Goal: Transaction & Acquisition: Purchase product/service

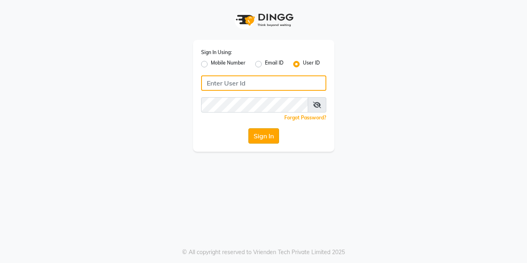
type input "posh123"
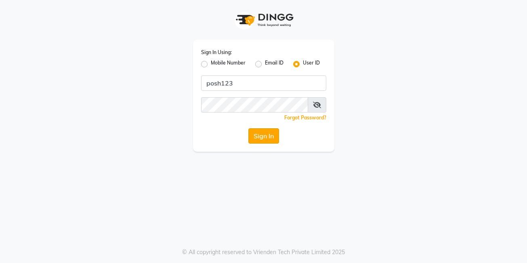
click at [261, 140] on button "Sign In" at bounding box center [264, 136] width 31 height 15
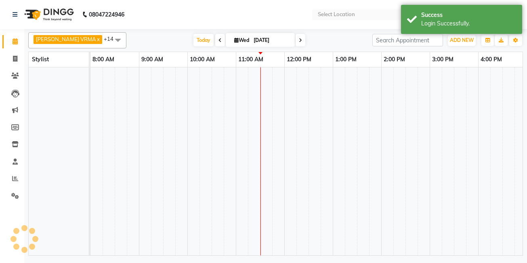
select select "en"
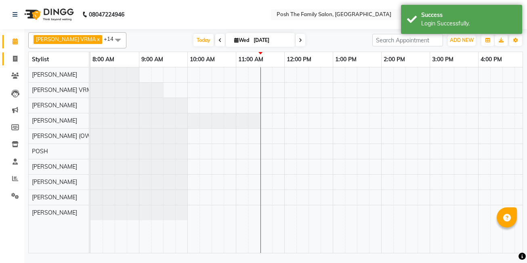
click at [17, 58] on icon at bounding box center [15, 59] width 4 height 6
select select "service"
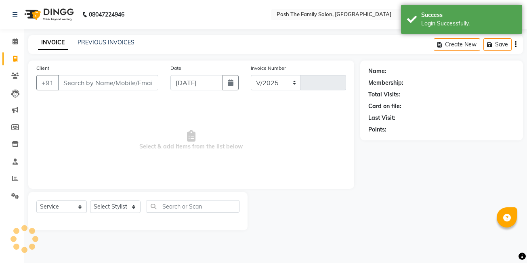
select select "6199"
type input "2660"
click at [122, 43] on link "PREVIOUS INVOICES" at bounding box center [106, 42] width 57 height 7
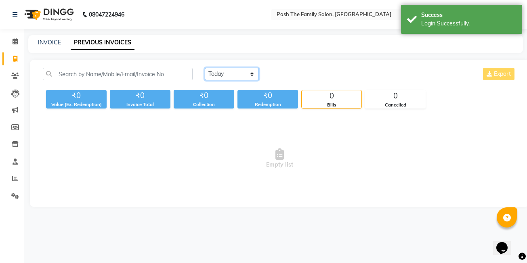
click at [215, 74] on select "[DATE] [DATE] Custom Range" at bounding box center [232, 74] width 54 height 13
select select "[DATE]"
click at [205, 68] on select "[DATE] [DATE] Custom Range" at bounding box center [232, 74] width 54 height 13
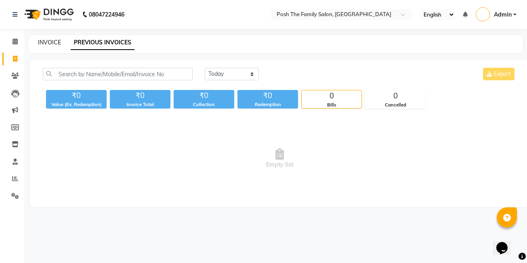
click at [49, 43] on link "INVOICE" at bounding box center [49, 42] width 23 height 7
select select "6199"
select select "service"
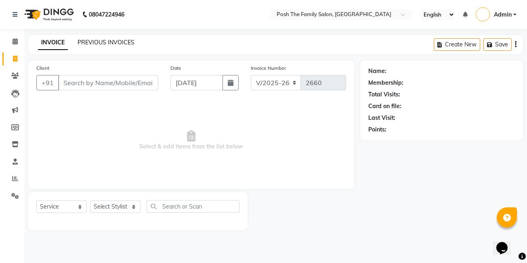
click at [124, 41] on link "PREVIOUS INVOICES" at bounding box center [106, 42] width 57 height 7
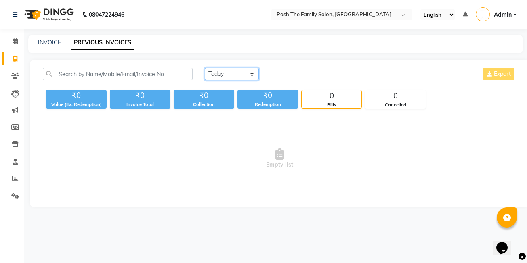
click at [223, 77] on select "[DATE] [DATE] Custom Range" at bounding box center [232, 74] width 54 height 13
select select "range"
click at [205, 68] on select "[DATE] [DATE] Custom Range" at bounding box center [232, 74] width 54 height 13
click at [312, 73] on input "[DATE]" at bounding box center [298, 74] width 57 height 11
select select "9"
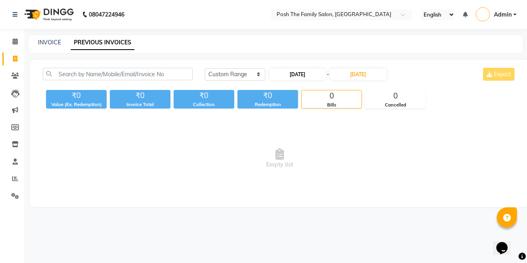
select select "2025"
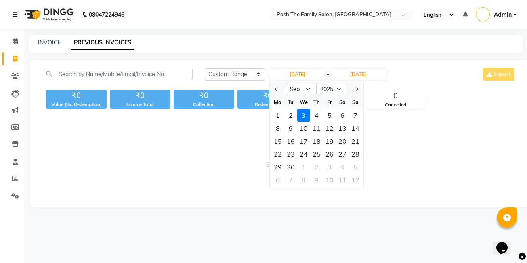
drag, startPoint x: 277, startPoint y: 116, endPoint x: 294, endPoint y: 109, distance: 18.5
click at [279, 116] on div "1" at bounding box center [278, 115] width 13 height 13
type input "[DATE]"
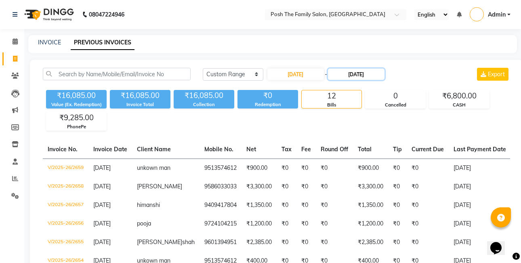
click at [355, 74] on input "[DATE]" at bounding box center [356, 74] width 57 height 11
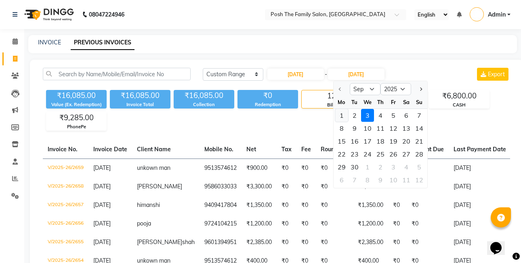
click at [343, 115] on div "1" at bounding box center [341, 115] width 13 height 13
type input "[DATE]"
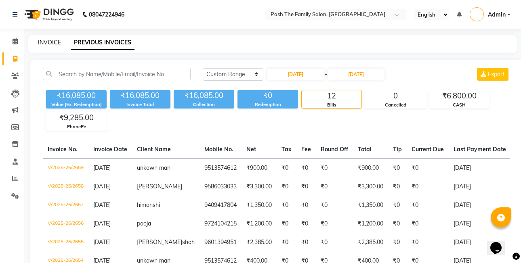
click at [51, 42] on link "INVOICE" at bounding box center [49, 42] width 23 height 7
select select "6199"
select select "service"
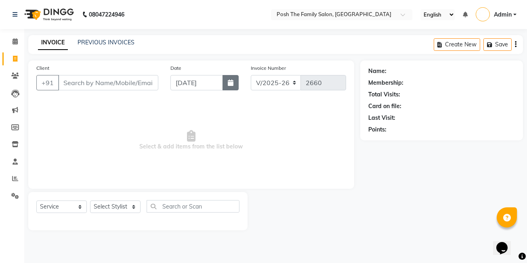
click at [234, 82] on button "button" at bounding box center [231, 82] width 16 height 15
select select "9"
select select "2025"
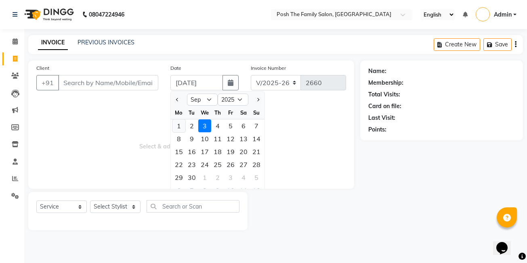
click at [179, 127] on div "1" at bounding box center [179, 126] width 13 height 13
type input "[DATE]"
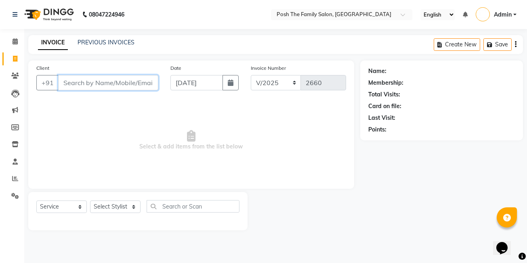
click at [137, 83] on input "Client" at bounding box center [108, 82] width 100 height 15
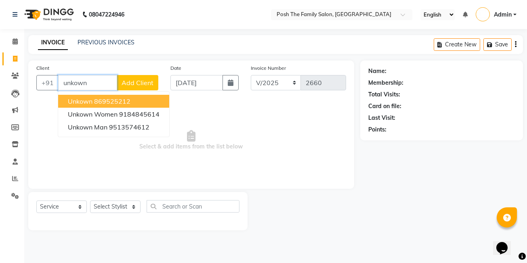
click at [104, 101] on ngb-highlight "869525212" at bounding box center [112, 101] width 36 height 8
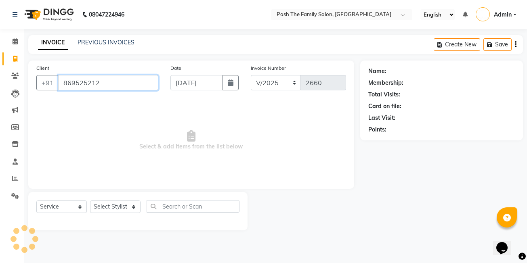
type input "869525212"
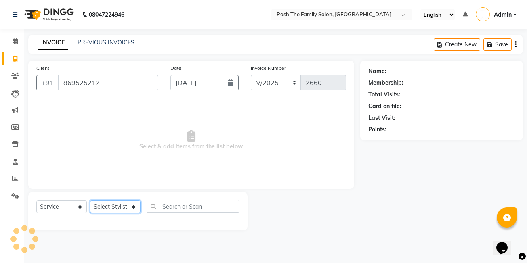
click at [119, 207] on select "Select Stylist [PERSON_NAME] [PERSON_NAME] [PERSON_NAME] VRMA [PERSON_NAME] [PE…" at bounding box center [115, 207] width 51 height 13
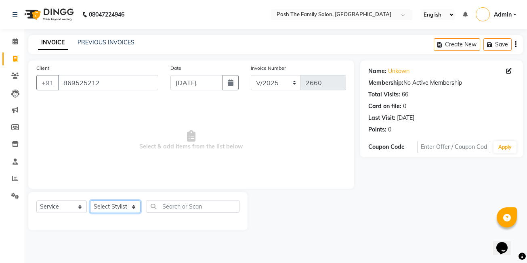
select select "63185"
click at [90, 201] on select "Select Stylist [PERSON_NAME] [PERSON_NAME] [PERSON_NAME] VRMA [PERSON_NAME] [PE…" at bounding box center [115, 207] width 51 height 13
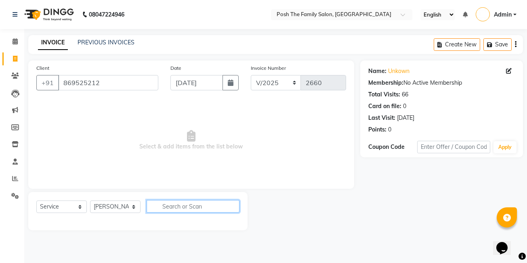
click at [167, 206] on input "text" at bounding box center [193, 206] width 93 height 13
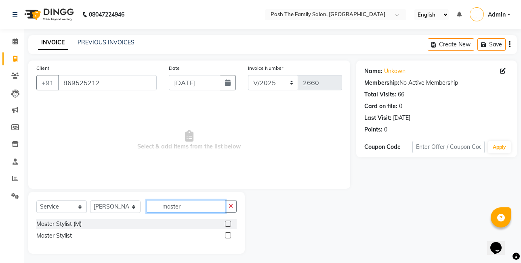
type input "master"
drag, startPoint x: 230, startPoint y: 223, endPoint x: 228, endPoint y: 217, distance: 5.8
click at [230, 221] on label at bounding box center [228, 224] width 6 height 6
click at [230, 222] on input "checkbox" at bounding box center [227, 224] width 5 height 5
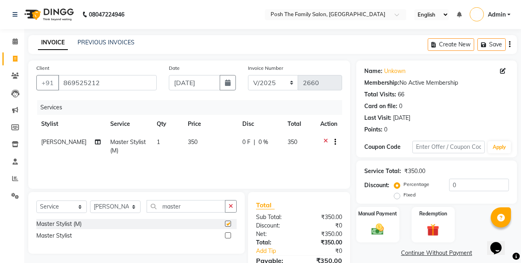
checkbox input "false"
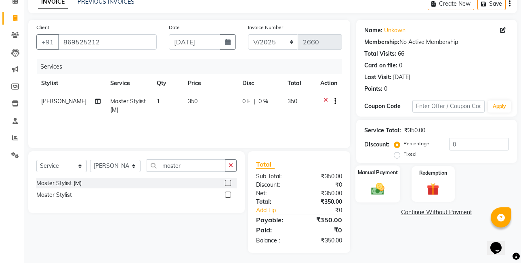
scroll to position [43, 0]
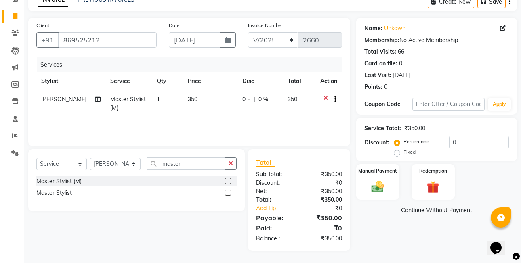
click at [404, 156] on label "Fixed" at bounding box center [410, 152] width 12 height 7
click at [396, 155] on input "Fixed" at bounding box center [399, 153] width 6 height 6
radio input "true"
click at [388, 177] on div "Manual Payment" at bounding box center [378, 182] width 45 height 37
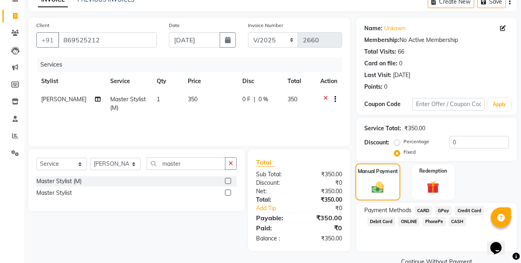
scroll to position [60, 0]
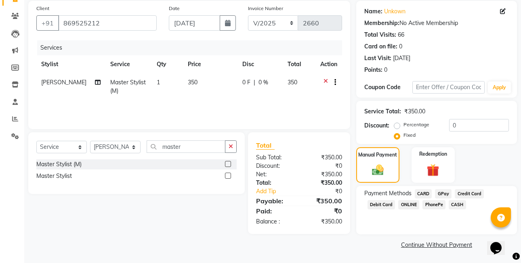
click at [426, 204] on span "PhonePe" at bounding box center [434, 204] width 23 height 9
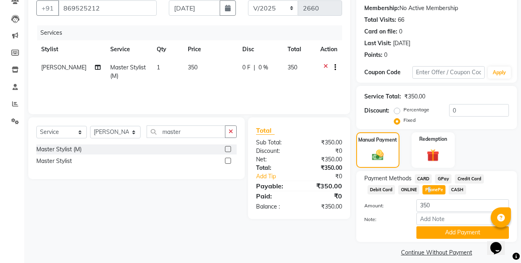
scroll to position [82, 0]
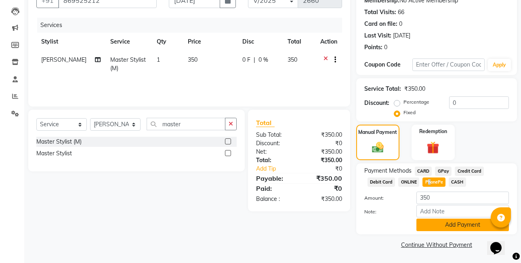
click at [436, 226] on button "Add Payment" at bounding box center [463, 225] width 93 height 13
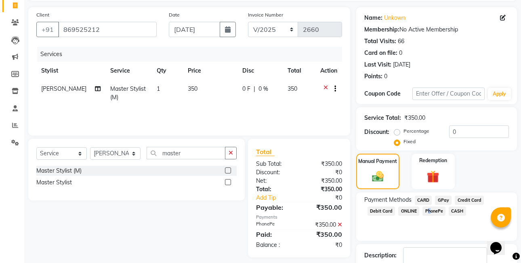
scroll to position [105, 0]
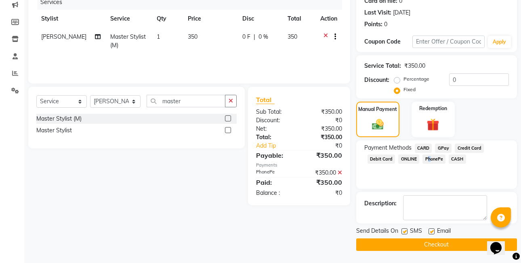
click at [397, 247] on button "Checkout" at bounding box center [436, 245] width 161 height 13
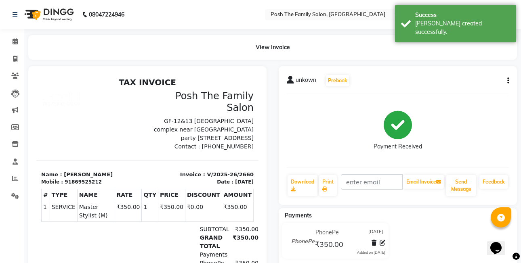
click at [506, 78] on button "button" at bounding box center [506, 81] width 5 height 8
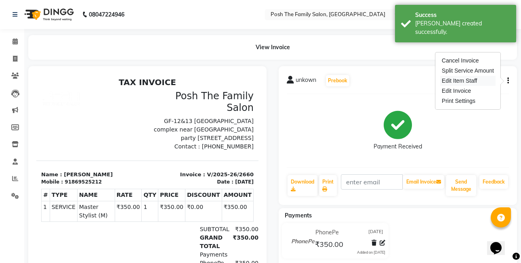
click at [453, 82] on div "Edit Item Staff" at bounding box center [468, 81] width 55 height 10
select select
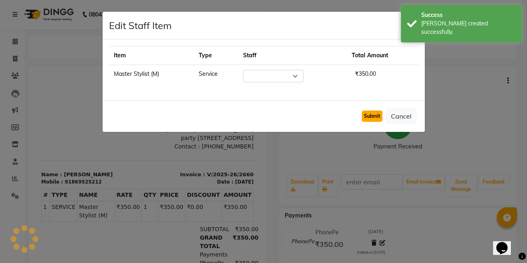
click at [367, 114] on button "Submit" at bounding box center [372, 116] width 21 height 11
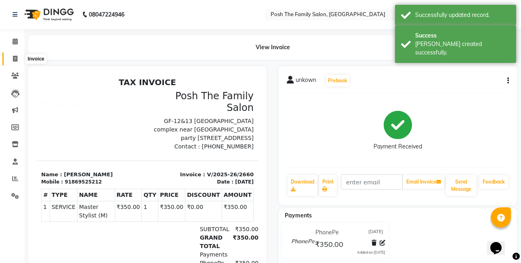
click at [17, 59] on icon at bounding box center [15, 59] width 4 height 6
select select "service"
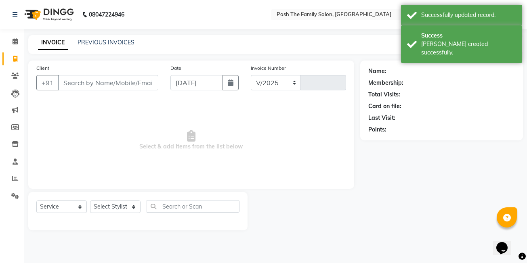
select select "6199"
type input "2661"
click at [217, 82] on input "[DATE]" at bounding box center [197, 82] width 53 height 15
select select "9"
select select "2025"
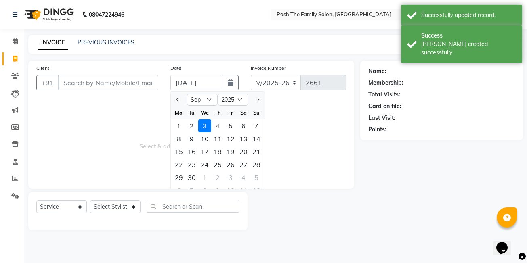
drag, startPoint x: 181, startPoint y: 127, endPoint x: 167, endPoint y: 109, distance: 22.8
click at [180, 126] on div "1" at bounding box center [179, 126] width 13 height 13
type input "[DATE]"
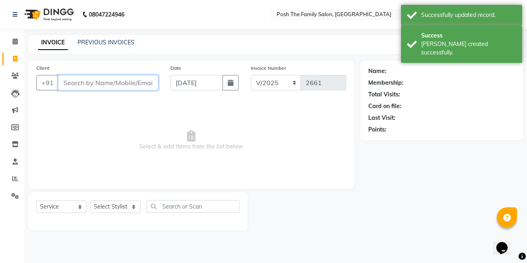
click at [137, 89] on input "Client" at bounding box center [108, 82] width 100 height 15
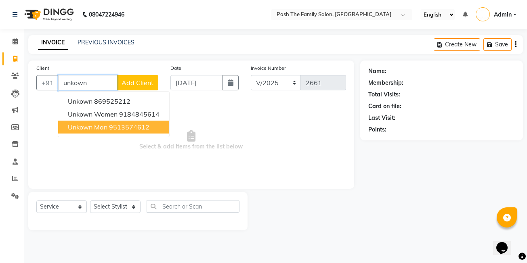
click at [139, 126] on ngb-highlight "9513574612" at bounding box center [129, 127] width 40 height 8
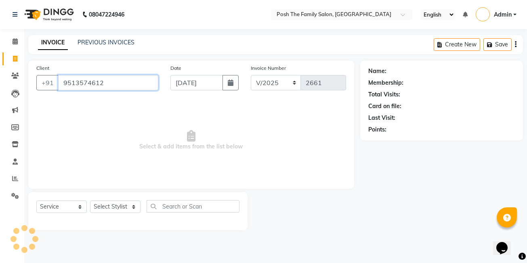
type input "9513574612"
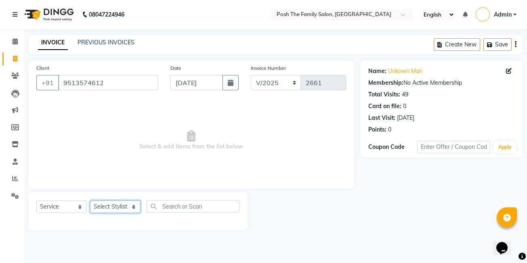
click at [131, 211] on select "Select Stylist [PERSON_NAME] [PERSON_NAME] [PERSON_NAME] VRMA [PERSON_NAME] [PE…" at bounding box center [115, 207] width 51 height 13
select select "89288"
click at [90, 201] on select "Select Stylist [PERSON_NAME] [PERSON_NAME] [PERSON_NAME] VRMA [PERSON_NAME] [PE…" at bounding box center [115, 207] width 51 height 13
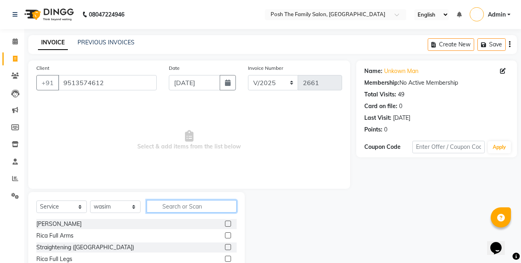
click at [184, 209] on input "text" at bounding box center [192, 206] width 90 height 13
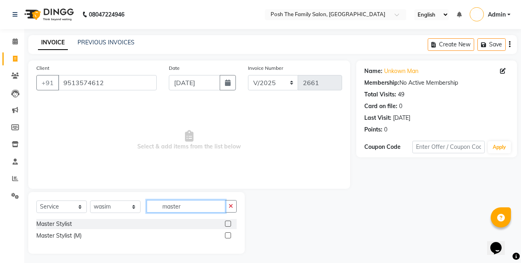
type input "master"
click at [228, 236] on label at bounding box center [228, 236] width 6 height 6
click at [228, 236] on input "checkbox" at bounding box center [227, 236] width 5 height 5
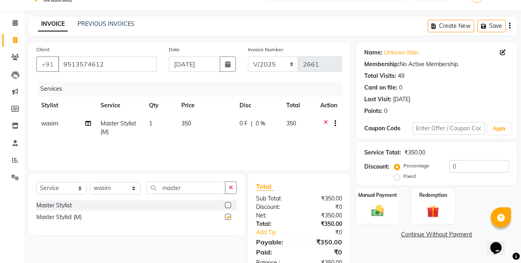
checkbox input "false"
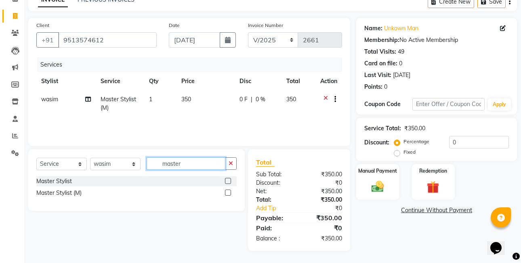
click at [201, 168] on input "master" at bounding box center [186, 164] width 79 height 13
type input "m"
type input "shave"
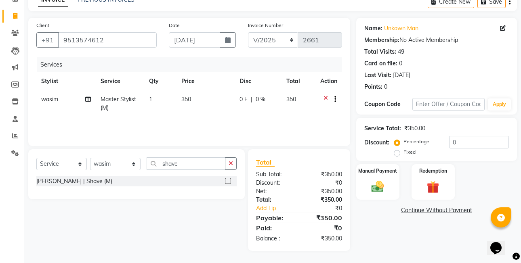
click at [230, 182] on label at bounding box center [228, 181] width 6 height 6
click at [230, 182] on input "checkbox" at bounding box center [227, 181] width 5 height 5
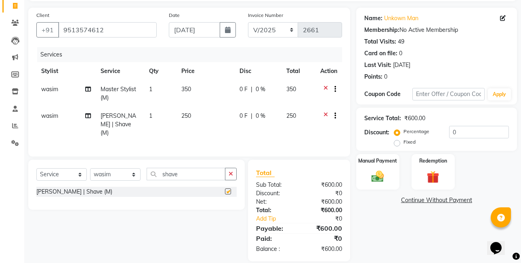
checkbox input "false"
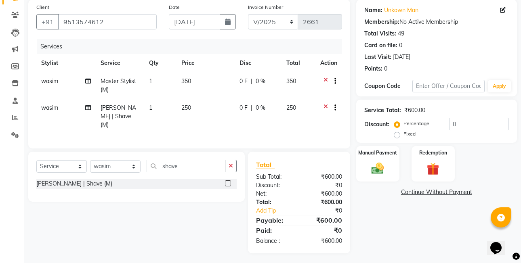
click at [404, 135] on label "Fixed" at bounding box center [410, 134] width 12 height 7
click at [398, 135] on input "Fixed" at bounding box center [399, 134] width 6 height 6
radio input "true"
click at [382, 162] on img at bounding box center [377, 168] width 21 height 15
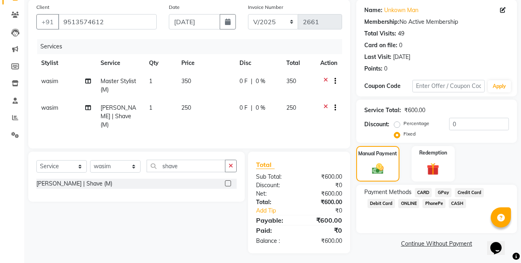
click at [457, 203] on span "CASH" at bounding box center [457, 203] width 17 height 9
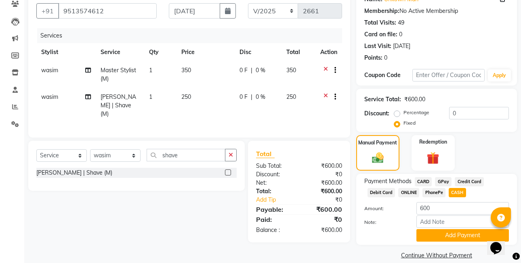
scroll to position [82, 0]
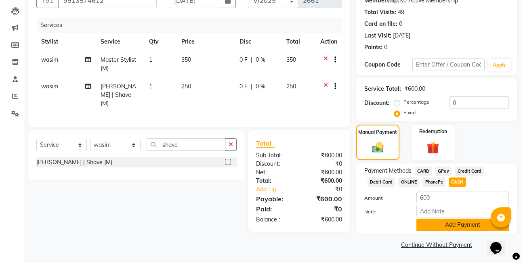
click at [452, 226] on button "Add Payment" at bounding box center [463, 225] width 93 height 13
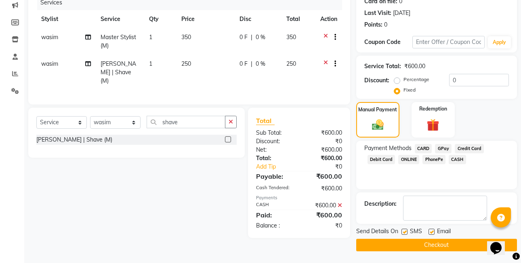
scroll to position [105, 0]
click at [450, 241] on button "Checkout" at bounding box center [436, 245] width 161 height 13
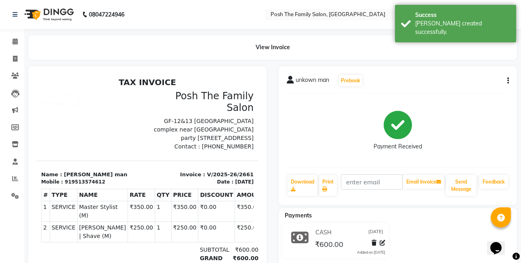
click at [509, 78] on div "unkown man Prebook Payment Received Download Print Email Invoice Send Message F…" at bounding box center [398, 135] width 238 height 139
click at [507, 79] on button "button" at bounding box center [506, 81] width 5 height 8
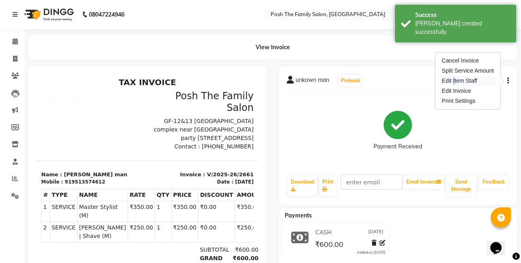
click at [454, 82] on div "Edit Item Staff" at bounding box center [468, 81] width 55 height 10
select select "89288"
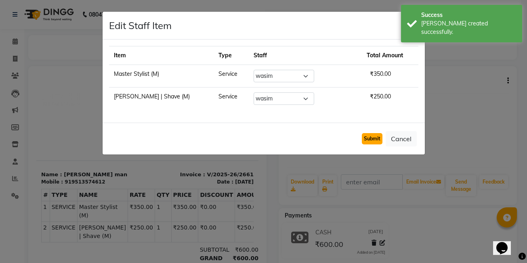
drag, startPoint x: 367, startPoint y: 141, endPoint x: 362, endPoint y: 119, distance: 22.4
click at [367, 135] on button "Submit" at bounding box center [372, 138] width 21 height 11
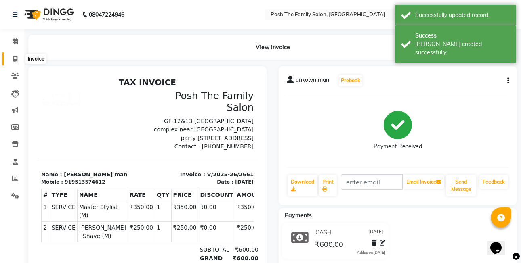
click at [17, 58] on icon at bounding box center [15, 59] width 4 height 6
select select "service"
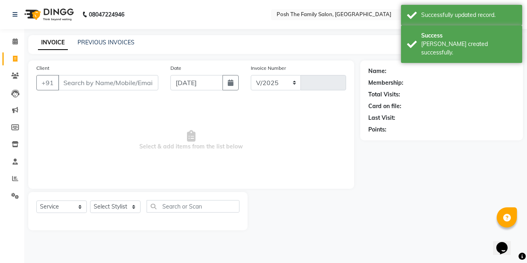
select select "6199"
type input "2662"
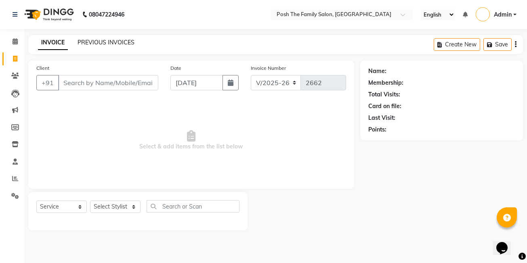
click at [126, 44] on link "PREVIOUS INVOICES" at bounding box center [106, 42] width 57 height 7
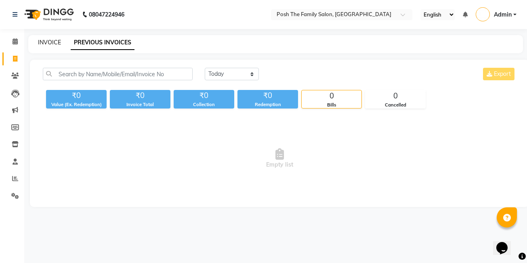
click at [52, 44] on link "INVOICE" at bounding box center [49, 42] width 23 height 7
select select "service"
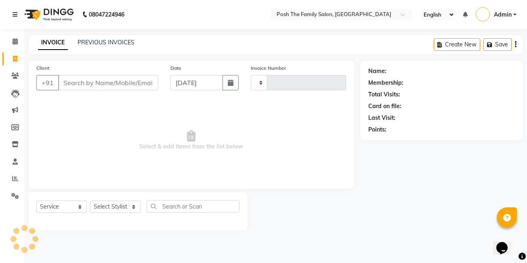
type input "2662"
select select "6199"
click at [95, 44] on link "PREVIOUS INVOICES" at bounding box center [106, 42] width 57 height 7
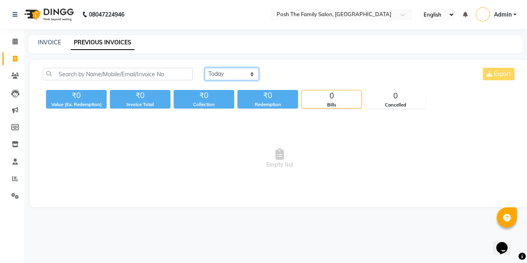
click at [222, 74] on select "[DATE] [DATE] Custom Range" at bounding box center [232, 74] width 54 height 13
select select "range"
click at [205, 68] on select "[DATE] [DATE] Custom Range" at bounding box center [232, 74] width 54 height 13
click at [293, 76] on input "[DATE]" at bounding box center [298, 74] width 57 height 11
select select "9"
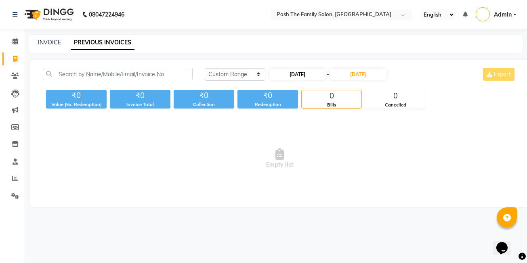
select select "2025"
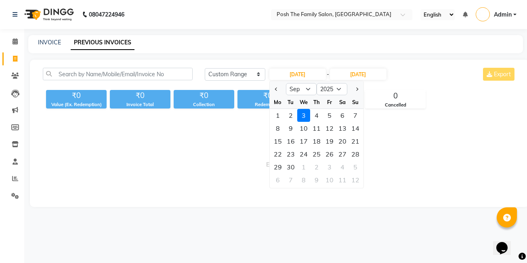
drag, startPoint x: 276, startPoint y: 115, endPoint x: 300, endPoint y: 96, distance: 30.2
click at [280, 111] on div "1" at bounding box center [278, 115] width 13 height 13
type input "[DATE]"
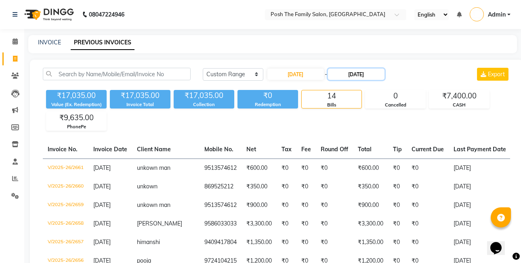
click at [362, 74] on input "[DATE]" at bounding box center [356, 74] width 57 height 11
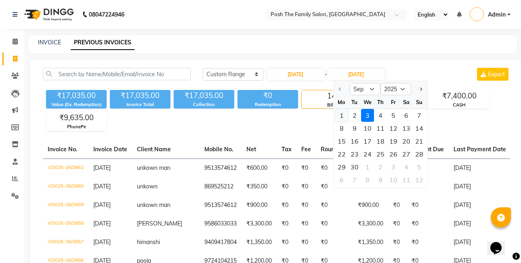
click at [344, 116] on div "1" at bounding box center [341, 115] width 13 height 13
type input "[DATE]"
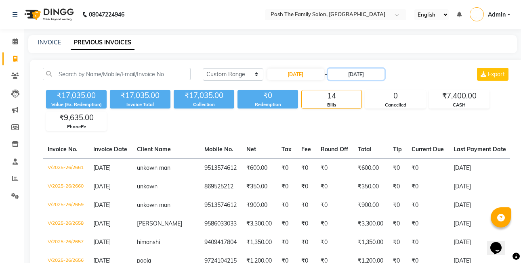
scroll to position [40, 0]
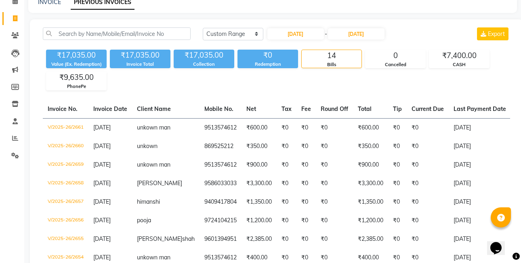
click at [394, 89] on div "₹17,035.00 Value (Ex. Redemption) ₹17,035.00 Invoice Total ₹17,035.00 Collectio…" at bounding box center [277, 68] width 468 height 44
click at [55, 4] on link "INVOICE" at bounding box center [49, 1] width 23 height 7
select select "service"
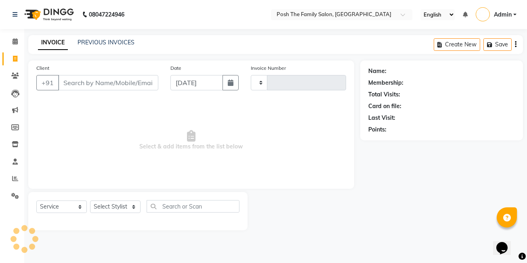
type input "2662"
select select "6199"
click at [233, 86] on button "button" at bounding box center [231, 82] width 16 height 15
select select "9"
select select "2025"
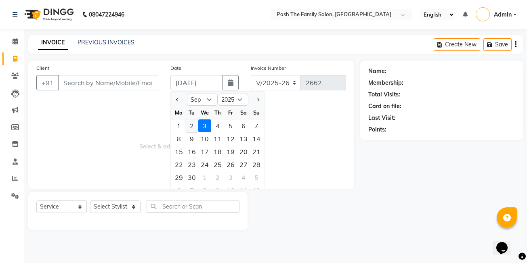
click at [194, 130] on div "2" at bounding box center [191, 126] width 13 height 13
type input "02-09-2025"
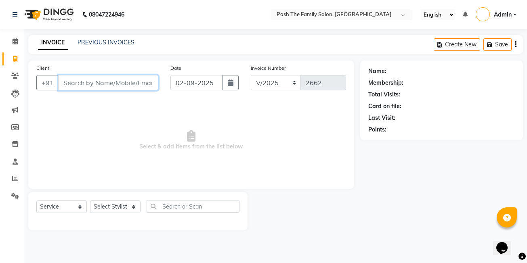
click at [137, 76] on input "Client" at bounding box center [108, 82] width 100 height 15
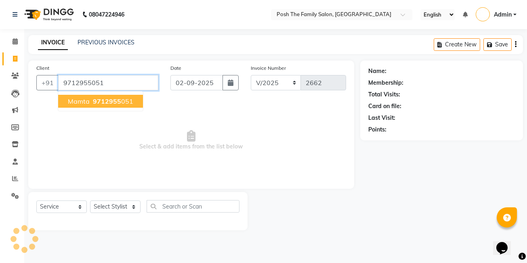
type input "9712955051"
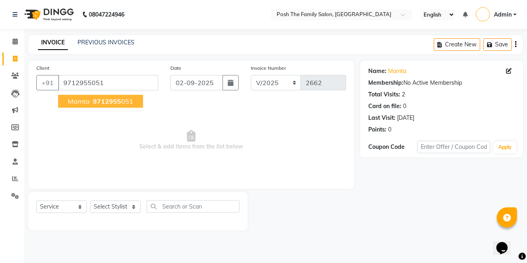
click at [93, 100] on span "9712955" at bounding box center [107, 101] width 28 height 8
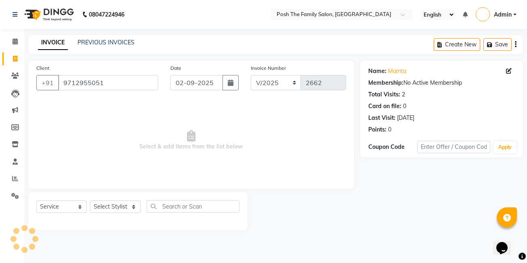
click at [125, 200] on div "Select Service Product Membership Package Voucher Prepaid Gift Card Select Styl…" at bounding box center [137, 209] width 203 height 19
click at [121, 205] on select "Select Stylist [PERSON_NAME] [PERSON_NAME] [PERSON_NAME] VRMA [PERSON_NAME] [PE…" at bounding box center [115, 207] width 51 height 13
select select "62223"
click at [90, 201] on select "Select Stylist [PERSON_NAME] [PERSON_NAME] [PERSON_NAME] VRMA [PERSON_NAME] [PE…" at bounding box center [115, 207] width 51 height 13
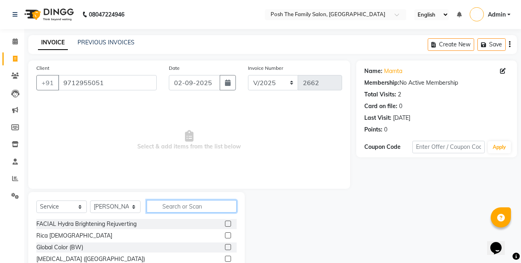
drag, startPoint x: 179, startPoint y: 210, endPoint x: 186, endPoint y: 206, distance: 8.3
click at [178, 208] on input "text" at bounding box center [192, 206] width 90 height 13
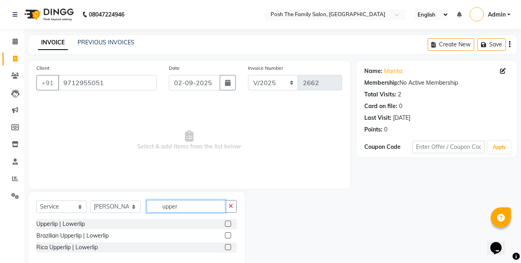
type input "upper"
click at [230, 221] on div at bounding box center [231, 224] width 12 height 10
click at [229, 222] on label at bounding box center [228, 224] width 6 height 6
click at [229, 222] on input "checkbox" at bounding box center [227, 224] width 5 height 5
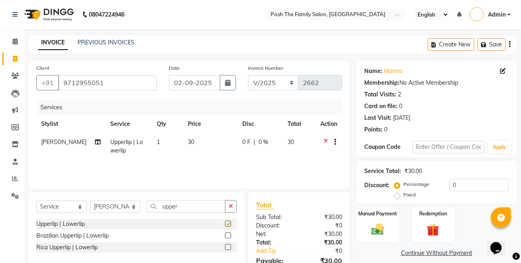
checkbox input "false"
click at [202, 151] on td "30" at bounding box center [210, 146] width 55 height 27
select select "62223"
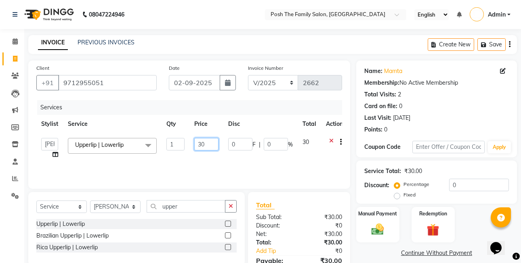
click at [209, 142] on input "30" at bounding box center [206, 144] width 24 height 13
type input "3"
type input "27"
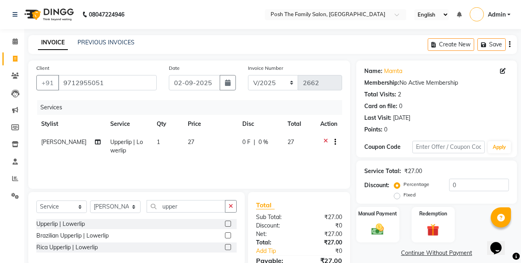
drag, startPoint x: 278, startPoint y: 129, endPoint x: 275, endPoint y: 136, distance: 8.1
click at [278, 128] on th "Disc" at bounding box center [260, 124] width 45 height 18
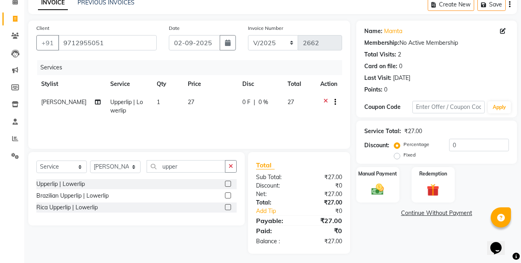
scroll to position [43, 0]
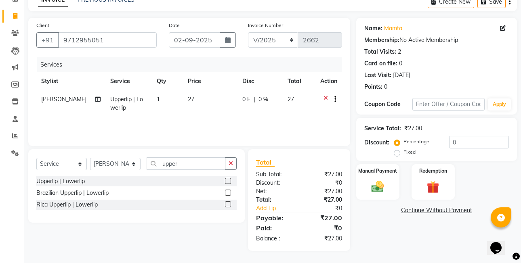
click at [404, 153] on label "Fixed" at bounding box center [410, 152] width 12 height 7
click at [396, 153] on input "Fixed" at bounding box center [399, 153] width 6 height 6
radio input "true"
click at [382, 181] on img at bounding box center [377, 186] width 21 height 15
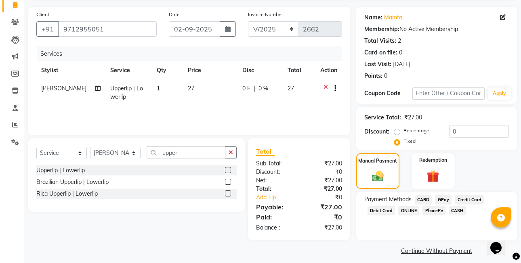
scroll to position [60, 0]
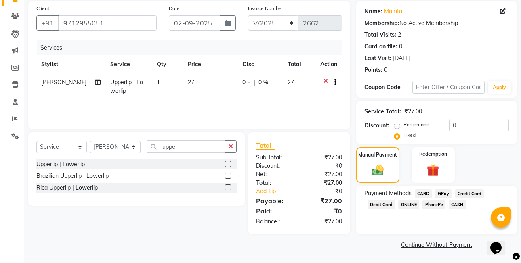
click at [462, 206] on span "CASH" at bounding box center [457, 204] width 17 height 9
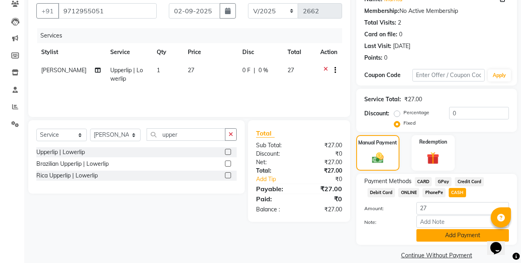
scroll to position [82, 0]
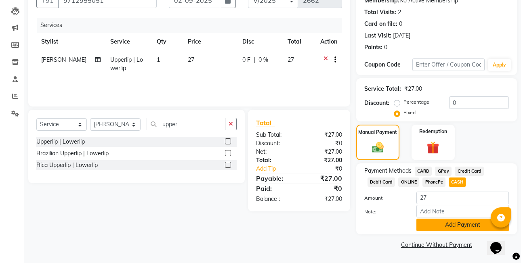
click at [461, 229] on button "Add Payment" at bounding box center [463, 225] width 93 height 13
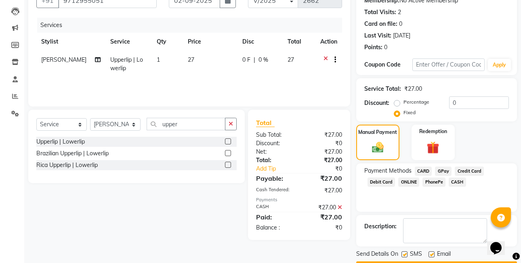
scroll to position [105, 0]
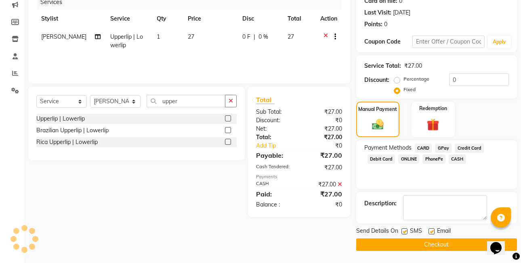
click at [456, 247] on button "Checkout" at bounding box center [436, 245] width 161 height 13
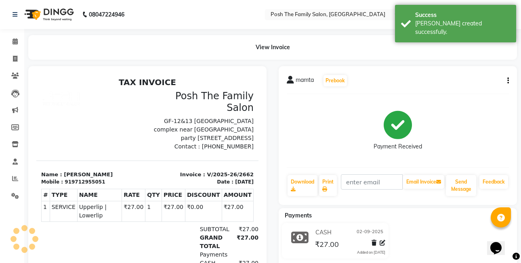
click at [507, 83] on button "button" at bounding box center [506, 81] width 5 height 8
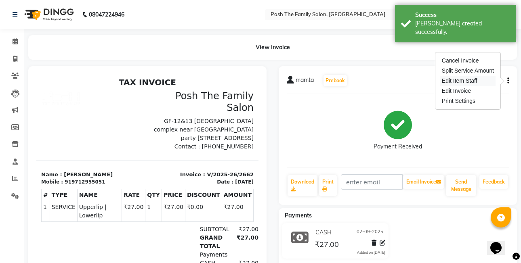
click at [453, 82] on div "Edit Item Staff" at bounding box center [468, 81] width 55 height 10
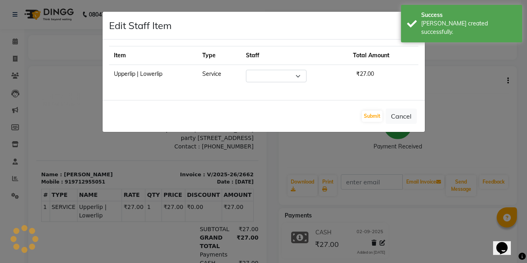
select select "62223"
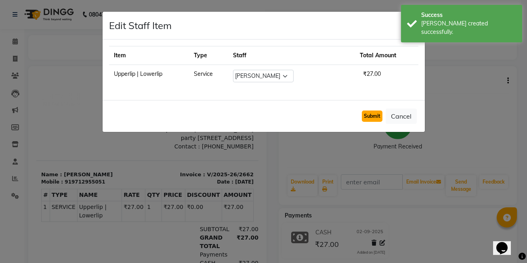
click at [371, 114] on button "Submit" at bounding box center [372, 116] width 21 height 11
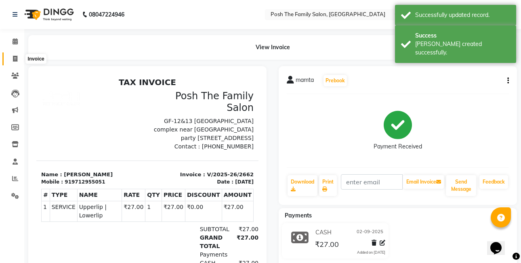
click at [18, 56] on span at bounding box center [15, 59] width 14 height 9
select select "service"
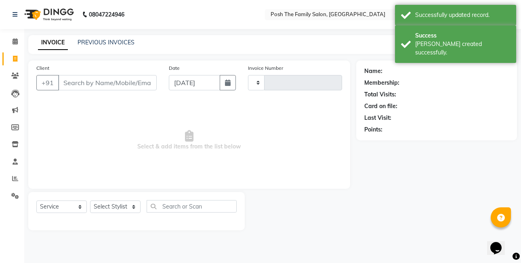
type input "2663"
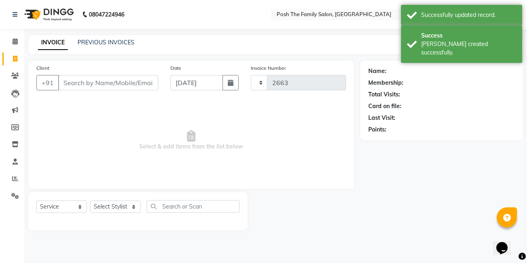
select select "6199"
click at [231, 82] on icon "button" at bounding box center [231, 83] width 6 height 6
select select "9"
select select "2025"
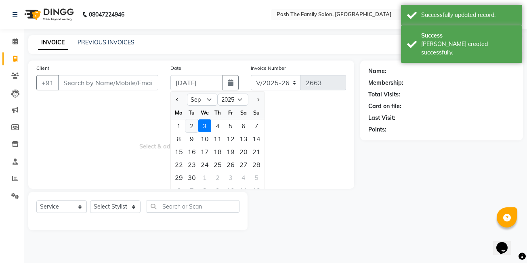
click at [189, 126] on div "2" at bounding box center [191, 126] width 13 height 13
type input "02-09-2025"
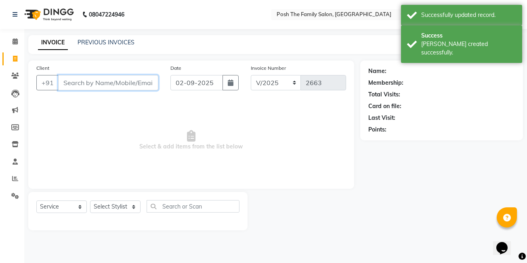
click at [128, 84] on input "Client" at bounding box center [108, 82] width 100 height 15
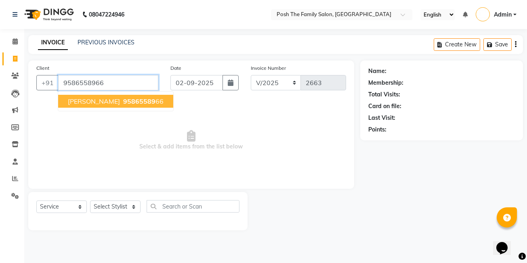
type input "9586558966"
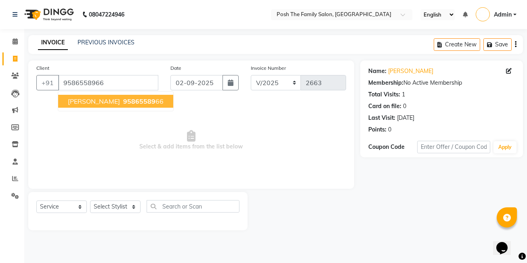
click at [80, 105] on span "[PERSON_NAME]" at bounding box center [94, 101] width 52 height 8
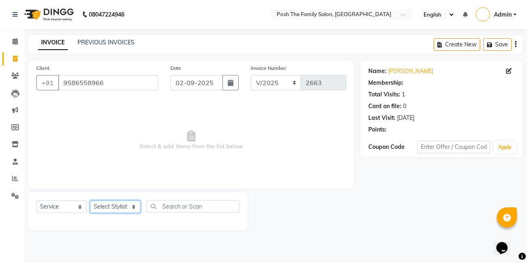
click at [122, 206] on select "Select Stylist [PERSON_NAME] [PERSON_NAME] [PERSON_NAME] VRMA [PERSON_NAME] [PE…" at bounding box center [115, 207] width 51 height 13
select select "59569"
click at [90, 201] on select "Select Stylist [PERSON_NAME] [PERSON_NAME] [PERSON_NAME] VRMA [PERSON_NAME] [PE…" at bounding box center [115, 207] width 51 height 13
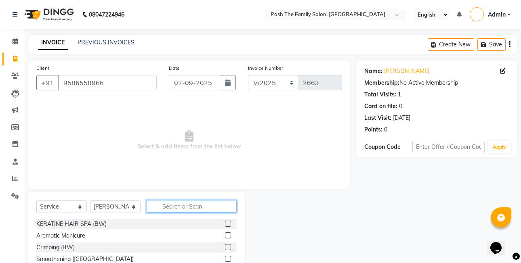
click at [174, 208] on input "text" at bounding box center [192, 206] width 90 height 13
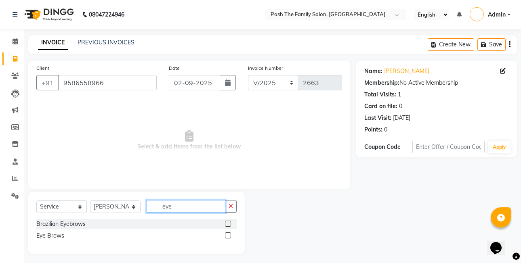
type input "eye"
drag, startPoint x: 227, startPoint y: 233, endPoint x: 227, endPoint y: 228, distance: 5.3
click at [227, 232] on div at bounding box center [231, 236] width 12 height 10
drag, startPoint x: 228, startPoint y: 236, endPoint x: 226, endPoint y: 229, distance: 7.3
click at [228, 235] on label at bounding box center [228, 236] width 6 height 6
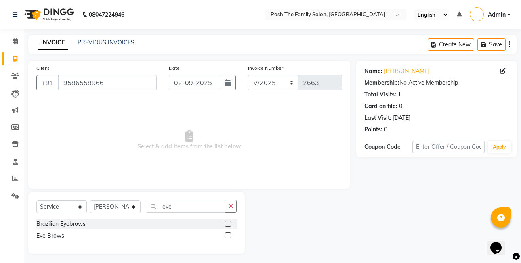
click at [228, 235] on input "checkbox" at bounding box center [227, 236] width 5 height 5
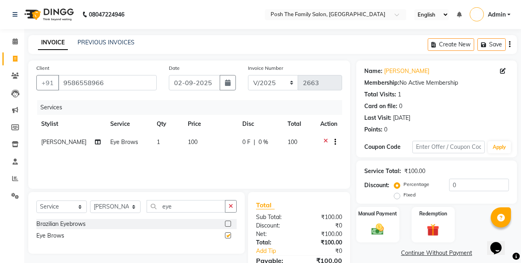
checkbox input "false"
click at [214, 148] on td "100" at bounding box center [210, 143] width 55 height 20
select select "59569"
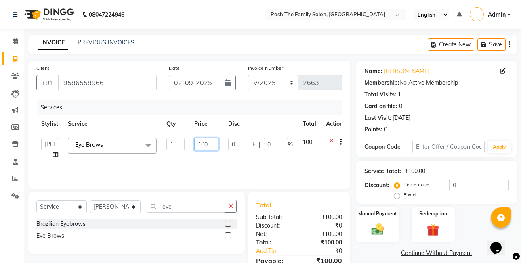
click at [218, 145] on input "100" at bounding box center [206, 144] width 24 height 13
type input "150"
click at [280, 119] on th "Disc" at bounding box center [260, 124] width 74 height 18
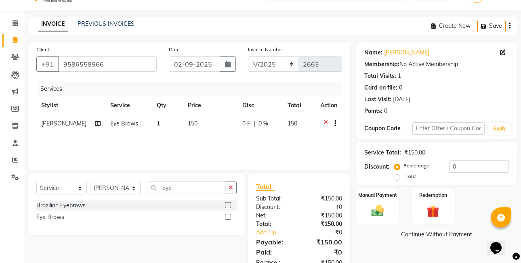
scroll to position [43, 0]
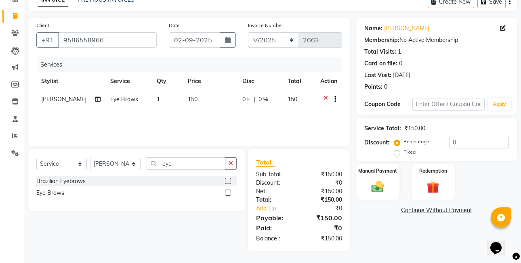
drag, startPoint x: 396, startPoint y: 152, endPoint x: 397, endPoint y: 162, distance: 10.1
click at [404, 151] on label "Fixed" at bounding box center [410, 152] width 12 height 7
click at [396, 151] on input "Fixed" at bounding box center [399, 153] width 6 height 6
radio input "true"
click at [397, 172] on label "Manual Payment" at bounding box center [378, 171] width 40 height 8
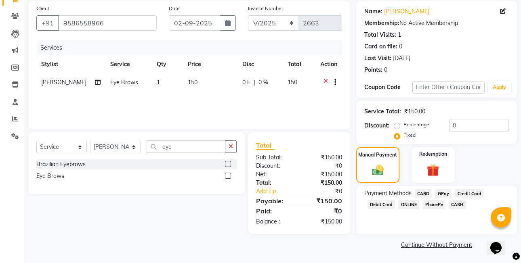
click at [455, 204] on span "CASH" at bounding box center [457, 204] width 17 height 9
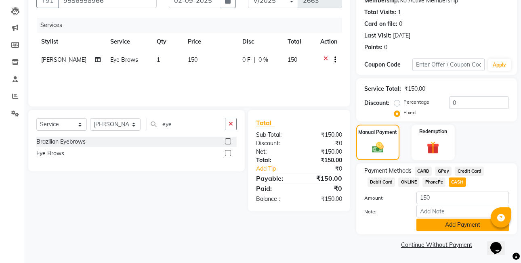
click at [459, 227] on button "Add Payment" at bounding box center [463, 225] width 93 height 13
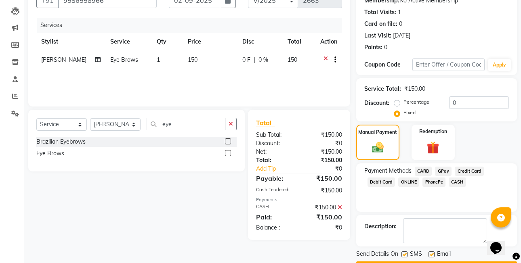
scroll to position [105, 0]
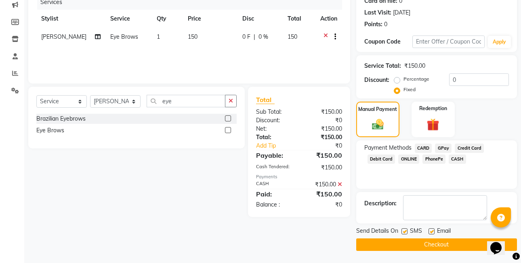
click at [452, 245] on button "Checkout" at bounding box center [436, 245] width 161 height 13
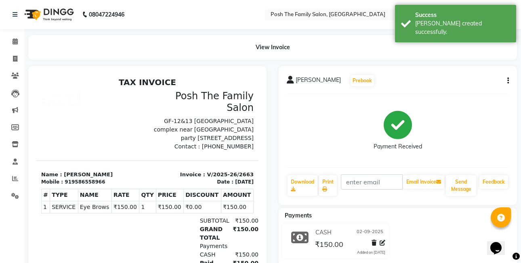
click at [507, 75] on div "[PERSON_NAME] Prebook" at bounding box center [398, 80] width 222 height 13
click at [503, 81] on div "[PERSON_NAME] Prebook" at bounding box center [398, 80] width 222 height 13
click at [504, 80] on button "button" at bounding box center [506, 81] width 5 height 8
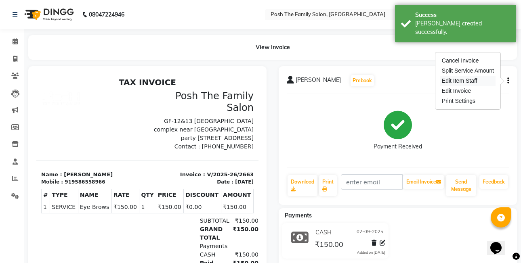
click at [471, 82] on div "Edit Item Staff" at bounding box center [468, 81] width 55 height 10
select select "59569"
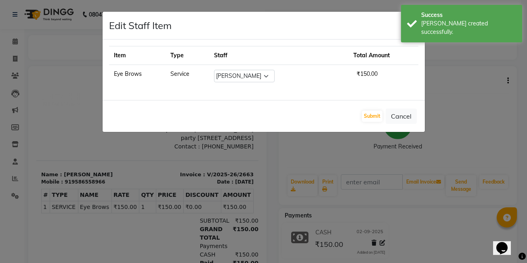
click at [383, 118] on div "Submit Cancel" at bounding box center [264, 116] width 322 height 32
click at [371, 118] on button "Submit" at bounding box center [372, 116] width 21 height 11
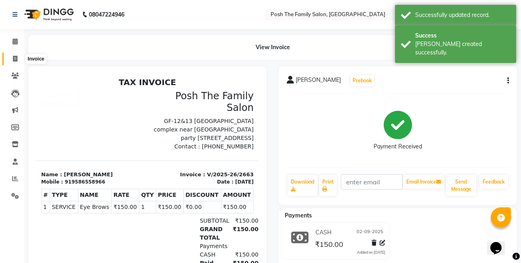
drag, startPoint x: 13, startPoint y: 62, endPoint x: 19, endPoint y: 59, distance: 6.7
click at [13, 62] on span at bounding box center [15, 59] width 14 height 9
select select "service"
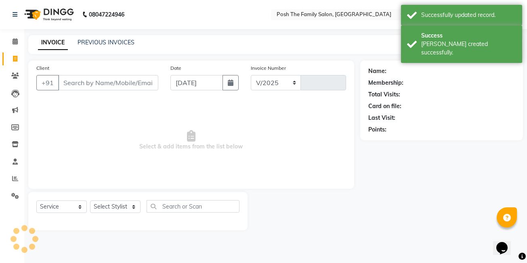
select select "6199"
type input "2664"
drag, startPoint x: 224, startPoint y: 84, endPoint x: 221, endPoint y: 87, distance: 4.9
click at [223, 84] on button "button" at bounding box center [231, 82] width 16 height 15
select select "9"
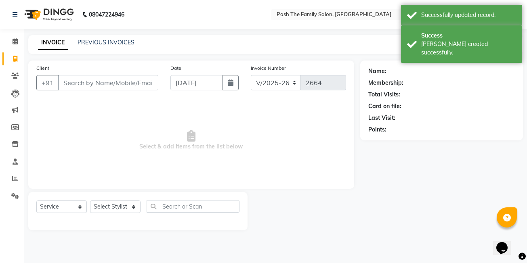
select select "2025"
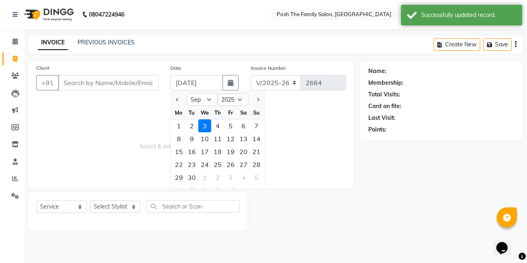
drag, startPoint x: 192, startPoint y: 127, endPoint x: 120, endPoint y: 108, distance: 74.1
click at [191, 127] on div "2" at bounding box center [191, 126] width 13 height 13
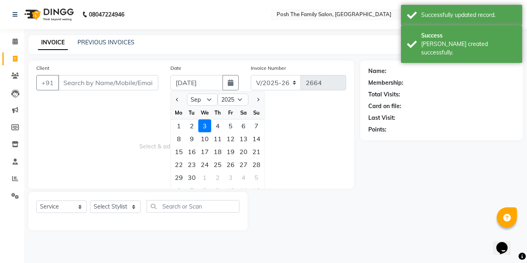
type input "02-09-2025"
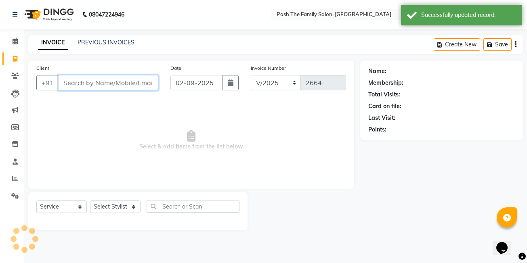
click at [120, 85] on input "Client" at bounding box center [108, 82] width 100 height 15
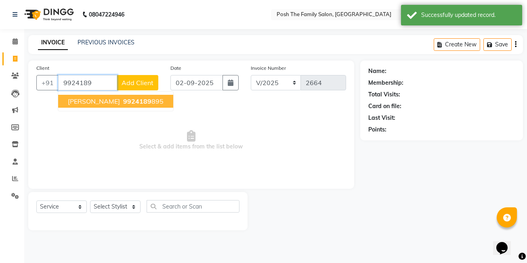
click at [122, 109] on ngb-typeahead-window "[PERSON_NAME] 9924189 895" at bounding box center [116, 101] width 116 height 20
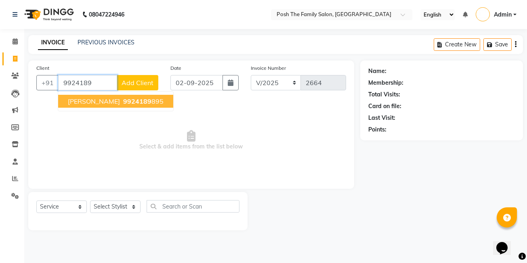
click at [125, 104] on span "9924189" at bounding box center [137, 101] width 28 height 8
type input "9924189895"
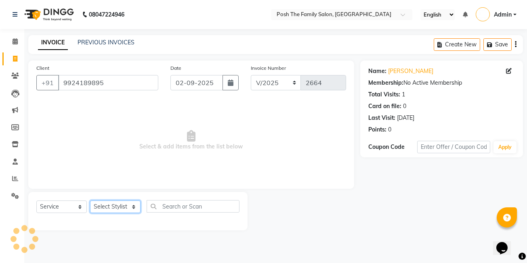
click at [109, 202] on select "Select Stylist [PERSON_NAME] [PERSON_NAME] [PERSON_NAME] VRMA [PERSON_NAME] [PE…" at bounding box center [115, 207] width 51 height 13
select select "53726"
click at [90, 201] on select "Select Stylist [PERSON_NAME] [PERSON_NAME] [PERSON_NAME] VRMA [PERSON_NAME] [PE…" at bounding box center [115, 207] width 51 height 13
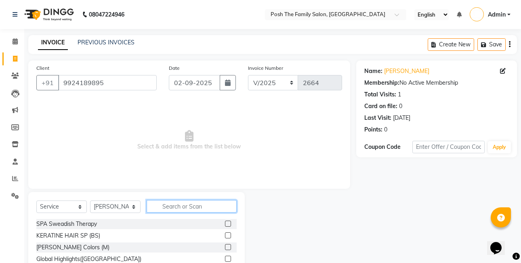
drag, startPoint x: 174, startPoint y: 209, endPoint x: 156, endPoint y: 202, distance: 19.1
click at [165, 207] on input "text" at bounding box center [192, 206] width 90 height 13
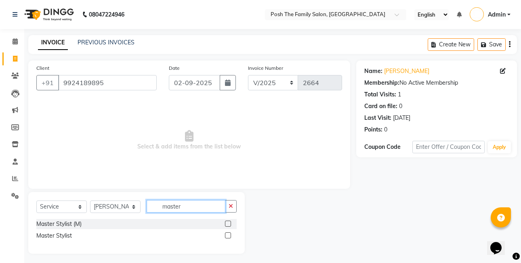
type input "master"
click at [228, 223] on label at bounding box center [228, 224] width 6 height 6
click at [228, 223] on input "checkbox" at bounding box center [227, 224] width 5 height 5
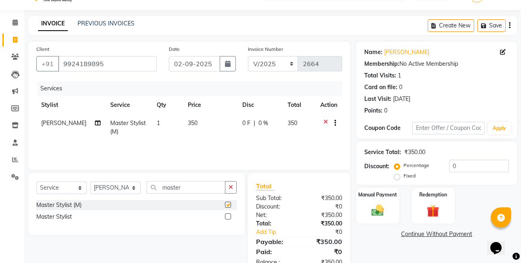
checkbox input "false"
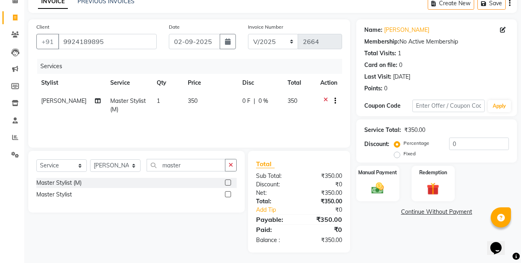
scroll to position [43, 0]
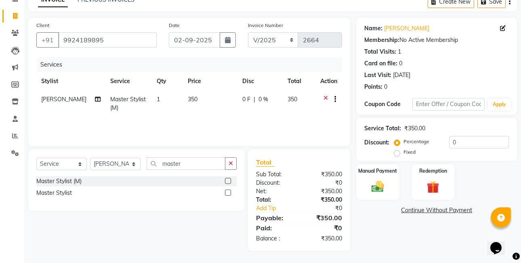
click at [404, 152] on label "Fixed" at bounding box center [410, 152] width 12 height 7
click at [397, 152] on input "Fixed" at bounding box center [399, 153] width 6 height 6
radio input "true"
click at [390, 178] on div "Manual Payment" at bounding box center [378, 182] width 45 height 37
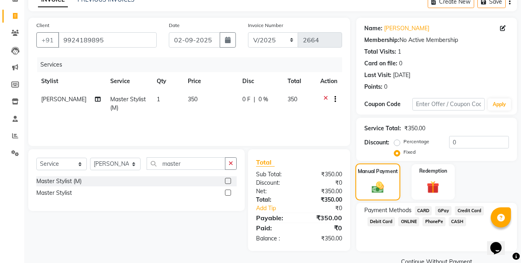
scroll to position [60, 0]
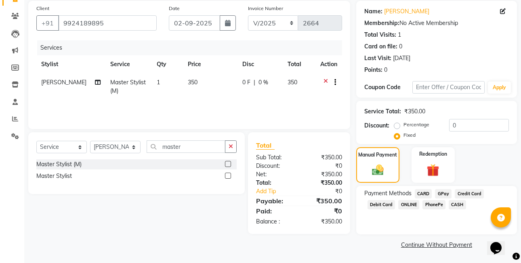
click at [454, 204] on span "CASH" at bounding box center [457, 204] width 17 height 9
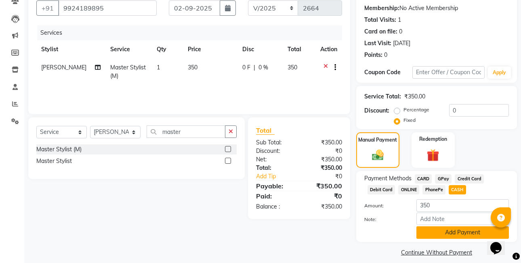
scroll to position [82, 0]
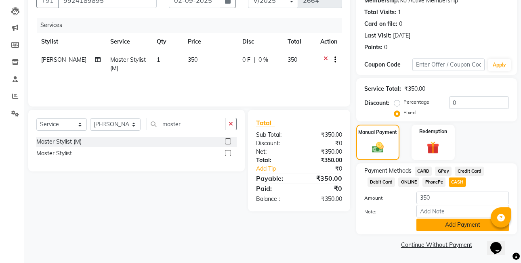
click at [450, 225] on button "Add Payment" at bounding box center [463, 225] width 93 height 13
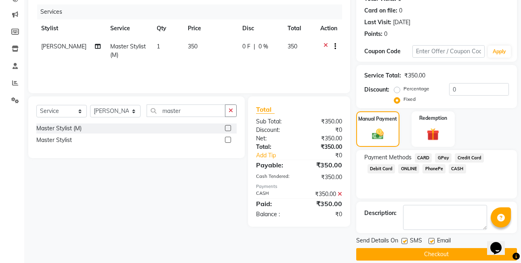
scroll to position [105, 0]
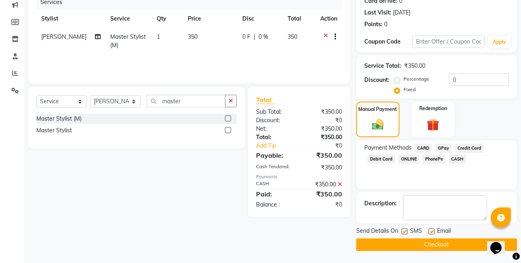
click at [451, 242] on button "Checkout" at bounding box center [436, 245] width 161 height 13
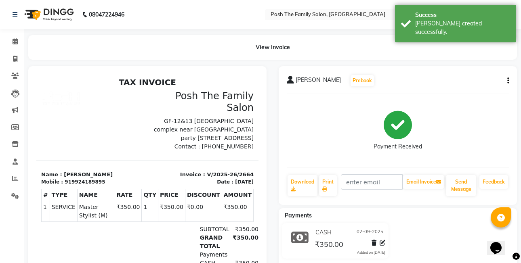
click at [506, 79] on button "button" at bounding box center [506, 81] width 5 height 8
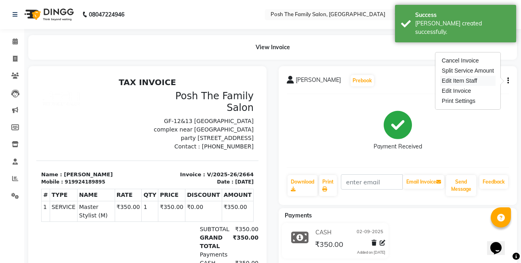
click at [456, 84] on div "Edit Item Staff" at bounding box center [468, 81] width 55 height 10
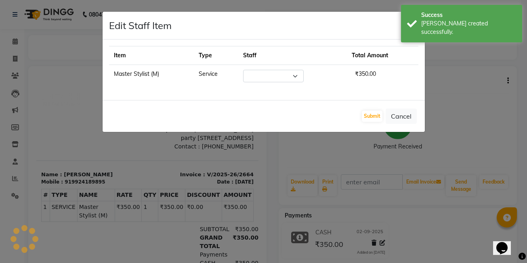
select select "53726"
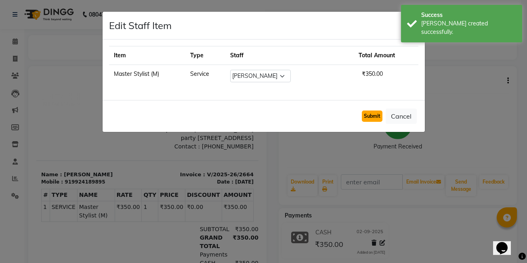
click at [378, 118] on button "Submit" at bounding box center [372, 116] width 21 height 11
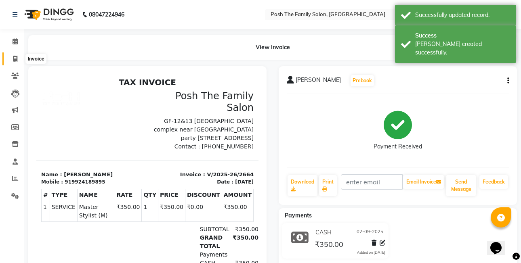
drag, startPoint x: 17, startPoint y: 59, endPoint x: 22, endPoint y: 54, distance: 7.2
click at [17, 58] on icon at bounding box center [15, 59] width 4 height 6
select select "service"
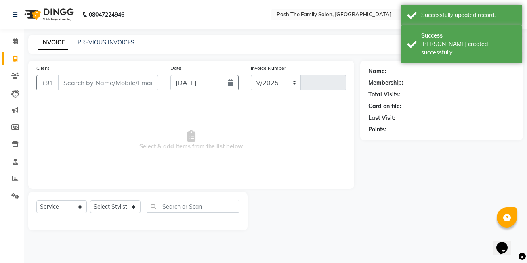
select select "6199"
type input "2665"
click at [234, 91] on div "Date [DATE]" at bounding box center [204, 80] width 80 height 33
click at [233, 84] on icon "button" at bounding box center [231, 83] width 6 height 6
select select "9"
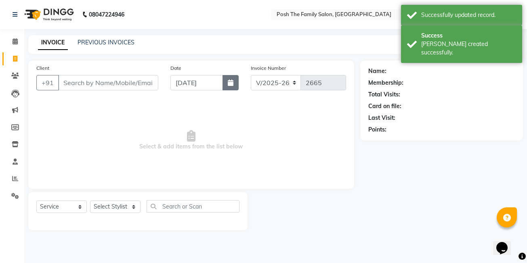
select select "2025"
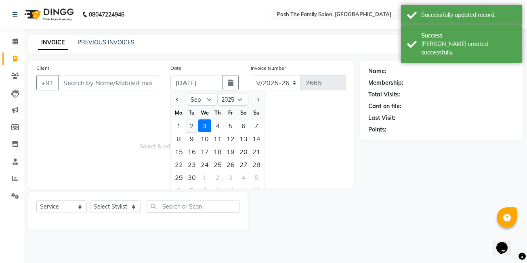
click at [193, 126] on div "2" at bounding box center [191, 126] width 13 height 13
type input "02-09-2025"
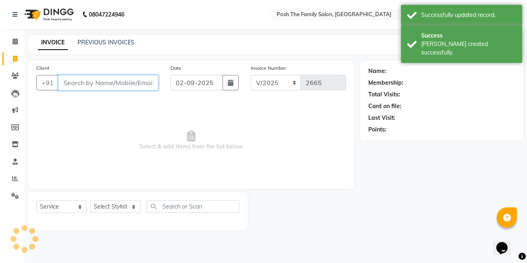
click at [138, 84] on input "Client" at bounding box center [108, 82] width 100 height 15
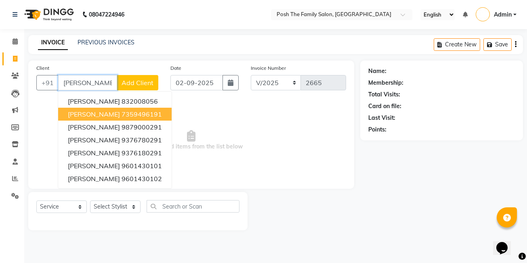
drag, startPoint x: 124, startPoint y: 116, endPoint x: 123, endPoint y: 134, distance: 18.6
click at [124, 115] on ngb-highlight "7359496191" at bounding box center [142, 114] width 40 height 8
type input "7359496191"
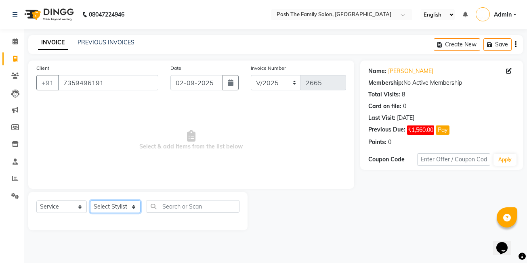
click at [112, 210] on select "Select Stylist [PERSON_NAME] [PERSON_NAME] [PERSON_NAME] VRMA [PERSON_NAME] [PE…" at bounding box center [115, 207] width 51 height 13
select select "62223"
click at [90, 201] on select "Select Stylist [PERSON_NAME] [PERSON_NAME] [PERSON_NAME] VRMA [PERSON_NAME] [PE…" at bounding box center [115, 207] width 51 height 13
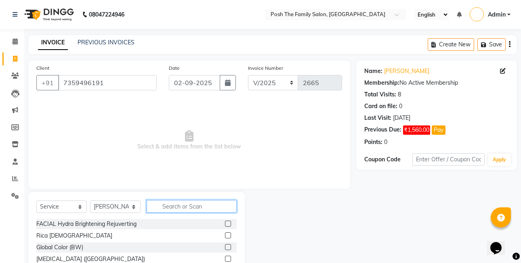
click at [169, 211] on input "text" at bounding box center [192, 206] width 90 height 13
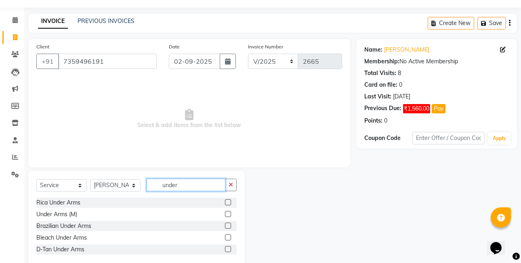
scroll to position [38, 0]
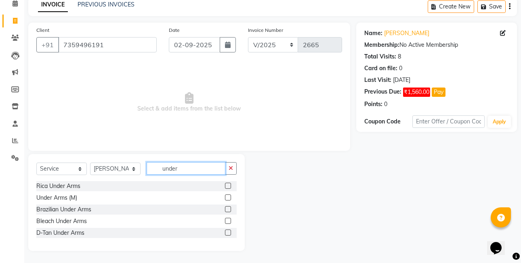
type input "under"
click at [231, 212] on label at bounding box center [228, 210] width 6 height 6
click at [230, 212] on input "checkbox" at bounding box center [227, 209] width 5 height 5
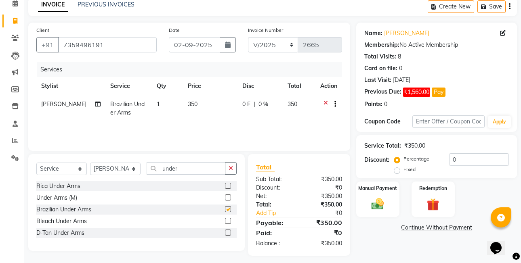
checkbox input "false"
click at [200, 106] on td "350" at bounding box center [210, 108] width 55 height 27
select select "62223"
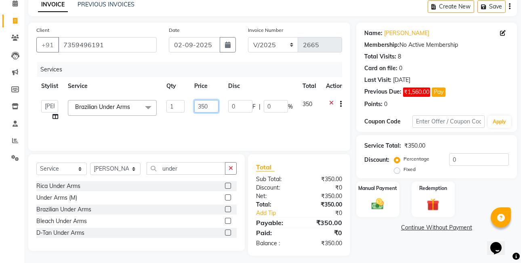
drag, startPoint x: 204, startPoint y: 107, endPoint x: 212, endPoint y: 107, distance: 8.1
click at [212, 107] on input "350" at bounding box center [206, 106] width 24 height 13
type input "3"
type input "297"
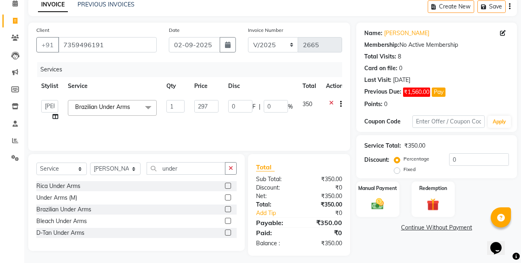
drag, startPoint x: 230, startPoint y: 133, endPoint x: 232, endPoint y: 130, distance: 4.4
click at [231, 131] on div "Services Stylist Service Qty Price Disc Total Action [PERSON_NAME] [PERSON_NAME…" at bounding box center [189, 102] width 306 height 81
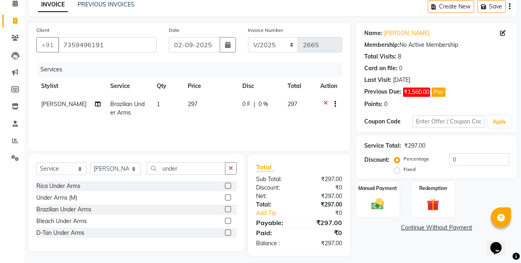
click at [404, 171] on label "Fixed" at bounding box center [410, 169] width 12 height 7
click at [396, 171] on input "Fixed" at bounding box center [399, 170] width 6 height 6
radio input "true"
click at [391, 192] on label "Manual Payment" at bounding box center [378, 188] width 40 height 8
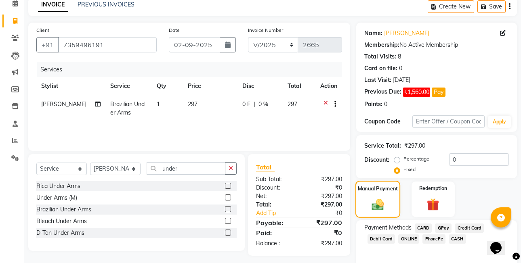
scroll to position [72, 0]
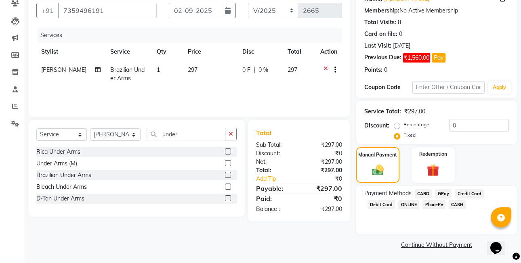
click at [441, 207] on span "PhonePe" at bounding box center [434, 204] width 23 height 9
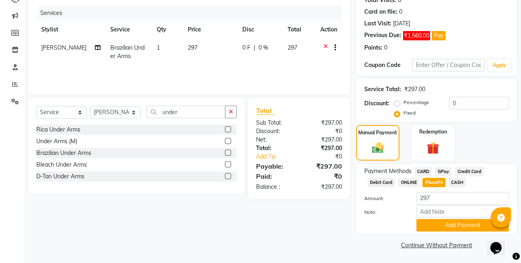
scroll to position [0, 0]
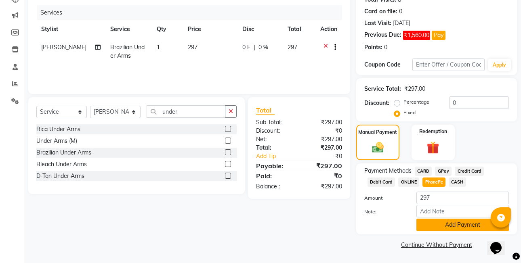
click at [447, 228] on button "Add Payment" at bounding box center [463, 225] width 93 height 13
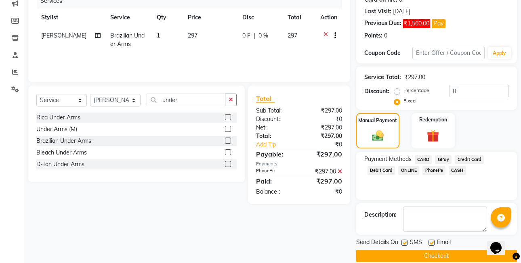
scroll to position [118, 0]
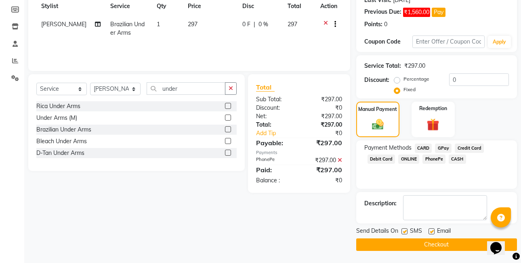
drag, startPoint x: 435, startPoint y: 245, endPoint x: 427, endPoint y: 240, distance: 9.4
click at [434, 245] on button "Checkout" at bounding box center [436, 245] width 161 height 13
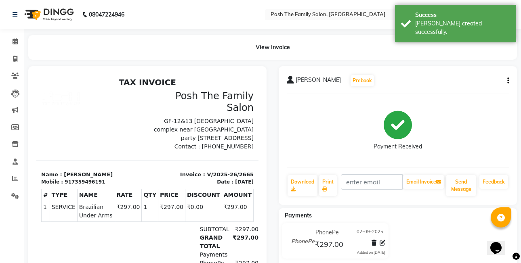
click at [508, 81] on icon "button" at bounding box center [509, 81] width 2 height 0
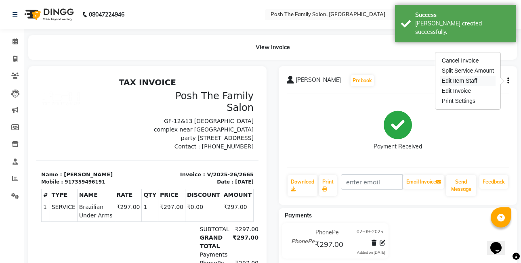
drag, startPoint x: 484, startPoint y: 78, endPoint x: 445, endPoint y: 80, distance: 38.8
click at [481, 78] on div "Edit Item Staff" at bounding box center [468, 81] width 55 height 10
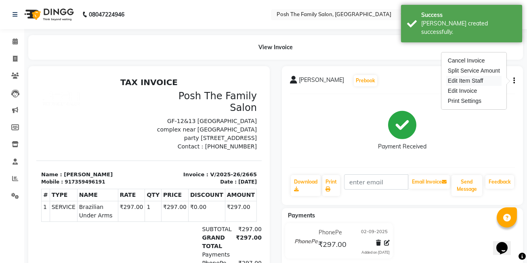
select select "62223"
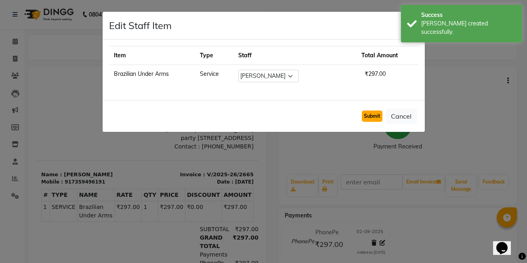
click at [372, 112] on button "Submit" at bounding box center [372, 116] width 21 height 11
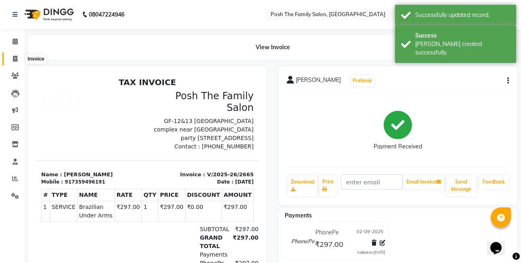
click at [13, 58] on icon at bounding box center [15, 59] width 4 height 6
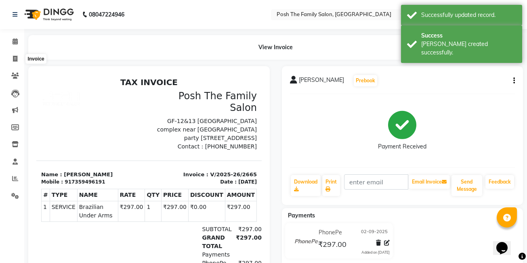
select select "6199"
select select "service"
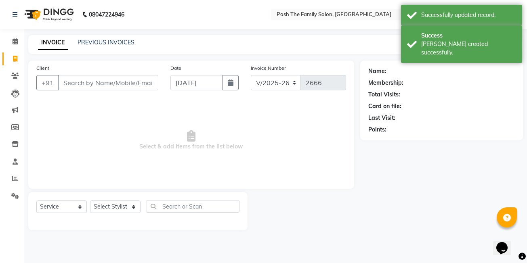
click at [240, 86] on div "Date [DATE]" at bounding box center [204, 80] width 80 height 33
click at [236, 86] on button "button" at bounding box center [231, 82] width 16 height 15
select select "9"
select select "2025"
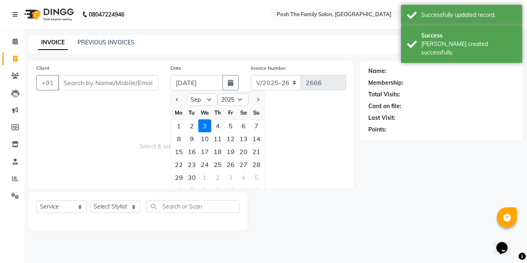
click at [195, 125] on div "2" at bounding box center [191, 126] width 13 height 13
type input "02-09-2025"
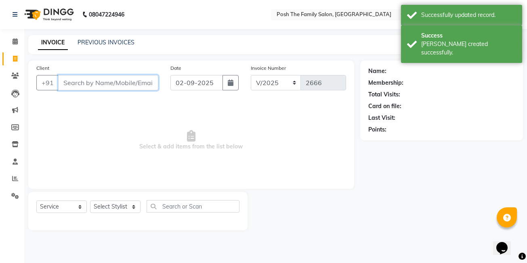
click at [129, 84] on input "Client" at bounding box center [108, 82] width 100 height 15
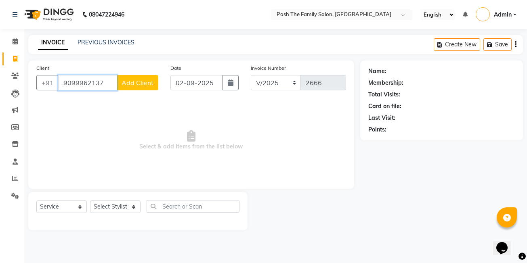
type input "9099962137"
click at [138, 86] on span "Add Client" at bounding box center [138, 83] width 32 height 8
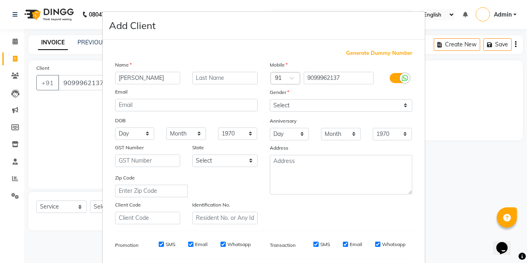
type input "[PERSON_NAME]"
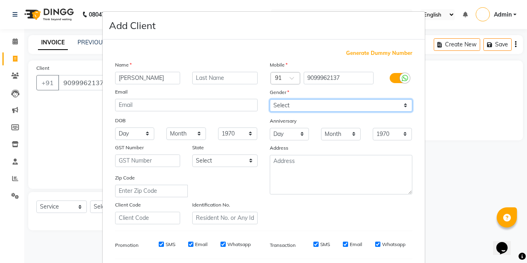
click at [306, 109] on select "Select [DEMOGRAPHIC_DATA] [DEMOGRAPHIC_DATA] Other Prefer Not To Say" at bounding box center [341, 105] width 143 height 13
select select "[DEMOGRAPHIC_DATA]"
click at [270, 99] on select "Select [DEMOGRAPHIC_DATA] [DEMOGRAPHIC_DATA] Other Prefer Not To Say" at bounding box center [341, 105] width 143 height 13
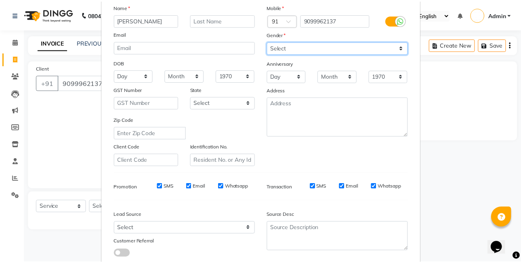
scroll to position [110, 0]
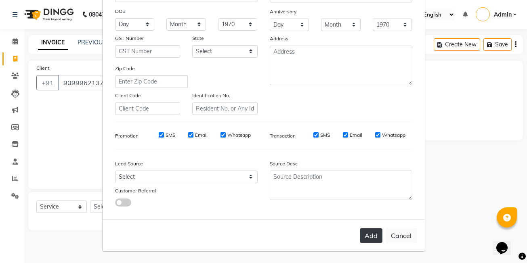
click at [362, 235] on button "Add" at bounding box center [371, 236] width 23 height 15
select select
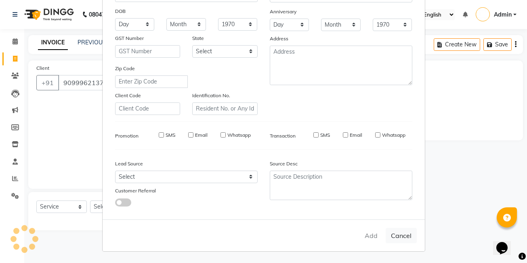
select select
checkbox input "false"
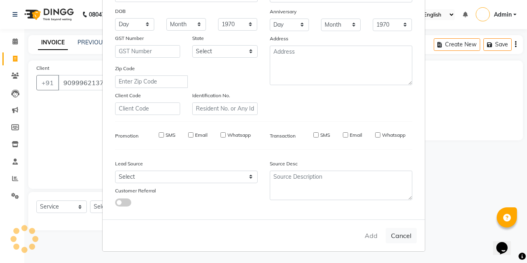
checkbox input "false"
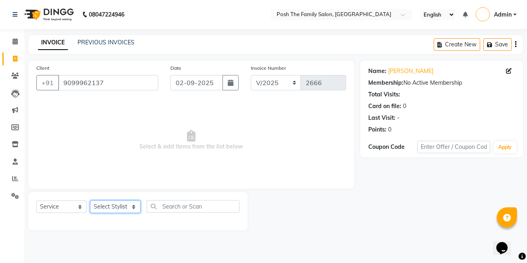
click at [109, 211] on select "Select Stylist [PERSON_NAME] [PERSON_NAME] [PERSON_NAME] VRMA [PERSON_NAME] [PE…" at bounding box center [115, 207] width 51 height 13
select select "53726"
click at [90, 201] on select "Select Stylist [PERSON_NAME] [PERSON_NAME] [PERSON_NAME] VRMA [PERSON_NAME] [PE…" at bounding box center [115, 207] width 51 height 13
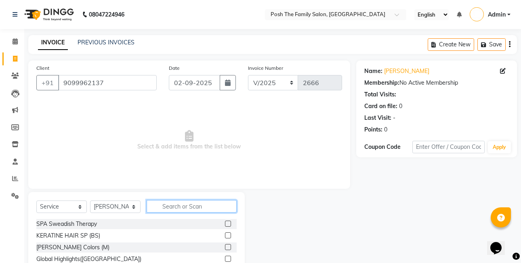
drag, startPoint x: 187, startPoint y: 204, endPoint x: 181, endPoint y: 202, distance: 5.9
click at [186, 204] on input "text" at bounding box center [192, 206] width 90 height 13
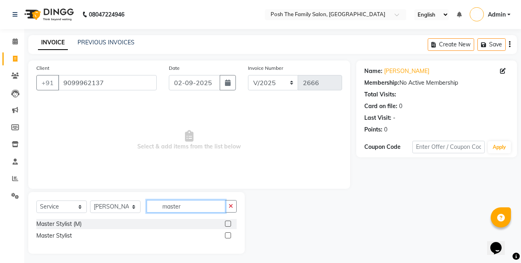
type input "master"
click at [228, 223] on label at bounding box center [228, 224] width 6 height 6
click at [228, 223] on input "checkbox" at bounding box center [227, 224] width 5 height 5
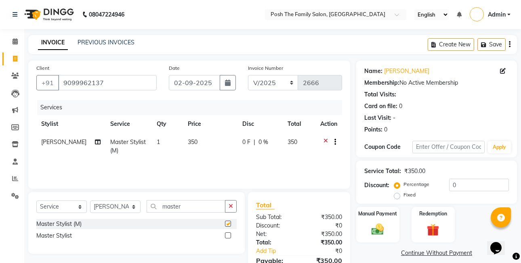
checkbox input "false"
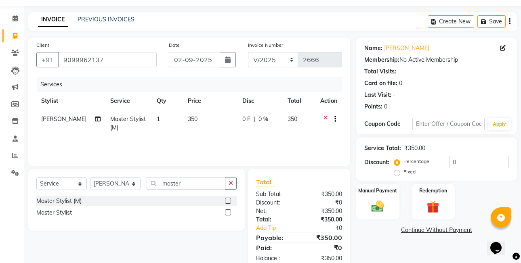
scroll to position [40, 0]
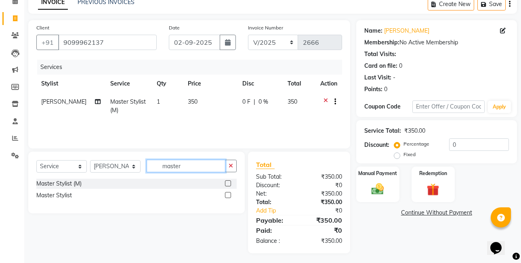
click at [206, 167] on input "master" at bounding box center [186, 166] width 79 height 13
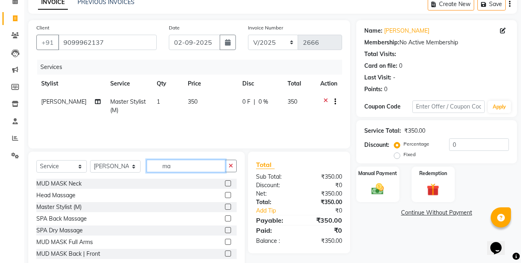
type input "m"
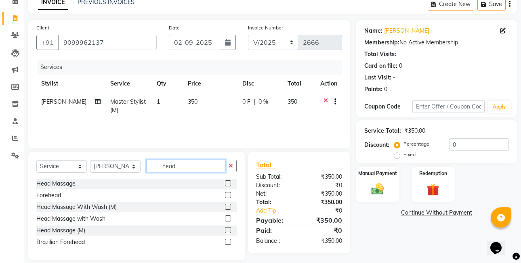
type input "head"
click at [226, 230] on label at bounding box center [228, 231] width 6 height 6
click at [226, 230] on input "checkbox" at bounding box center [227, 230] width 5 height 5
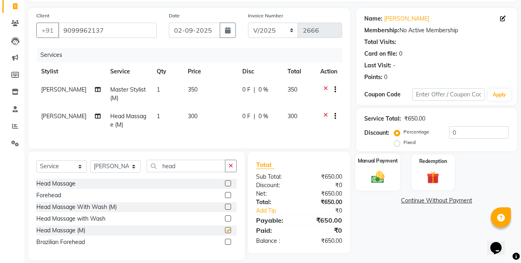
checkbox input "false"
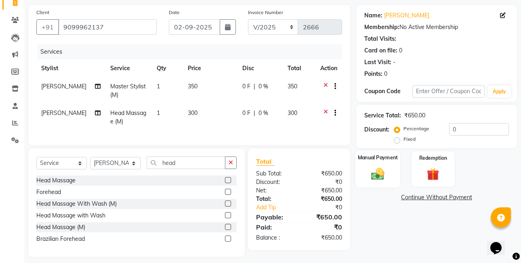
scroll to position [68, 0]
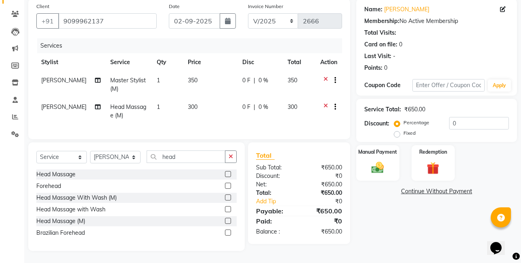
click at [397, 133] on div "Percentage Fixed" at bounding box center [422, 128] width 53 height 21
click at [384, 160] on img at bounding box center [377, 167] width 21 height 15
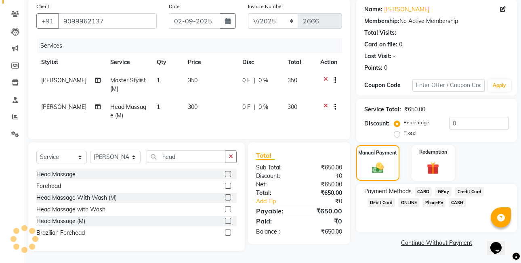
click at [456, 198] on span "CASH" at bounding box center [457, 202] width 17 height 9
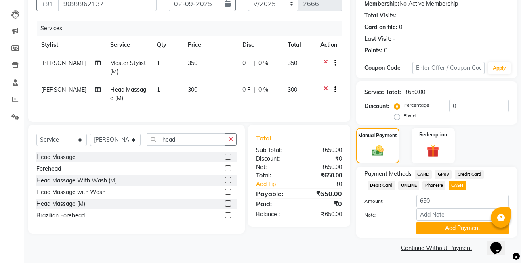
scroll to position [82, 0]
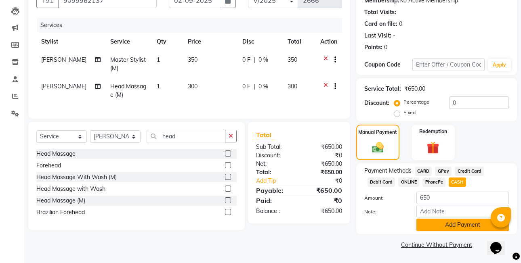
click at [445, 229] on button "Add Payment" at bounding box center [463, 225] width 93 height 13
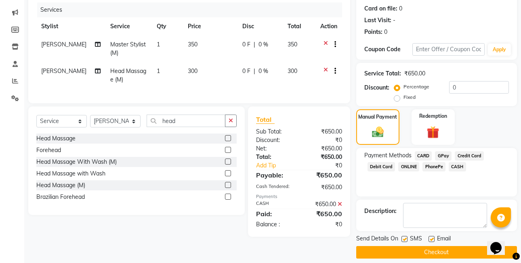
scroll to position [105, 0]
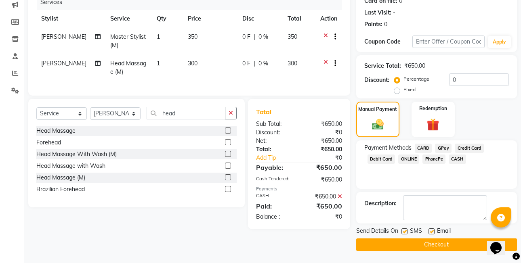
click at [444, 246] on button "Checkout" at bounding box center [436, 245] width 161 height 13
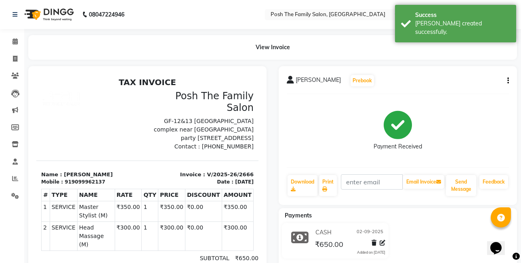
click at [507, 78] on button "button" at bounding box center [506, 81] width 5 height 8
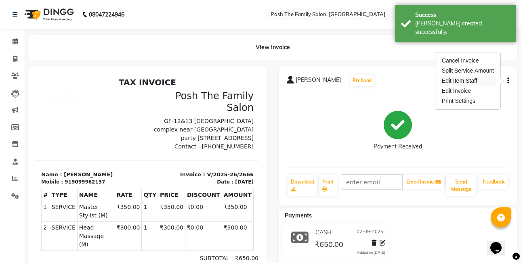
click at [467, 78] on div "Edit Item Staff" at bounding box center [468, 81] width 55 height 10
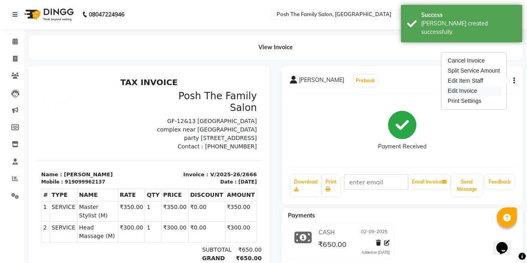
select select "53726"
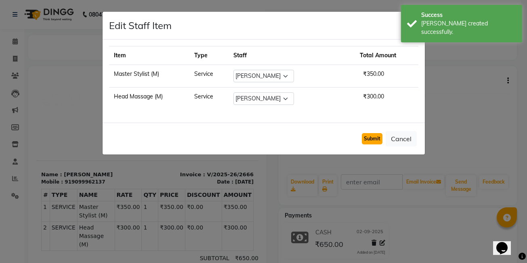
drag, startPoint x: 377, startPoint y: 141, endPoint x: 372, endPoint y: 140, distance: 5.4
click at [377, 141] on button "Submit" at bounding box center [372, 138] width 21 height 11
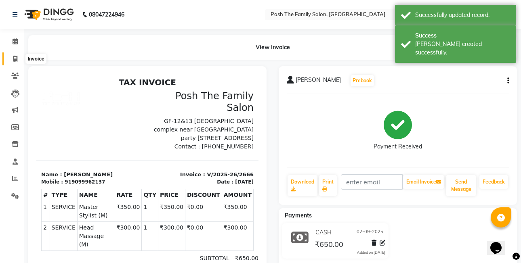
click at [15, 58] on icon at bounding box center [15, 59] width 4 height 6
select select "service"
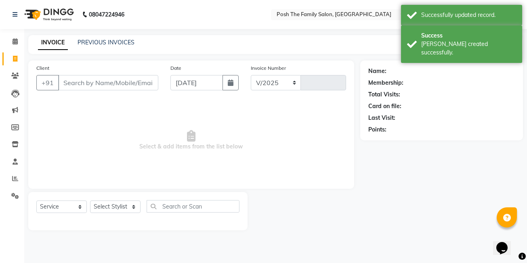
select select "6199"
type input "2667"
click at [233, 89] on button "button" at bounding box center [231, 82] width 16 height 15
select select "9"
select select "2025"
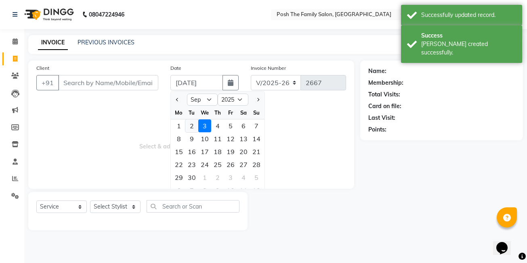
click at [193, 128] on div "2" at bounding box center [191, 126] width 13 height 13
type input "02-09-2025"
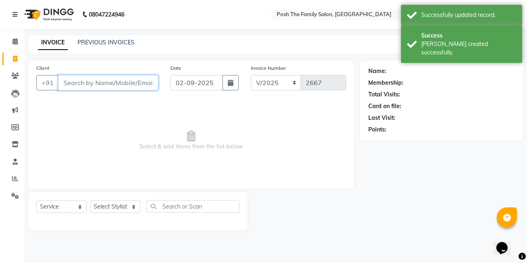
click at [120, 81] on input "Client" at bounding box center [108, 82] width 100 height 15
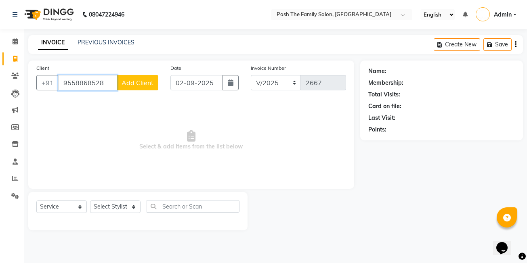
type input "9558868528"
click at [151, 89] on button "Add Client" at bounding box center [138, 82] width 42 height 15
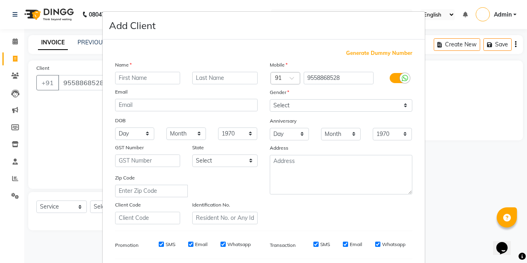
click at [143, 88] on div "Email" at bounding box center [186, 93] width 155 height 11
click at [136, 78] on input "text" at bounding box center [147, 78] width 65 height 13
type input "karan"
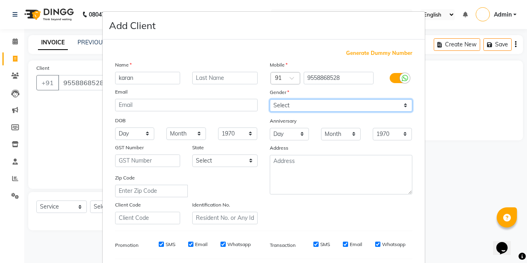
click at [322, 111] on select "Select [DEMOGRAPHIC_DATA] [DEMOGRAPHIC_DATA] Other Prefer Not To Say" at bounding box center [341, 105] width 143 height 13
select select "[DEMOGRAPHIC_DATA]"
click at [270, 99] on select "Select [DEMOGRAPHIC_DATA] [DEMOGRAPHIC_DATA] Other Prefer Not To Say" at bounding box center [341, 105] width 143 height 13
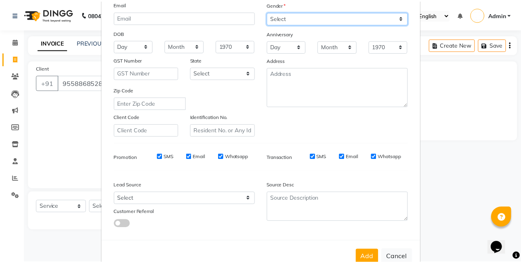
scroll to position [110, 0]
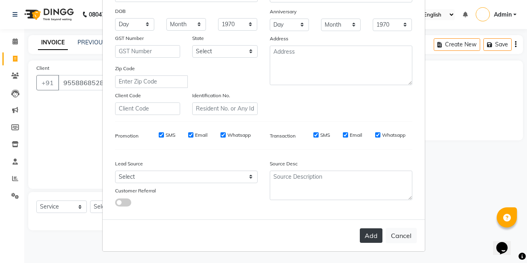
click at [368, 234] on button "Add" at bounding box center [371, 236] width 23 height 15
select select
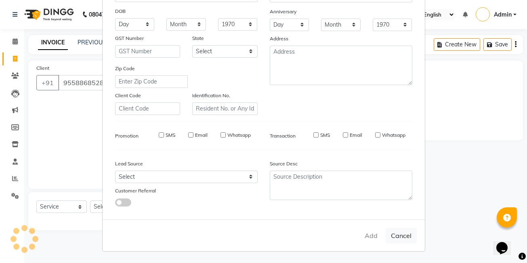
select select
checkbox input "false"
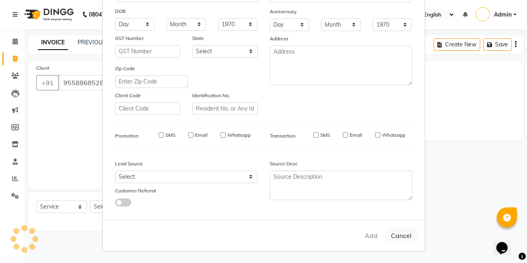
checkbox input "false"
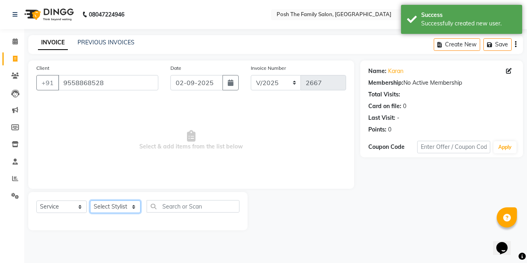
click at [123, 207] on select "Select Stylist [PERSON_NAME] [PERSON_NAME] [PERSON_NAME] VRMA [PERSON_NAME] [PE…" at bounding box center [115, 207] width 51 height 13
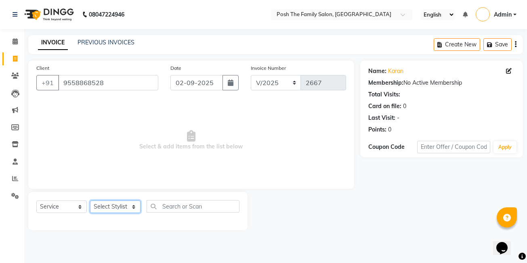
select select "71170"
click at [90, 201] on select "Select Stylist [PERSON_NAME] [PERSON_NAME] [PERSON_NAME] VRMA [PERSON_NAME] [PE…" at bounding box center [115, 207] width 51 height 13
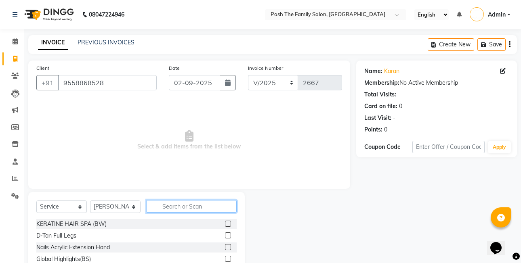
click at [192, 209] on input "text" at bounding box center [192, 206] width 90 height 13
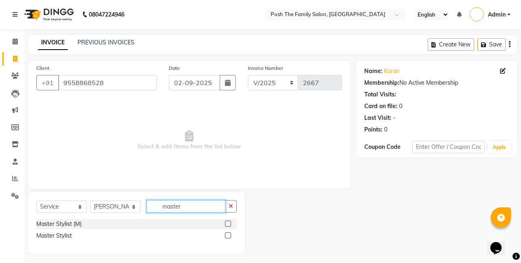
type input "master"
click at [229, 223] on label at bounding box center [228, 224] width 6 height 6
click at [229, 223] on input "checkbox" at bounding box center [227, 224] width 5 height 5
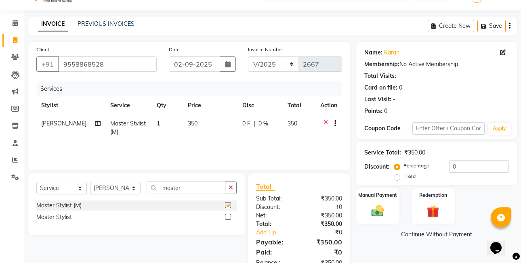
scroll to position [43, 0]
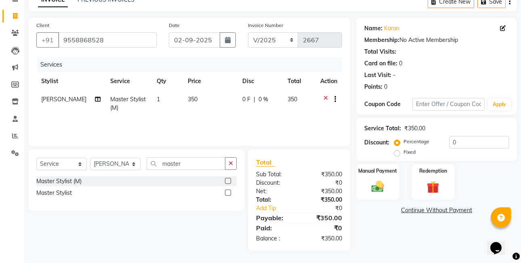
checkbox input "false"
click at [123, 165] on select "Select Stylist [PERSON_NAME] [PERSON_NAME] [PERSON_NAME] VRMA [PERSON_NAME] [PE…" at bounding box center [115, 164] width 51 height 13
select select "89288"
click at [90, 158] on select "Select Stylist [PERSON_NAME] [PERSON_NAME] [PERSON_NAME] VRMA [PERSON_NAME] [PE…" at bounding box center [115, 164] width 51 height 13
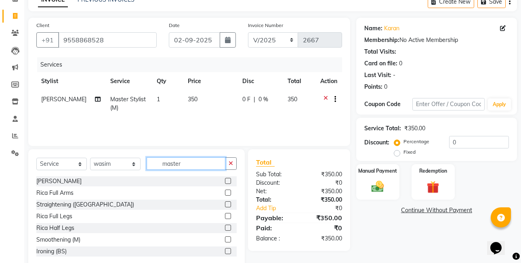
click at [182, 166] on input "master" at bounding box center [186, 164] width 79 height 13
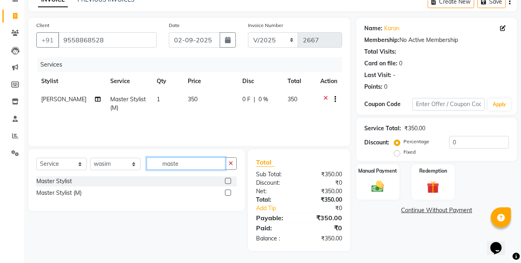
type input "maste"
click at [226, 192] on label at bounding box center [228, 193] width 6 height 6
click at [226, 192] on input "checkbox" at bounding box center [227, 193] width 5 height 5
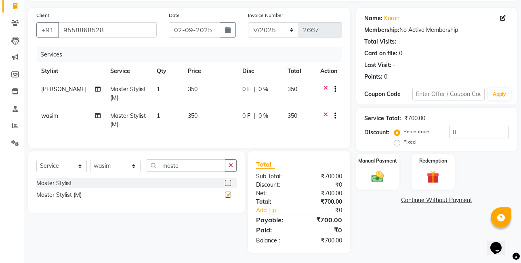
scroll to position [61, 0]
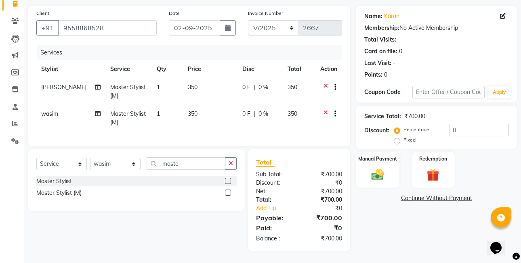
checkbox input "false"
drag, startPoint x: 112, startPoint y: 166, endPoint x: 112, endPoint y: 157, distance: 8.9
click at [112, 165] on select "Select Stylist [PERSON_NAME] [PERSON_NAME] [PERSON_NAME] VRMA [PERSON_NAME] [PE…" at bounding box center [115, 164] width 51 height 13
select select "86715"
click at [90, 158] on select "Select Stylist [PERSON_NAME] [PERSON_NAME] [PERSON_NAME] VRMA [PERSON_NAME] [PE…" at bounding box center [115, 164] width 51 height 13
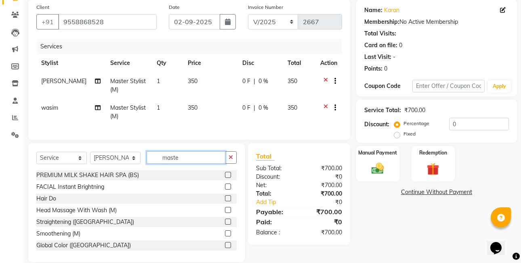
click at [183, 164] on input "maste" at bounding box center [186, 158] width 79 height 13
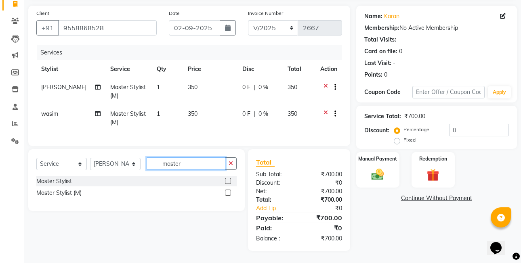
type input "master"
click at [226, 192] on label at bounding box center [228, 193] width 6 height 6
click at [226, 192] on input "checkbox" at bounding box center [227, 193] width 5 height 5
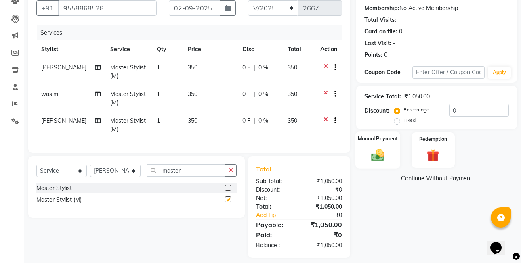
checkbox input "false"
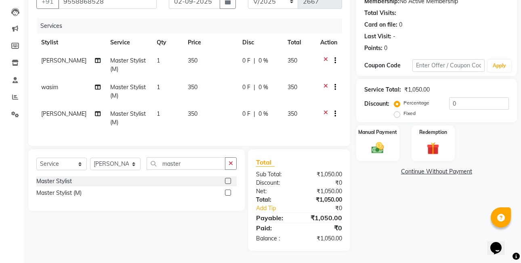
click at [404, 110] on label "Fixed" at bounding box center [410, 113] width 12 height 7
click at [396, 111] on input "Fixed" at bounding box center [399, 114] width 6 height 6
radio input "true"
click at [392, 130] on label "Manual Payment" at bounding box center [378, 132] width 40 height 8
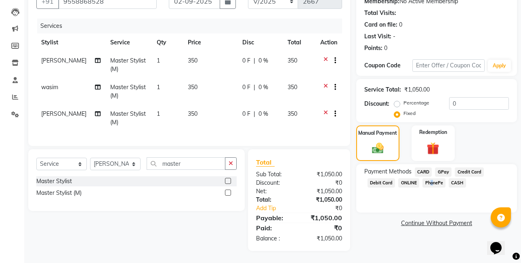
click at [431, 179] on span "PhonePe" at bounding box center [434, 183] width 23 height 9
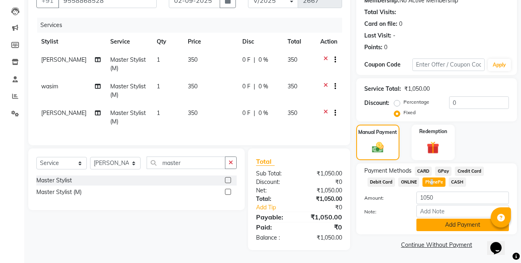
click at [456, 221] on button "Add Payment" at bounding box center [463, 225] width 93 height 13
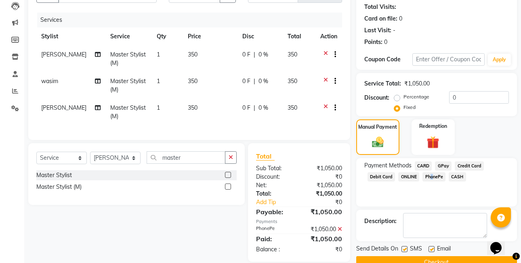
scroll to position [105, 0]
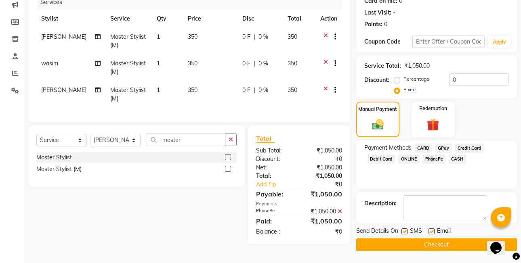
click at [465, 245] on button "Checkout" at bounding box center [436, 245] width 161 height 13
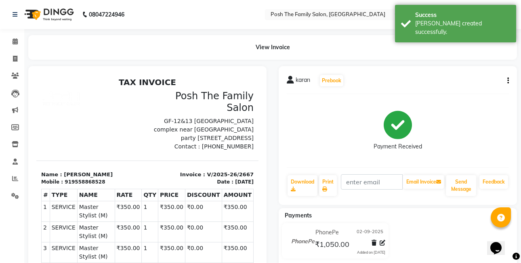
click at [509, 81] on icon "button" at bounding box center [509, 81] width 2 height 0
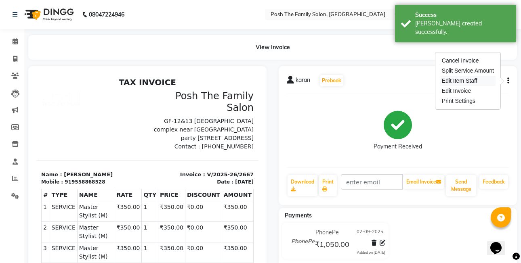
click at [474, 80] on div "Edit Item Staff" at bounding box center [468, 81] width 55 height 10
select select
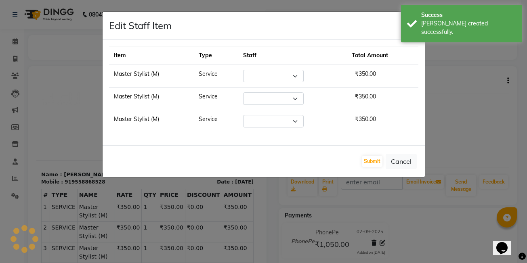
select select "71170"
select select "89288"
select select "86715"
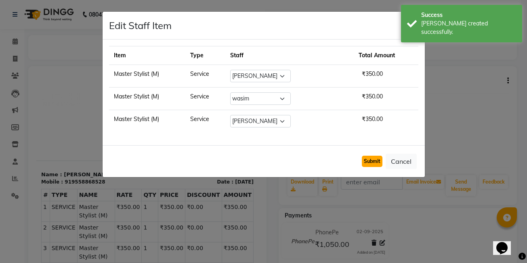
click at [377, 160] on button "Submit" at bounding box center [372, 161] width 21 height 11
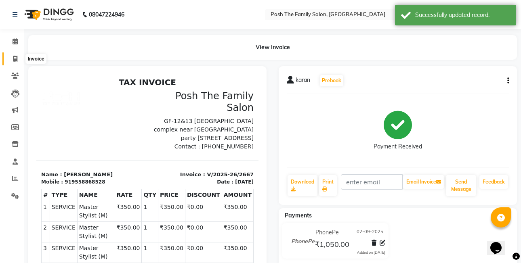
click at [15, 58] on icon at bounding box center [15, 59] width 4 height 6
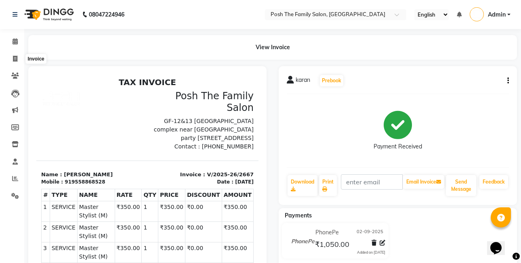
select select "service"
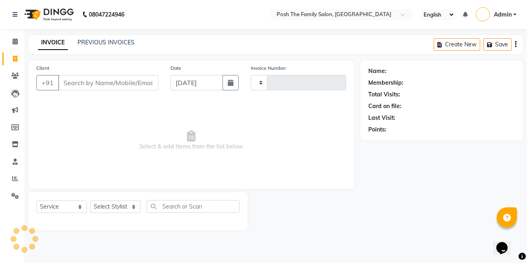
type input "2668"
select select "6199"
click at [231, 86] on icon "button" at bounding box center [231, 83] width 6 height 6
select select "9"
select select "2025"
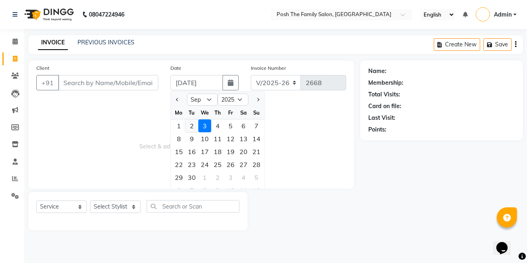
click at [190, 125] on div "2" at bounding box center [191, 126] width 13 height 13
type input "02-09-2025"
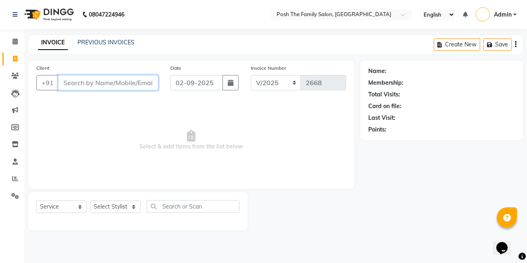
click at [117, 78] on input "Client" at bounding box center [108, 82] width 100 height 15
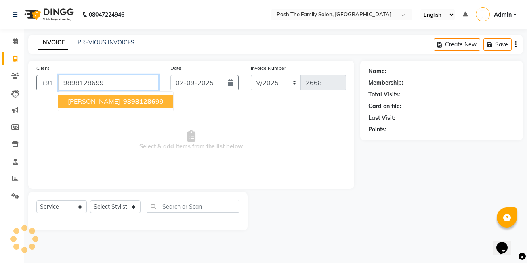
type input "9898128699"
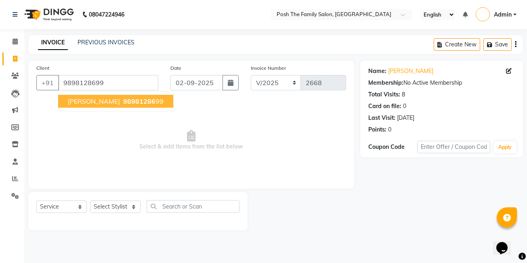
click at [112, 110] on ngb-typeahead-window "[PERSON_NAME] 98981286 99" at bounding box center [116, 101] width 116 height 20
click at [116, 105] on button "[PERSON_NAME] 98981286 99" at bounding box center [115, 101] width 115 height 13
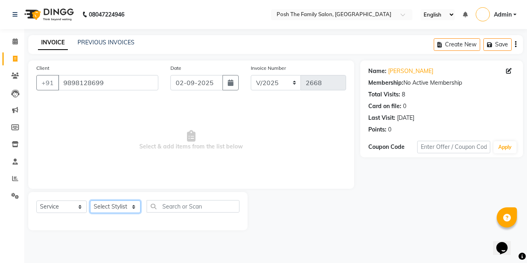
click at [120, 207] on select "Select Stylist [PERSON_NAME] [PERSON_NAME] [PERSON_NAME] VRMA [PERSON_NAME] [PE…" at bounding box center [115, 207] width 51 height 13
select select "89288"
click at [90, 201] on select "Select Stylist [PERSON_NAME] [PERSON_NAME] [PERSON_NAME] VRMA [PERSON_NAME] [PE…" at bounding box center [115, 207] width 51 height 13
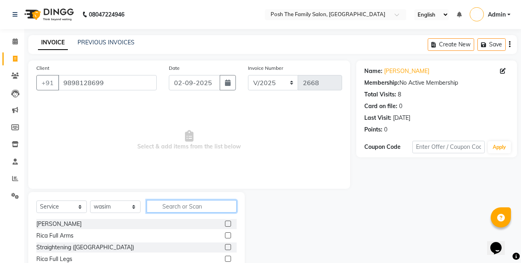
click at [183, 209] on input "text" at bounding box center [192, 206] width 90 height 13
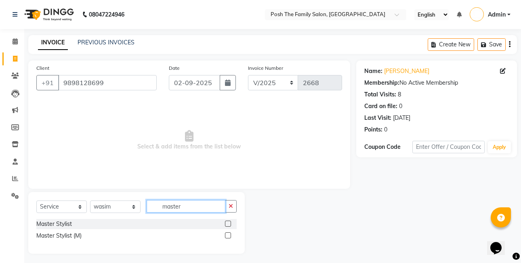
type input "master"
click at [229, 237] on label at bounding box center [228, 236] width 6 height 6
click at [229, 237] on input "checkbox" at bounding box center [227, 236] width 5 height 5
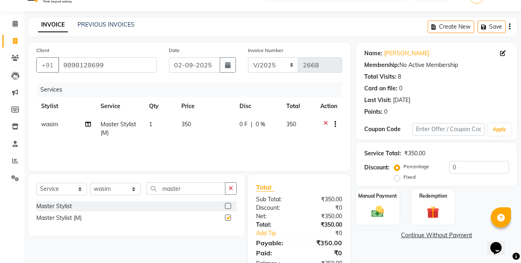
scroll to position [43, 0]
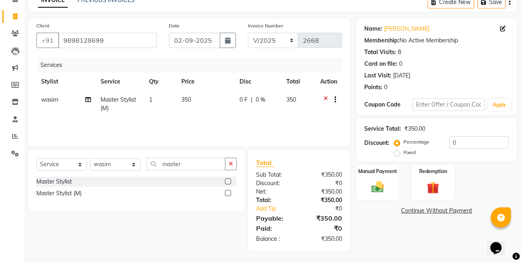
checkbox input "false"
click at [204, 167] on input "master" at bounding box center [186, 164] width 79 height 13
type input "m"
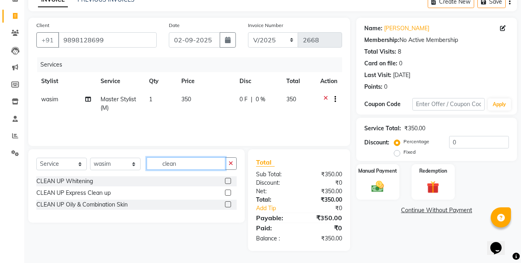
type input "clean"
click at [228, 195] on label at bounding box center [228, 193] width 6 height 6
click at [228, 195] on input "checkbox" at bounding box center [227, 193] width 5 height 5
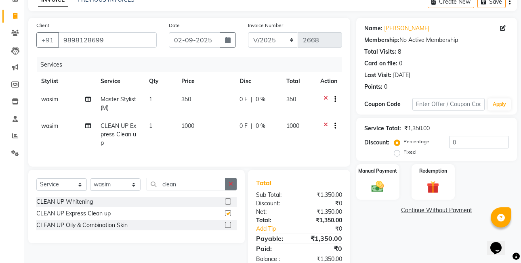
checkbox input "false"
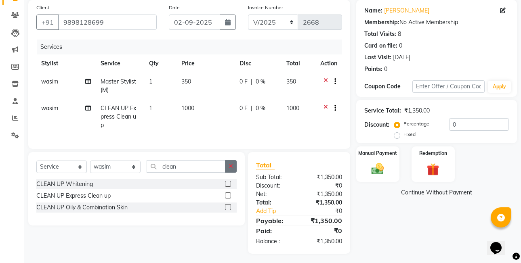
scroll to position [70, 0]
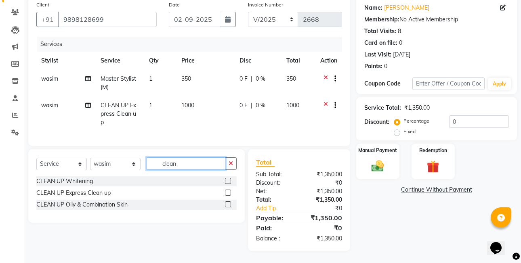
click at [197, 161] on input "clean" at bounding box center [186, 164] width 79 height 13
type input "c"
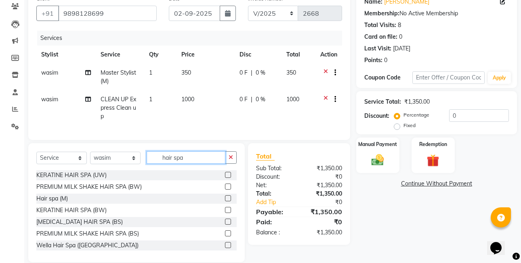
type input "hair spa"
click at [225, 202] on label at bounding box center [228, 199] width 6 height 6
click at [225, 202] on input "checkbox" at bounding box center [227, 198] width 5 height 5
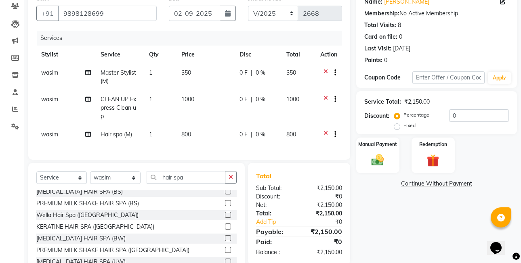
scroll to position [118, 0]
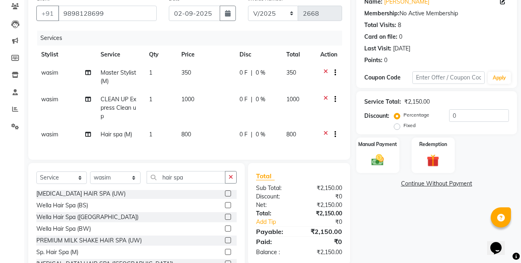
checkbox input "false"
drag, startPoint x: 193, startPoint y: 187, endPoint x: 204, endPoint y: 183, distance: 12.0
click at [194, 184] on input "hair spa" at bounding box center [186, 177] width 79 height 13
type input "h"
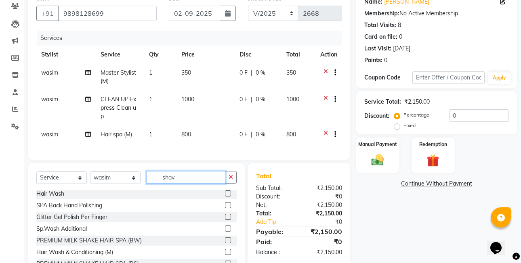
scroll to position [0, 0]
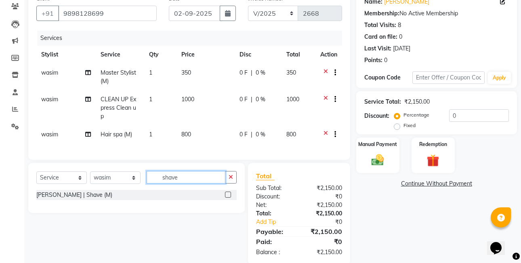
type input "shave"
click at [228, 198] on label at bounding box center [228, 195] width 6 height 6
click at [228, 198] on input "checkbox" at bounding box center [227, 195] width 5 height 5
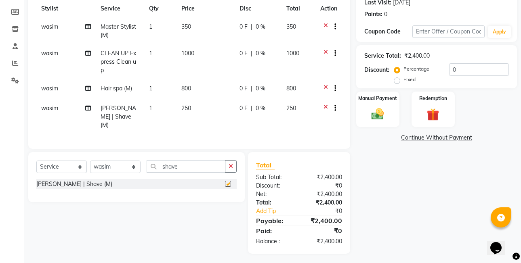
checkbox input "false"
click at [404, 82] on label "Fixed" at bounding box center [410, 79] width 12 height 7
click at [398, 82] on input "Fixed" at bounding box center [399, 79] width 6 height 6
radio input "true"
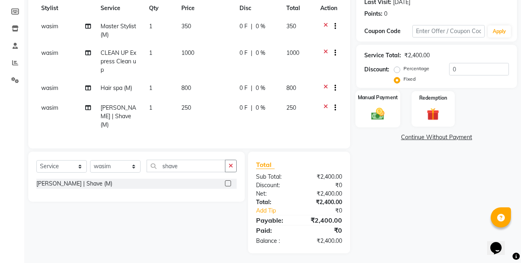
click at [384, 114] on img at bounding box center [377, 113] width 21 height 15
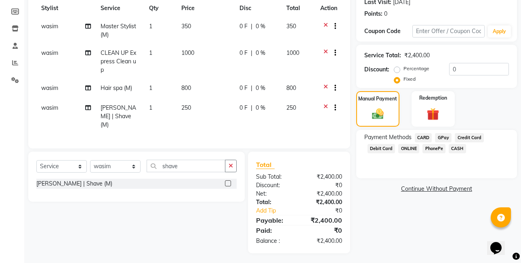
click at [457, 148] on span "CASH" at bounding box center [457, 148] width 17 height 9
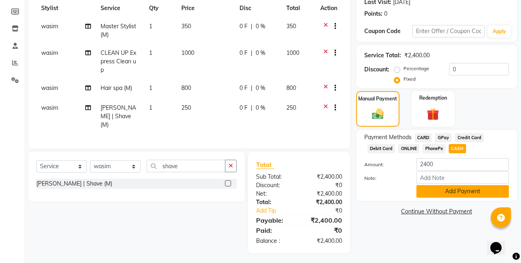
click at [462, 192] on button "Add Payment" at bounding box center [463, 191] width 93 height 13
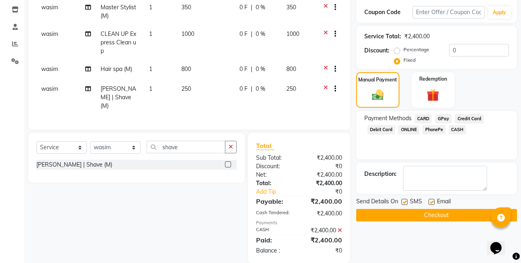
scroll to position [145, 0]
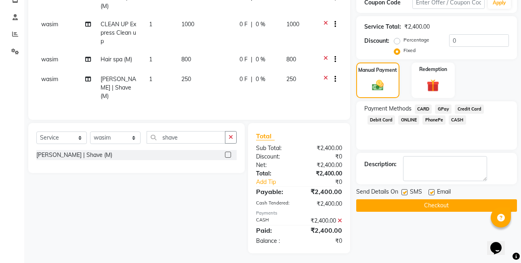
click at [465, 209] on button "Checkout" at bounding box center [436, 206] width 161 height 13
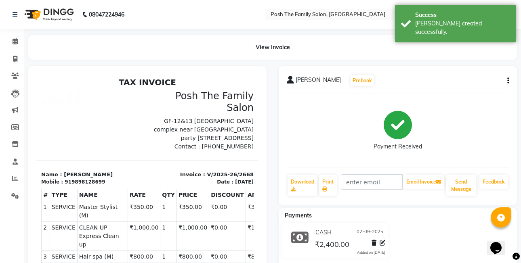
click at [510, 80] on div "[PERSON_NAME] Prebook Payment Received Download Print Email Invoice Send Messag…" at bounding box center [398, 135] width 238 height 139
click at [507, 80] on button "button" at bounding box center [506, 81] width 5 height 8
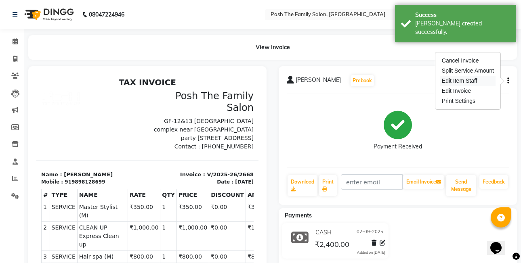
click at [485, 81] on div "Edit Item Staff" at bounding box center [468, 81] width 55 height 10
select select
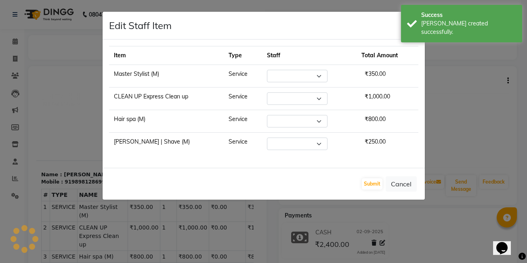
select select "89288"
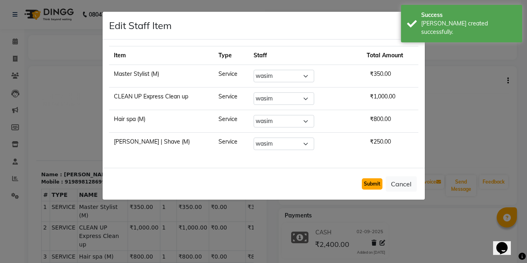
drag, startPoint x: 377, startPoint y: 182, endPoint x: 295, endPoint y: 146, distance: 89.9
click at [377, 182] on button "Submit" at bounding box center [372, 184] width 21 height 11
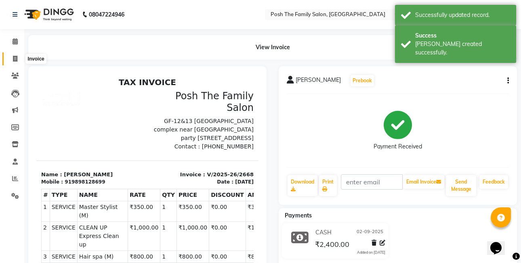
click at [13, 57] on icon at bounding box center [15, 59] width 4 height 6
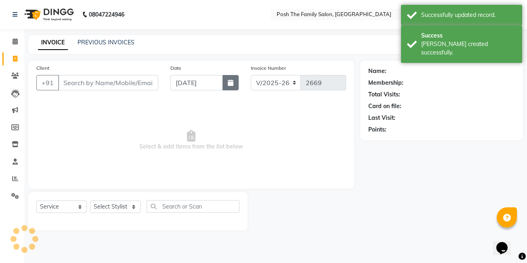
click at [234, 89] on button "button" at bounding box center [231, 82] width 16 height 15
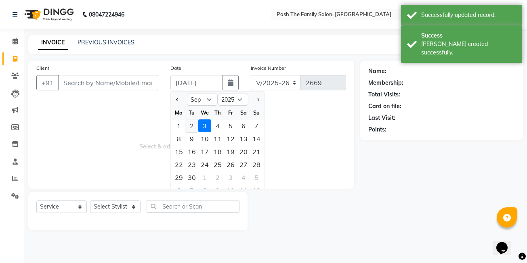
click at [191, 123] on div "2" at bounding box center [191, 126] width 13 height 13
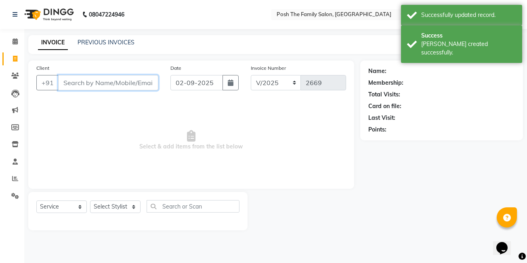
click at [139, 84] on input "Client" at bounding box center [108, 82] width 100 height 15
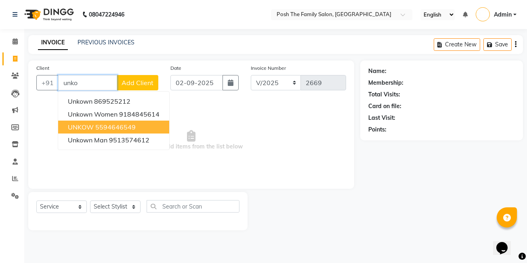
click at [86, 129] on span "UNKOW" at bounding box center [81, 127] width 26 height 8
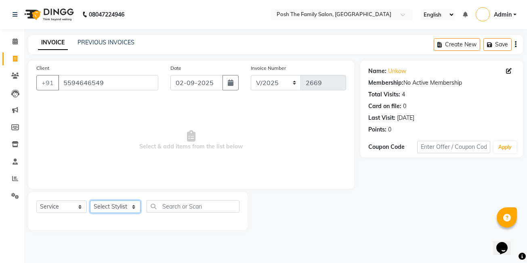
click at [103, 209] on select "Select Stylist [PERSON_NAME] [PERSON_NAME] [PERSON_NAME] VRMA [PERSON_NAME] [PE…" at bounding box center [115, 207] width 51 height 13
click at [90, 201] on select "Select Stylist [PERSON_NAME] [PERSON_NAME] [PERSON_NAME] VRMA [PERSON_NAME] [PE…" at bounding box center [115, 207] width 51 height 13
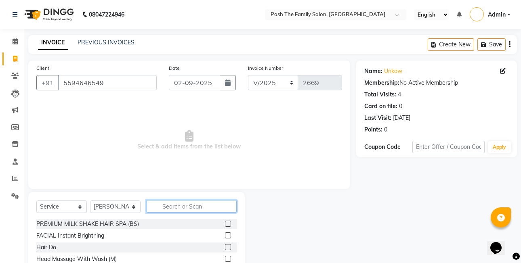
click at [179, 205] on input "text" at bounding box center [192, 206] width 90 height 13
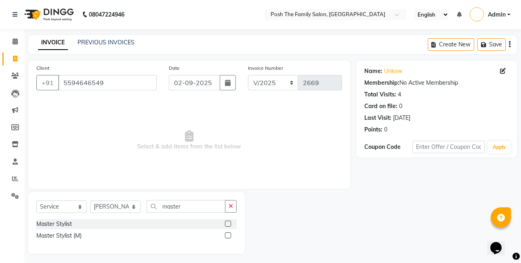
click at [227, 235] on label at bounding box center [228, 236] width 6 height 6
click at [227, 235] on input "checkbox" at bounding box center [227, 236] width 5 height 5
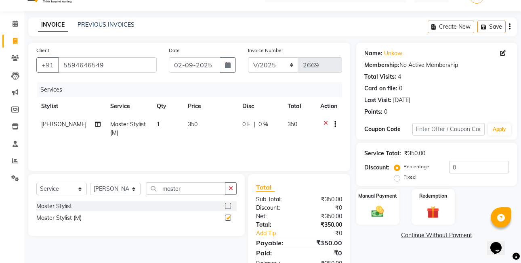
scroll to position [43, 0]
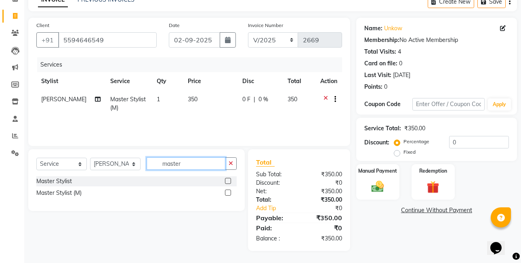
click at [204, 164] on input "master" at bounding box center [186, 164] width 79 height 13
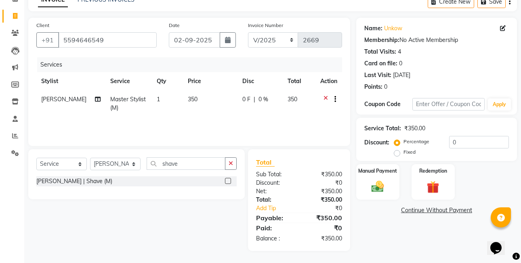
click at [230, 180] on label at bounding box center [228, 181] width 6 height 6
click at [230, 180] on input "checkbox" at bounding box center [227, 181] width 5 height 5
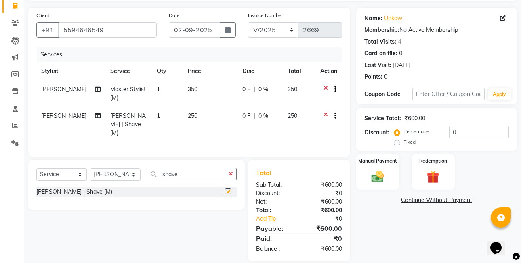
scroll to position [61, 0]
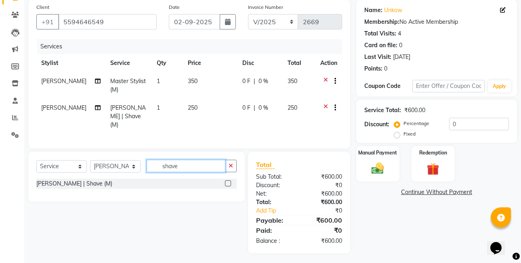
click at [205, 163] on input "shave" at bounding box center [186, 166] width 79 height 13
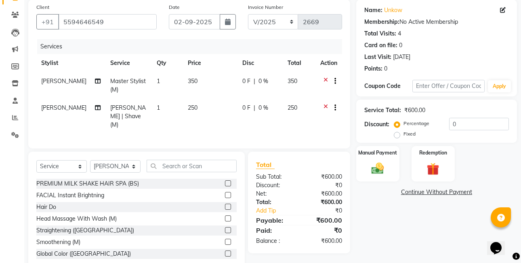
click at [328, 106] on div at bounding box center [332, 109] width 8 height 10
drag, startPoint x: 325, startPoint y: 106, endPoint x: 308, endPoint y: 115, distance: 18.6
click at [324, 106] on icon at bounding box center [326, 109] width 4 height 10
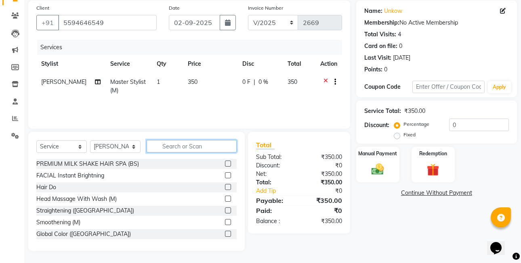
click at [187, 150] on input "text" at bounding box center [192, 146] width 90 height 13
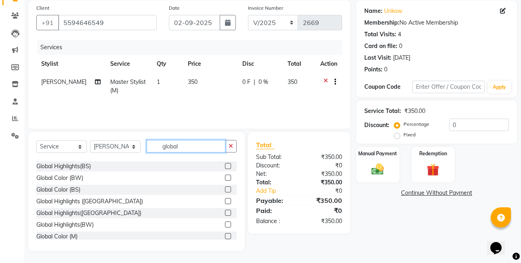
scroll to position [36, 0]
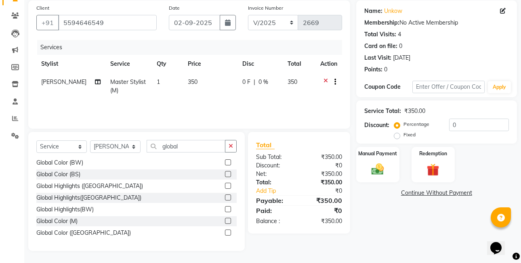
click at [225, 223] on label at bounding box center [228, 221] width 6 height 6
click at [225, 223] on input "checkbox" at bounding box center [227, 221] width 5 height 5
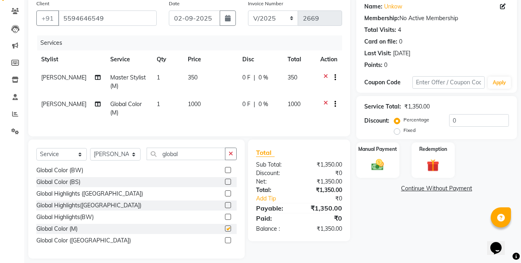
scroll to position [78, 0]
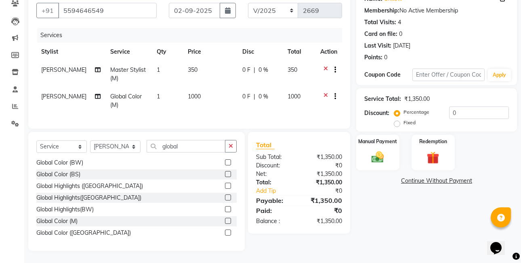
click at [404, 119] on label "Fixed" at bounding box center [410, 122] width 12 height 7
click at [396, 120] on input "Fixed" at bounding box center [399, 123] width 6 height 6
drag, startPoint x: 104, startPoint y: 141, endPoint x: 103, endPoint y: 146, distance: 4.9
click at [104, 143] on div "Select Service Product Membership Package Voucher Prepaid Gift Card Select Styl…" at bounding box center [136, 191] width 217 height 119
click at [103, 146] on select "Select Stylist [PERSON_NAME] [PERSON_NAME] [PERSON_NAME] VRMA [PERSON_NAME] [PE…" at bounding box center [115, 147] width 51 height 13
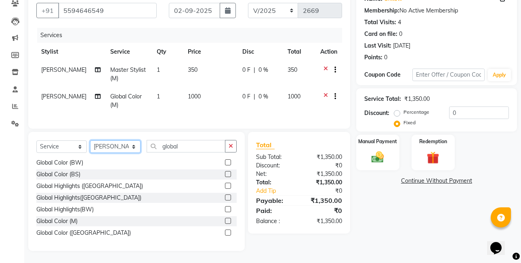
click at [90, 141] on select "Select Stylist [PERSON_NAME] [PERSON_NAME] [PERSON_NAME] VRMA [PERSON_NAME] [PE…" at bounding box center [115, 147] width 51 height 13
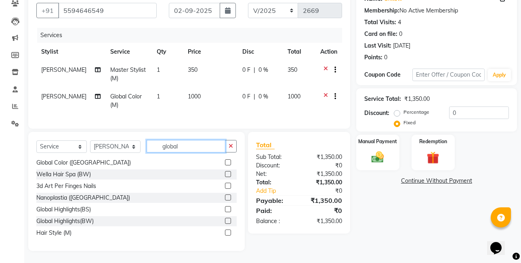
click at [185, 148] on input "global" at bounding box center [186, 146] width 79 height 13
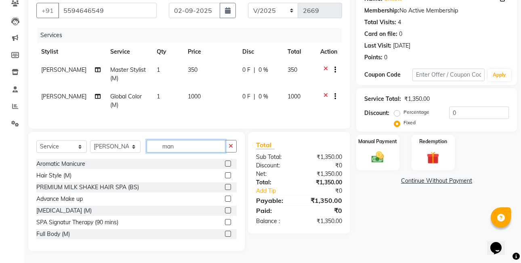
scroll to position [61, 0]
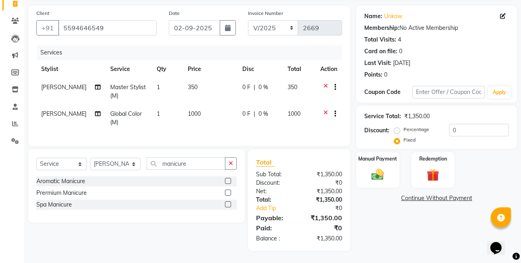
click at [226, 181] on label at bounding box center [228, 181] width 6 height 6
click at [226, 181] on input "checkbox" at bounding box center [227, 181] width 5 height 5
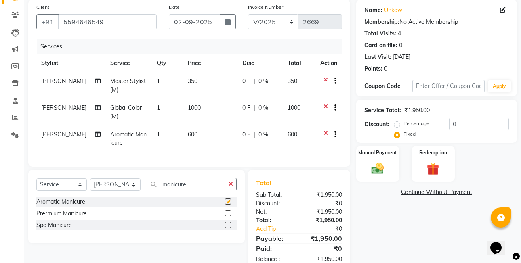
scroll to position [88, 0]
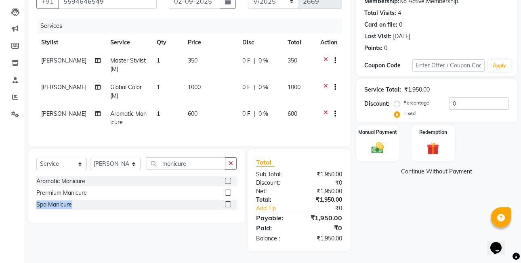
drag, startPoint x: 229, startPoint y: 193, endPoint x: 229, endPoint y: 207, distance: 14.1
click at [229, 207] on div "Aromatic Manicure Prermium Manicure Spa Manicure" at bounding box center [136, 194] width 200 height 35
click at [228, 205] on label at bounding box center [228, 205] width 6 height 6
click at [228, 205] on input "checkbox" at bounding box center [227, 204] width 5 height 5
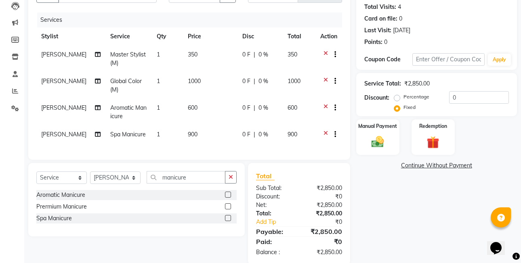
click at [326, 108] on icon at bounding box center [326, 109] width 4 height 10
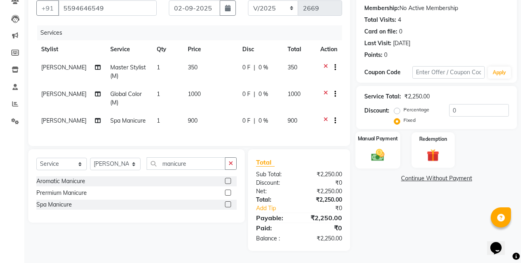
click at [385, 148] on img at bounding box center [377, 155] width 21 height 15
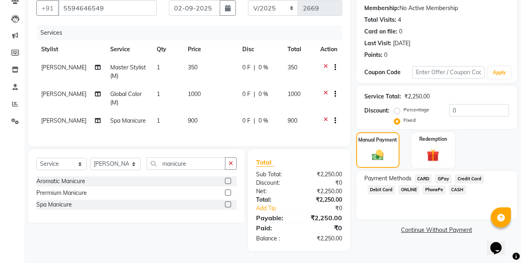
click at [439, 185] on span "PhonePe" at bounding box center [434, 189] width 23 height 9
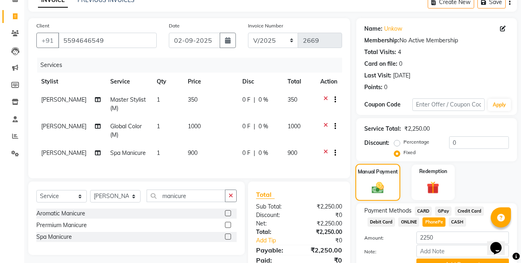
scroll to position [82, 0]
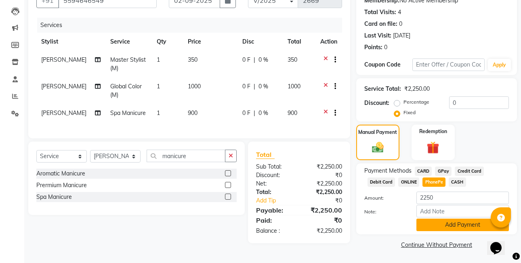
click at [445, 226] on button "Add Payment" at bounding box center [463, 225] width 93 height 13
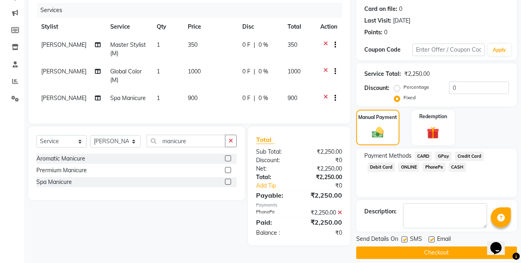
scroll to position [105, 0]
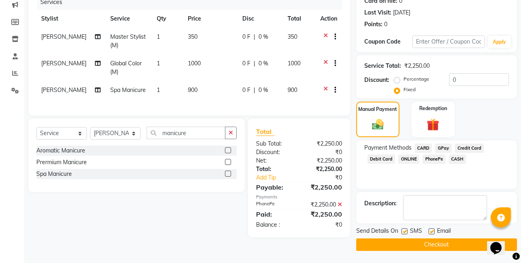
click at [444, 241] on button "Checkout" at bounding box center [436, 245] width 161 height 13
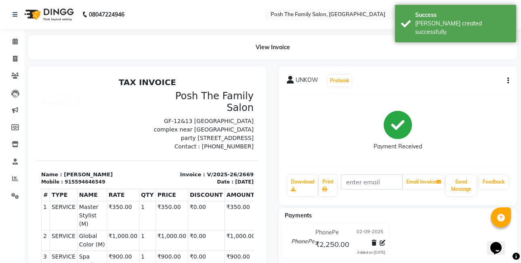
click at [508, 81] on icon "button" at bounding box center [509, 81] width 2 height 0
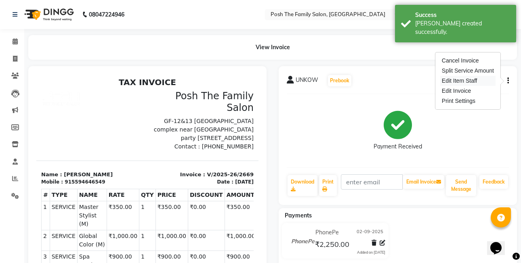
drag, startPoint x: 472, startPoint y: 77, endPoint x: 464, endPoint y: 82, distance: 9.0
click at [469, 79] on div "Edit Item Staff" at bounding box center [468, 81] width 55 height 10
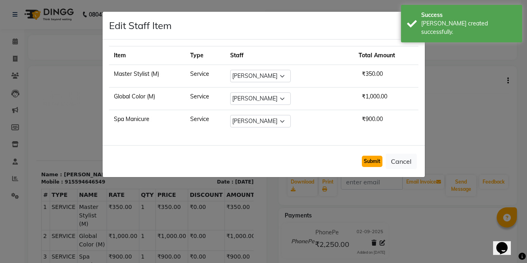
click at [369, 163] on button "Submit" at bounding box center [372, 161] width 21 height 11
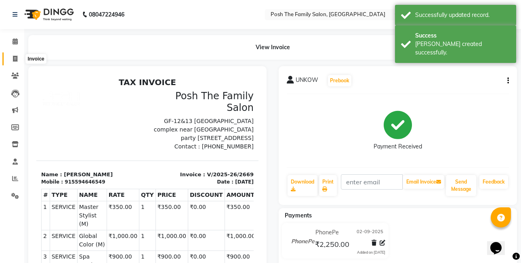
click at [17, 59] on icon at bounding box center [15, 59] width 4 height 6
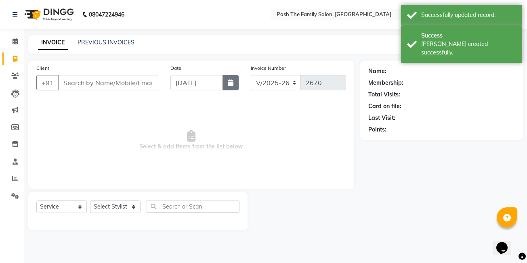
click at [228, 84] on icon "button" at bounding box center [231, 83] width 6 height 6
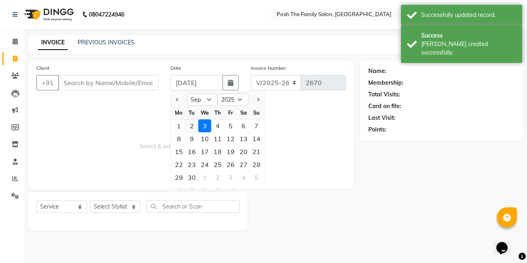
click at [190, 125] on div "2" at bounding box center [191, 126] width 13 height 13
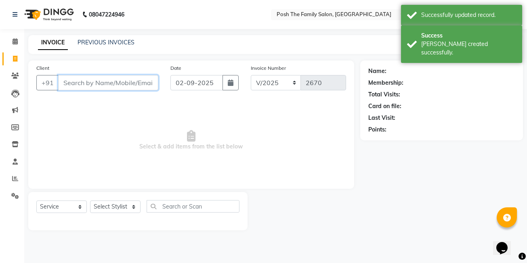
click at [144, 84] on input "Client" at bounding box center [108, 82] width 100 height 15
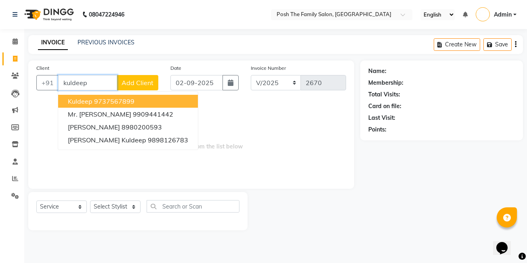
click at [107, 107] on button "Kuldeep 9737567899" at bounding box center [128, 101] width 140 height 13
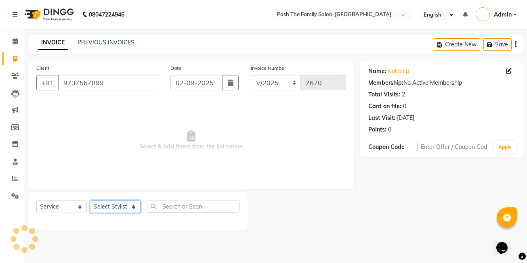
click at [113, 204] on select "Select Stylist [PERSON_NAME] [PERSON_NAME] [PERSON_NAME] VRMA [PERSON_NAME] [PE…" at bounding box center [115, 207] width 51 height 13
click at [90, 201] on select "Select Stylist [PERSON_NAME] [PERSON_NAME] [PERSON_NAME] VRMA [PERSON_NAME] [PE…" at bounding box center [115, 207] width 51 height 13
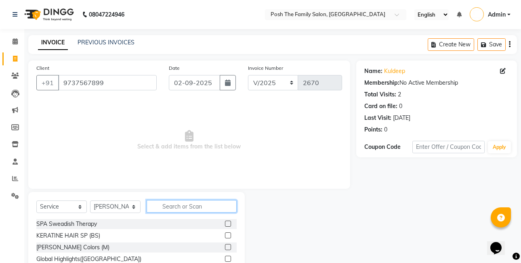
click at [163, 204] on input "text" at bounding box center [192, 206] width 90 height 13
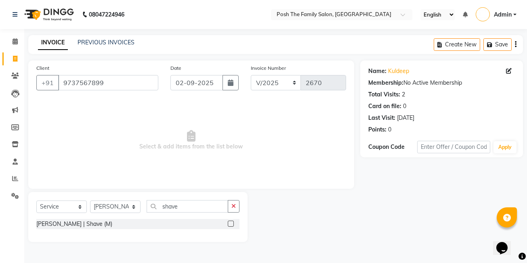
click at [230, 224] on label at bounding box center [231, 224] width 6 height 6
click at [230, 224] on input "checkbox" at bounding box center [230, 224] width 5 height 5
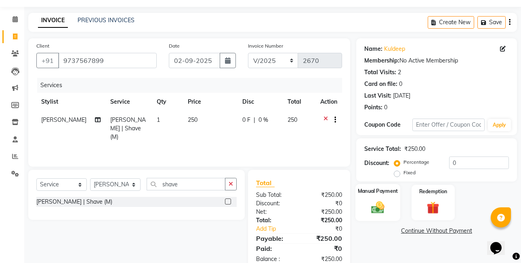
scroll to position [43, 0]
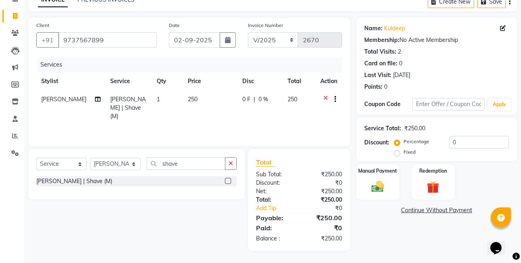
click at [404, 156] on label "Fixed" at bounding box center [410, 152] width 12 height 7
click at [399, 155] on input "Fixed" at bounding box center [399, 153] width 6 height 6
click at [392, 184] on div "Manual Payment" at bounding box center [378, 182] width 45 height 37
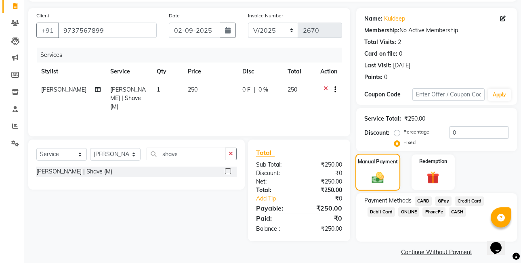
scroll to position [60, 0]
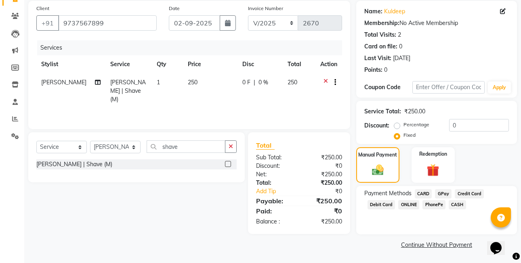
click at [430, 204] on span "PhonePe" at bounding box center [434, 204] width 23 height 9
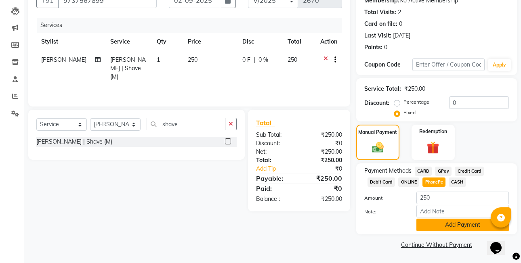
click at [443, 229] on button "Add Payment" at bounding box center [463, 225] width 93 height 13
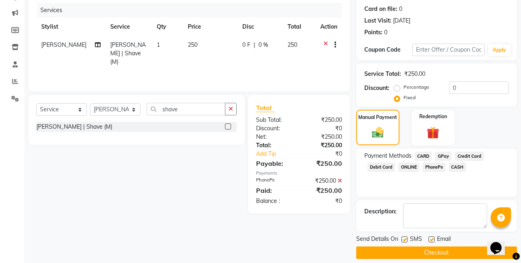
scroll to position [105, 0]
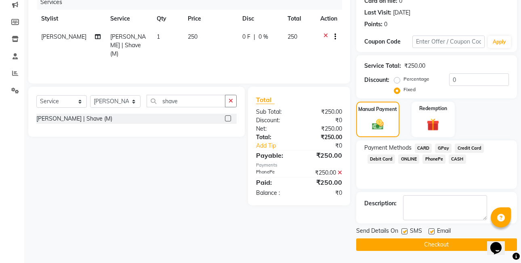
click at [440, 241] on button "Checkout" at bounding box center [436, 245] width 161 height 13
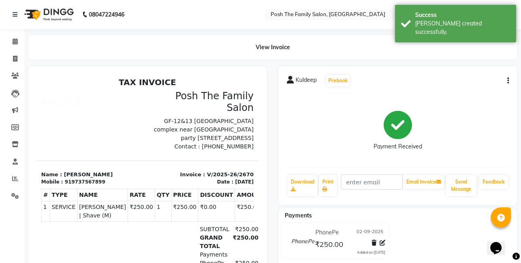
click at [507, 83] on button "button" at bounding box center [506, 81] width 5 height 8
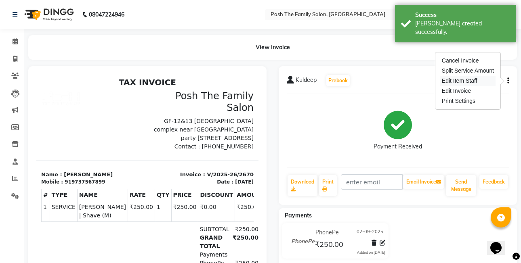
click at [465, 80] on div "Edit Item Staff" at bounding box center [468, 81] width 55 height 10
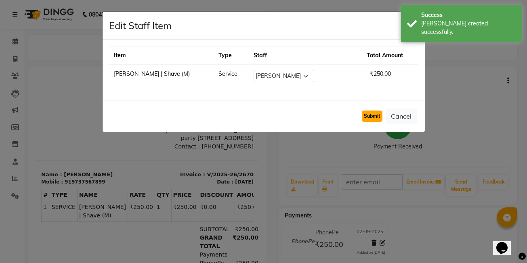
click at [370, 115] on button "Submit" at bounding box center [372, 116] width 21 height 11
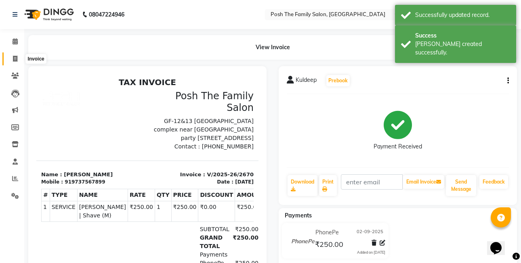
click at [17, 60] on icon at bounding box center [15, 59] width 4 height 6
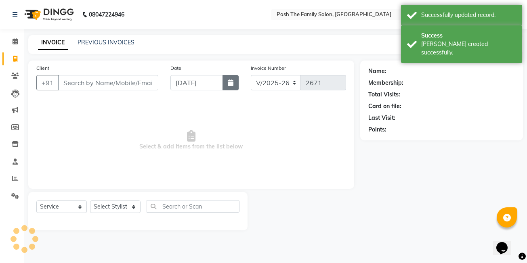
click at [238, 80] on button "button" at bounding box center [231, 82] width 16 height 15
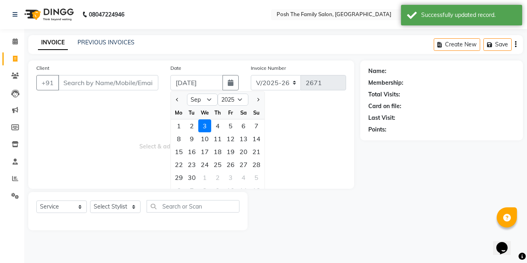
click at [192, 128] on div "2" at bounding box center [191, 126] width 13 height 13
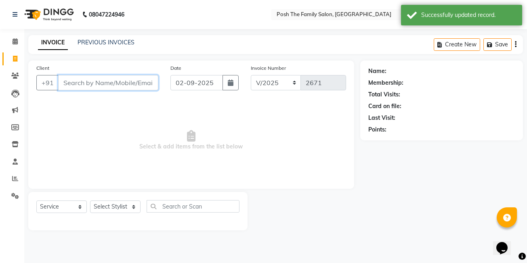
click at [139, 85] on input "Client" at bounding box center [108, 82] width 100 height 15
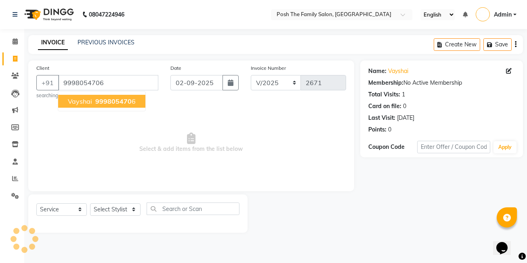
click at [82, 105] on span "vayshai" at bounding box center [80, 101] width 24 height 8
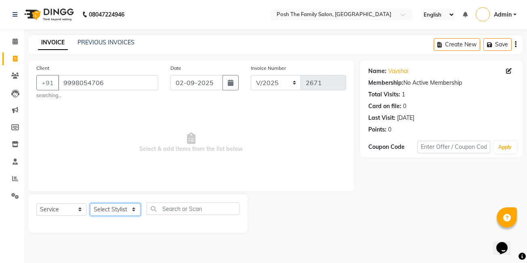
click at [111, 212] on select "Select Stylist [PERSON_NAME] [PERSON_NAME] [PERSON_NAME] VRMA [PERSON_NAME] [PE…" at bounding box center [115, 210] width 51 height 13
click at [90, 204] on select "Select Stylist [PERSON_NAME] [PERSON_NAME] [PERSON_NAME] VRMA [PERSON_NAME] [PE…" at bounding box center [115, 210] width 51 height 13
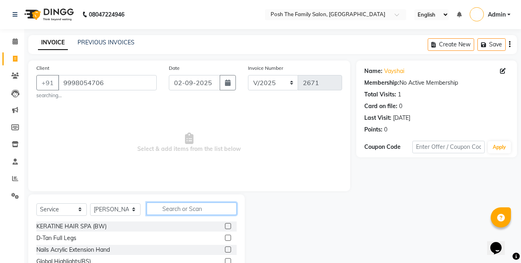
click at [174, 211] on input "text" at bounding box center [192, 209] width 90 height 13
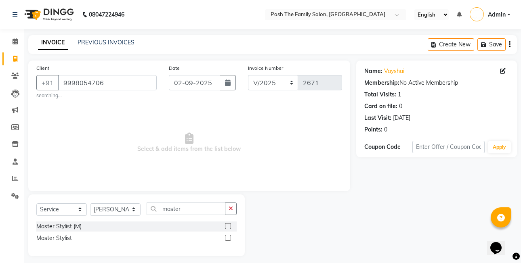
click at [227, 227] on label at bounding box center [228, 226] width 6 height 6
click at [227, 227] on input "checkbox" at bounding box center [227, 226] width 5 height 5
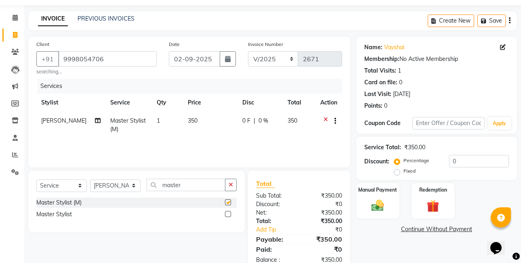
scroll to position [45, 0]
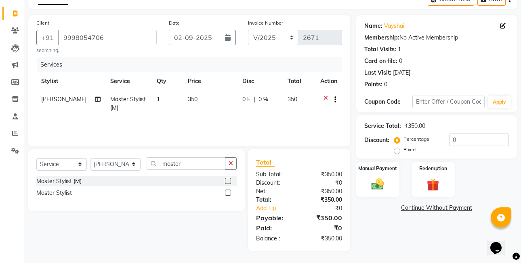
click at [404, 152] on label "Fixed" at bounding box center [410, 149] width 12 height 7
click at [396, 152] on input "Fixed" at bounding box center [399, 150] width 6 height 6
click at [395, 175] on div "Manual Payment" at bounding box center [378, 179] width 45 height 37
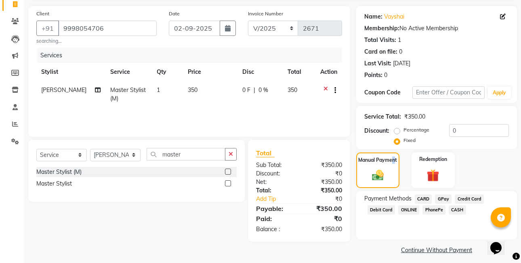
scroll to position [60, 0]
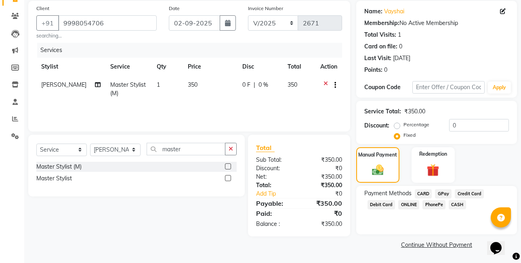
click at [455, 207] on span "CASH" at bounding box center [457, 204] width 17 height 9
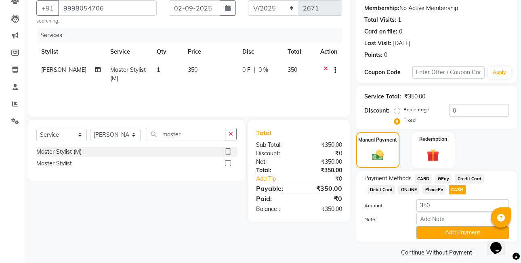
scroll to position [82, 0]
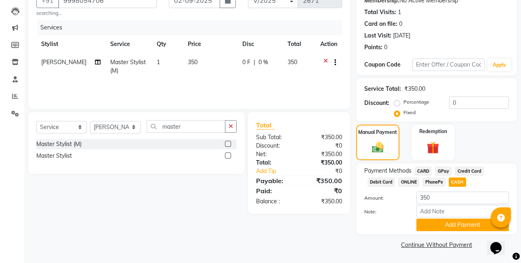
click at [463, 232] on div "Payment Methods CARD GPay Credit Card Debit Card ONLINE PhonePe CASH Amount: 35…" at bounding box center [436, 199] width 161 height 71
click at [462, 226] on button "Add Payment" at bounding box center [463, 225] width 93 height 13
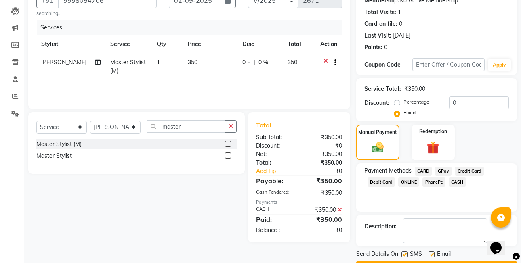
scroll to position [105, 0]
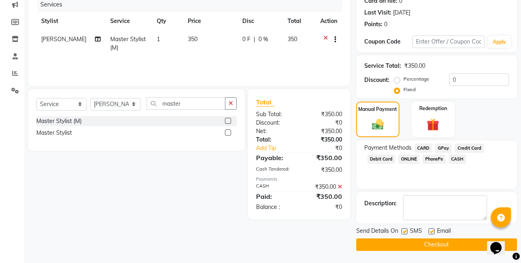
click at [460, 244] on button "Checkout" at bounding box center [436, 245] width 161 height 13
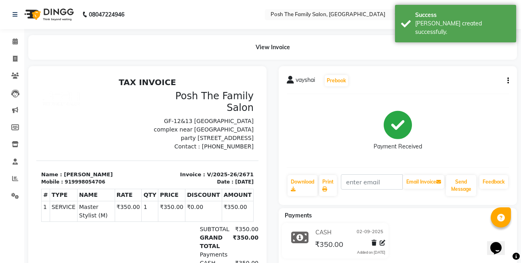
click at [506, 81] on button "button" at bounding box center [506, 81] width 5 height 8
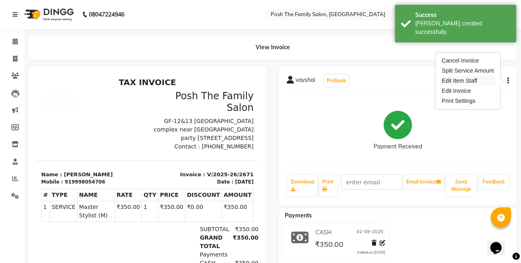
click at [485, 80] on div "Edit Item Staff" at bounding box center [468, 81] width 55 height 10
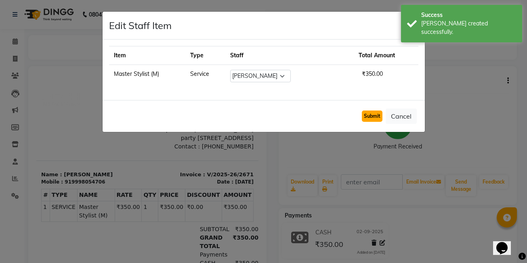
click at [380, 116] on button "Submit" at bounding box center [372, 116] width 21 height 11
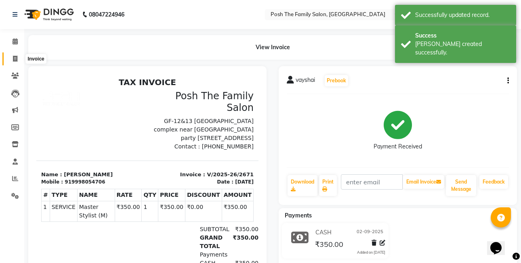
click at [15, 58] on icon at bounding box center [15, 59] width 4 height 6
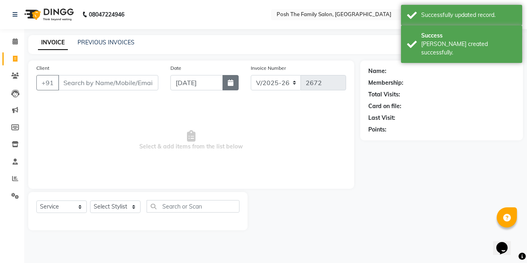
click at [226, 82] on button "button" at bounding box center [231, 82] width 16 height 15
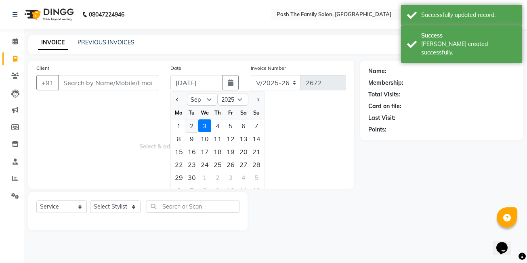
click at [194, 131] on div "2" at bounding box center [191, 126] width 13 height 13
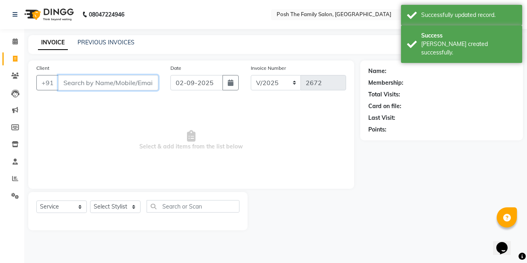
click at [96, 82] on input "Client" at bounding box center [108, 82] width 100 height 15
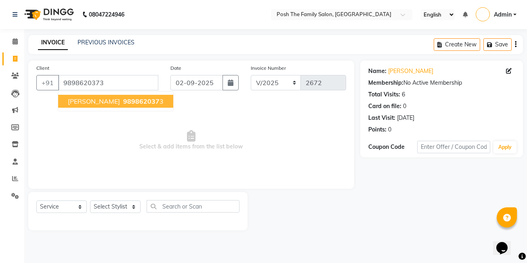
drag, startPoint x: 111, startPoint y: 100, endPoint x: 97, endPoint y: 142, distance: 44.6
click at [112, 100] on span "[PERSON_NAME]" at bounding box center [94, 101] width 52 height 8
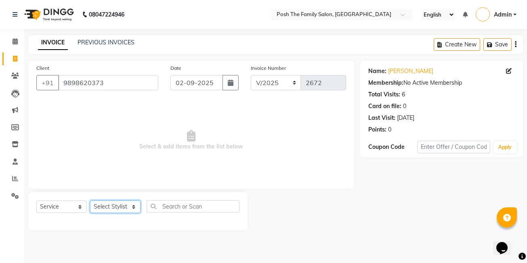
click at [121, 206] on select "Select Stylist [PERSON_NAME] [PERSON_NAME] [PERSON_NAME] VRMA [PERSON_NAME] [PE…" at bounding box center [115, 207] width 51 height 13
click at [90, 201] on select "Select Stylist [PERSON_NAME] [PERSON_NAME] [PERSON_NAME] VRMA [PERSON_NAME] [PE…" at bounding box center [115, 207] width 51 height 13
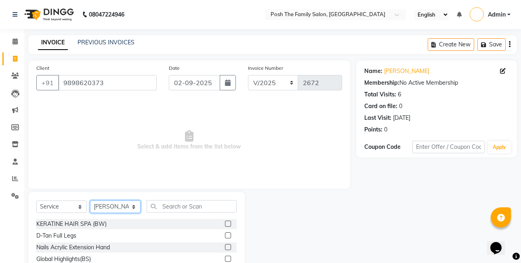
click at [122, 202] on select "Select Stylist [PERSON_NAME] [PERSON_NAME] [PERSON_NAME] VRMA [PERSON_NAME] [PE…" at bounding box center [115, 207] width 51 height 13
click at [90, 201] on select "Select Stylist [PERSON_NAME] [PERSON_NAME] [PERSON_NAME] VRMA [PERSON_NAME] [PE…" at bounding box center [115, 207] width 51 height 13
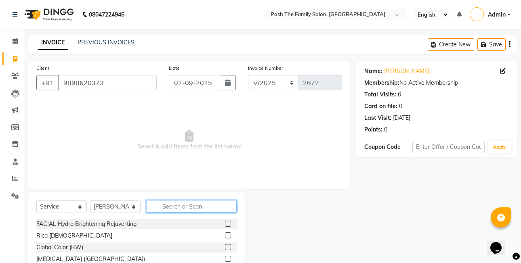
click at [177, 209] on input "text" at bounding box center [192, 206] width 90 height 13
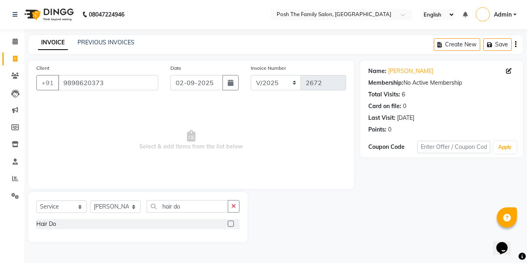
click at [230, 223] on label at bounding box center [231, 224] width 6 height 6
click at [230, 223] on input "checkbox" at bounding box center [230, 224] width 5 height 5
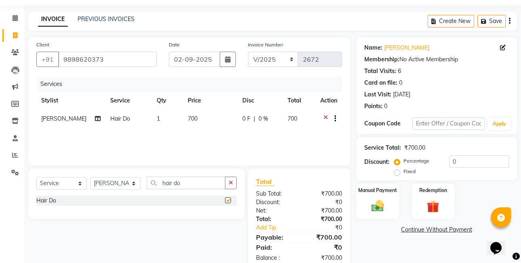
scroll to position [43, 0]
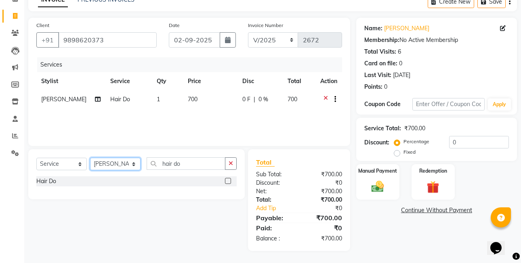
click at [124, 165] on select "Select Stylist [PERSON_NAME] [PERSON_NAME] [PERSON_NAME] VRMA [PERSON_NAME] [PE…" at bounding box center [115, 164] width 51 height 13
click at [90, 158] on select "Select Stylist [PERSON_NAME] [PERSON_NAME] [PERSON_NAME] VRMA [PERSON_NAME] [PE…" at bounding box center [115, 164] width 51 height 13
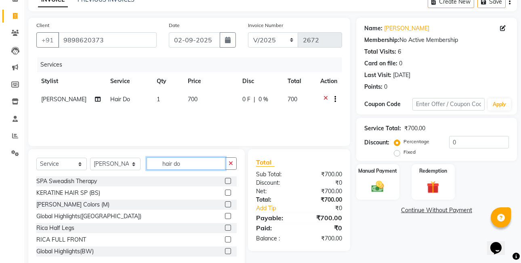
click at [200, 167] on input "hair do" at bounding box center [186, 164] width 79 height 13
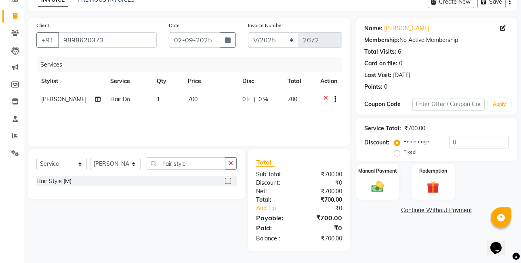
click at [230, 182] on label at bounding box center [228, 181] width 6 height 6
click at [230, 182] on input "checkbox" at bounding box center [227, 181] width 5 height 5
click at [198, 99] on td "700" at bounding box center [210, 101] width 55 height 20
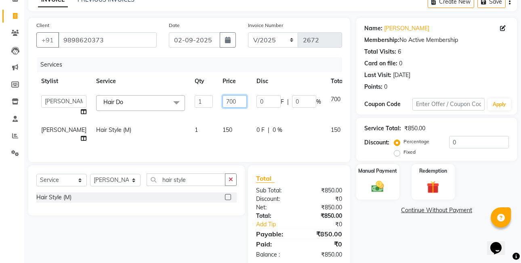
click at [223, 102] on input "700" at bounding box center [235, 101] width 24 height 13
click at [218, 127] on td "150" at bounding box center [235, 134] width 34 height 27
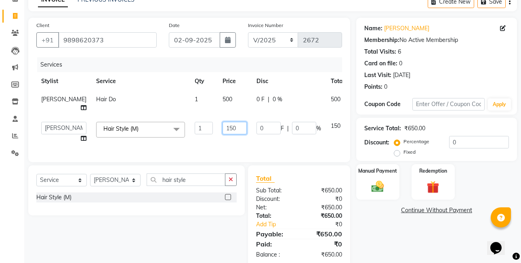
click at [223, 135] on input "150" at bounding box center [235, 128] width 24 height 13
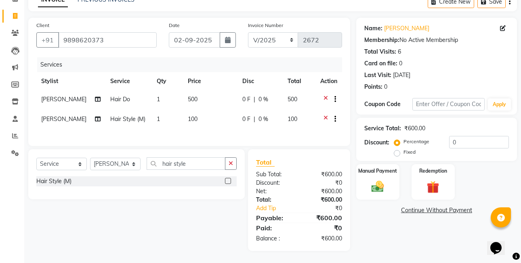
click at [240, 118] on tbody "[PERSON_NAME] Hair Do 1 500 0 F | 0 % 500 [PERSON_NAME] Hair Style (M) 1 100 0 …" at bounding box center [189, 111] width 306 height 40
click at [404, 149] on label "Fixed" at bounding box center [410, 152] width 12 height 7
click at [397, 150] on input "Fixed" at bounding box center [399, 153] width 6 height 6
click at [384, 184] on img at bounding box center [377, 186] width 21 height 15
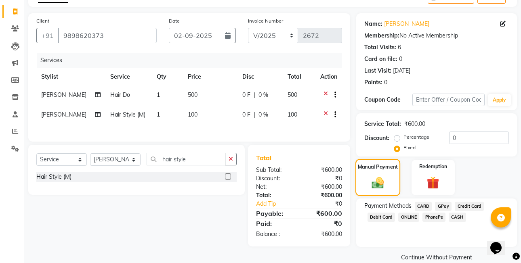
scroll to position [60, 0]
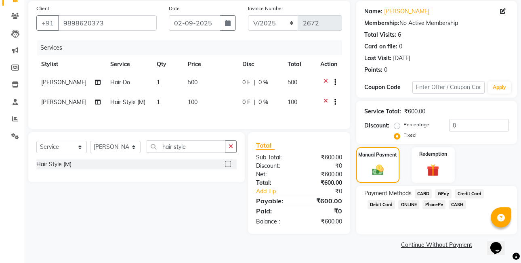
click at [452, 205] on span "CASH" at bounding box center [457, 204] width 17 height 9
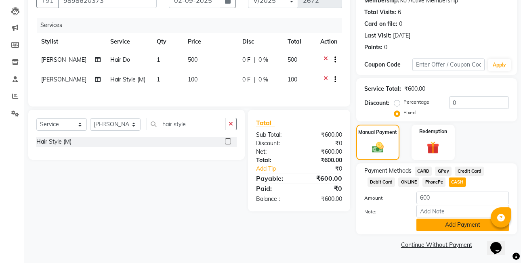
click at [451, 230] on button "Add Payment" at bounding box center [463, 225] width 93 height 13
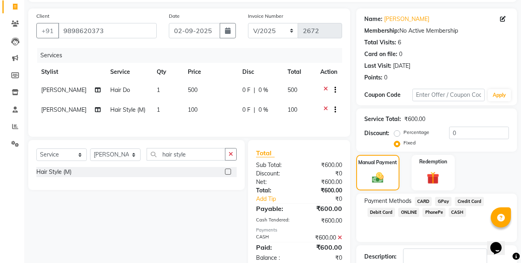
scroll to position [105, 0]
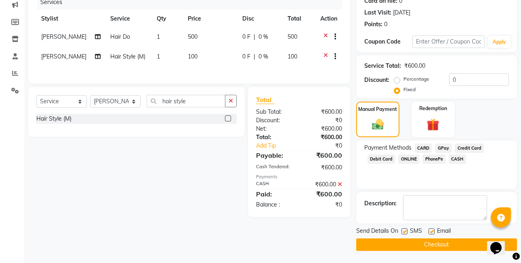
click at [392, 243] on button "Checkout" at bounding box center [436, 245] width 161 height 13
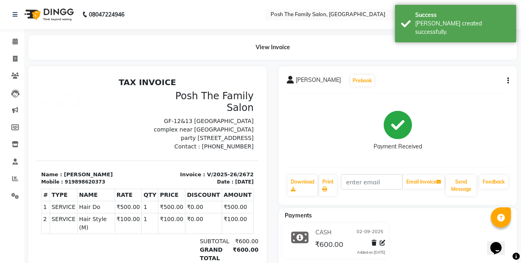
click at [507, 77] on button "button" at bounding box center [506, 81] width 5 height 8
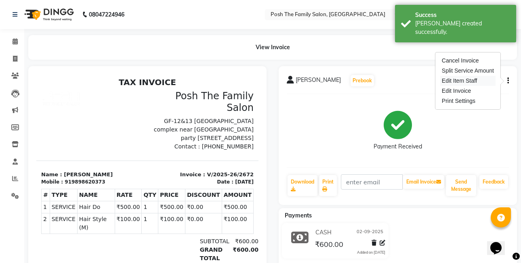
click at [489, 78] on div "Edit Item Staff" at bounding box center [468, 81] width 55 height 10
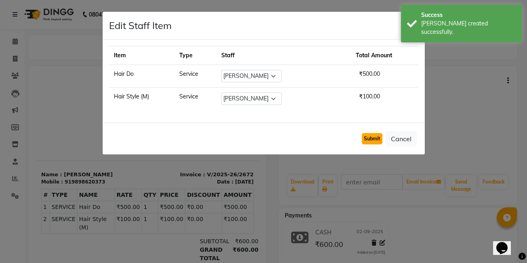
click at [363, 137] on button "Submit" at bounding box center [372, 138] width 21 height 11
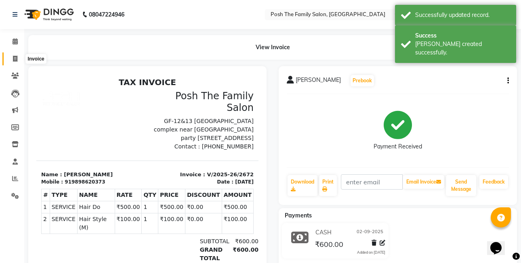
click at [11, 60] on span at bounding box center [15, 59] width 14 height 9
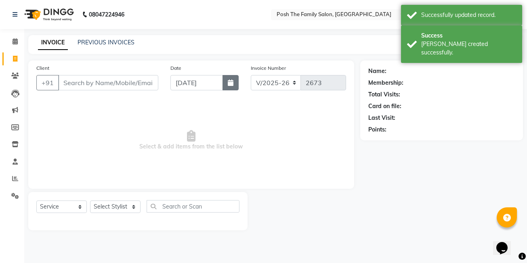
click at [226, 89] on button "button" at bounding box center [231, 82] width 16 height 15
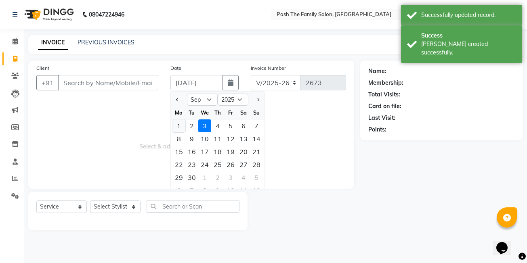
click at [180, 124] on div "1" at bounding box center [179, 126] width 13 height 13
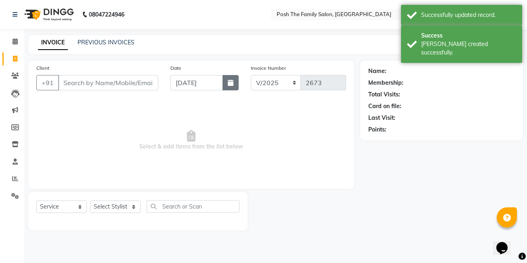
click at [228, 85] on button "button" at bounding box center [231, 82] width 16 height 15
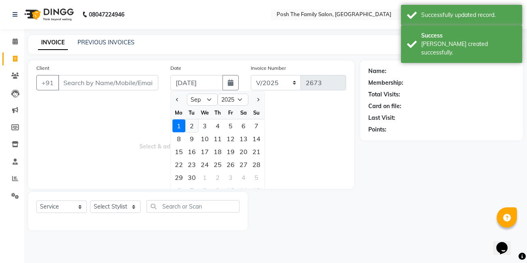
click at [190, 128] on div "2" at bounding box center [191, 126] width 13 height 13
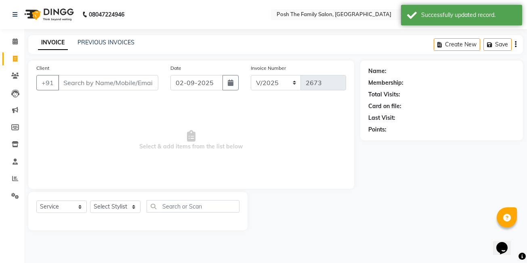
drag, startPoint x: 121, startPoint y: 73, endPoint x: 121, endPoint y: 84, distance: 10.5
click at [121, 75] on div "Client +91" at bounding box center [97, 80] width 134 height 33
click at [122, 86] on input "Client" at bounding box center [108, 82] width 100 height 15
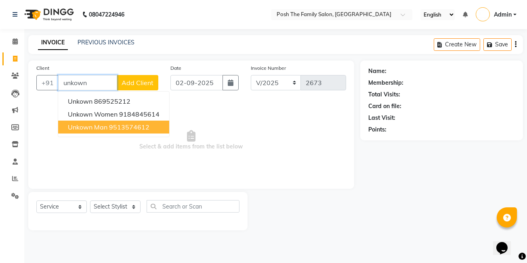
click at [107, 129] on span "unkown man" at bounding box center [88, 127] width 40 height 8
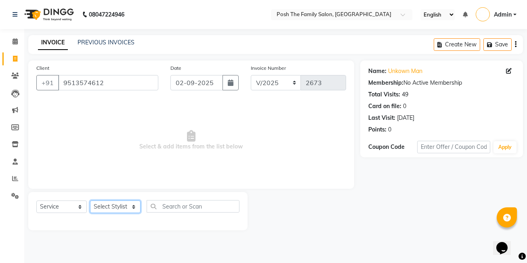
click at [116, 207] on select "Select Stylist [PERSON_NAME] [PERSON_NAME] [PERSON_NAME] VRMA [PERSON_NAME] [PE…" at bounding box center [115, 207] width 51 height 13
click at [90, 201] on select "Select Stylist [PERSON_NAME] [PERSON_NAME] [PERSON_NAME] VRMA [PERSON_NAME] [PE…" at bounding box center [115, 207] width 51 height 13
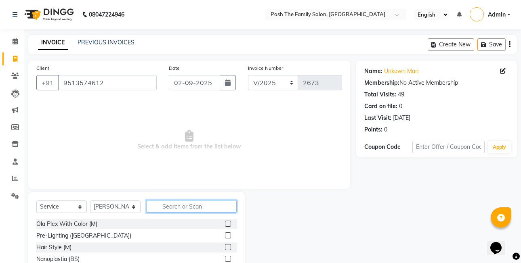
click at [181, 207] on input "text" at bounding box center [192, 206] width 90 height 13
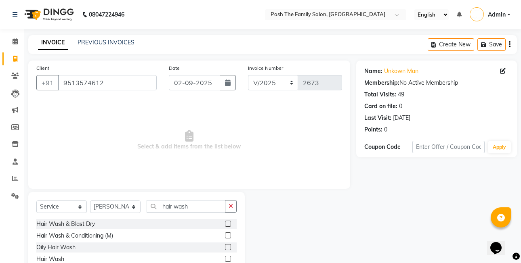
click at [227, 226] on label at bounding box center [228, 224] width 6 height 6
click at [227, 226] on input "checkbox" at bounding box center [227, 224] width 5 height 5
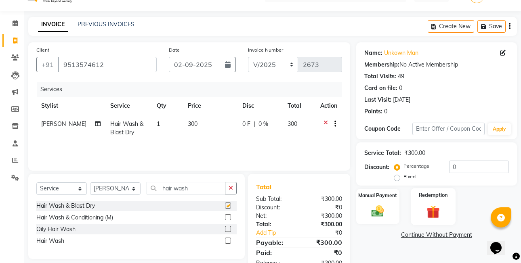
scroll to position [43, 0]
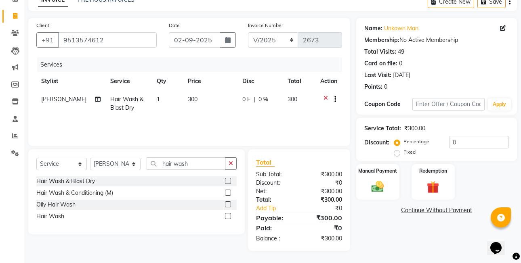
click at [401, 156] on div "Fixed" at bounding box center [406, 153] width 20 height 10
click at [404, 154] on label "Fixed" at bounding box center [410, 152] width 12 height 7
click at [396, 154] on input "Fixed" at bounding box center [399, 153] width 6 height 6
click at [389, 174] on label "Manual Payment" at bounding box center [378, 171] width 40 height 8
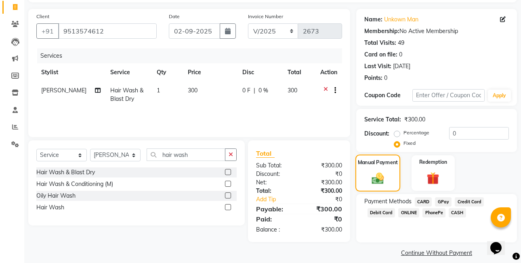
scroll to position [60, 0]
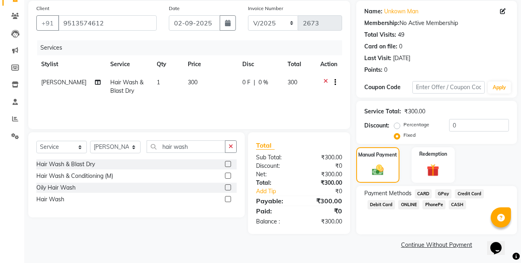
click at [428, 203] on span "PhonePe" at bounding box center [434, 204] width 23 height 9
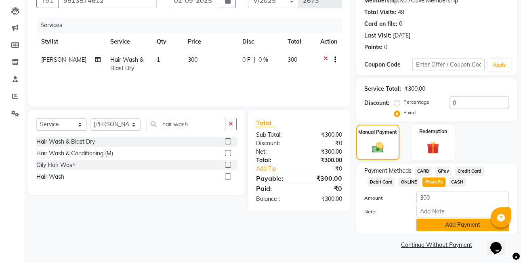
click at [438, 228] on button "Add Payment" at bounding box center [463, 225] width 93 height 13
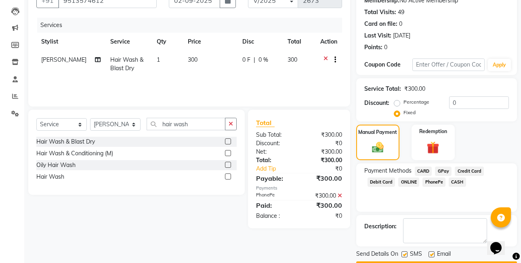
scroll to position [105, 0]
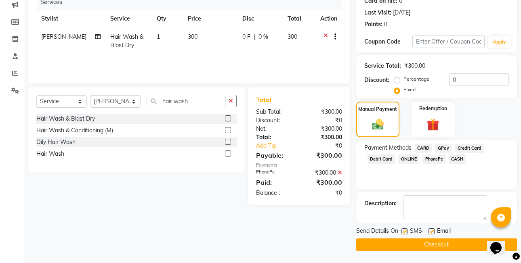
click at [437, 247] on button "Checkout" at bounding box center [436, 245] width 161 height 13
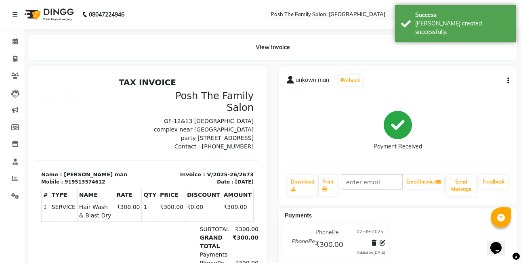
click at [506, 77] on button "button" at bounding box center [506, 81] width 5 height 8
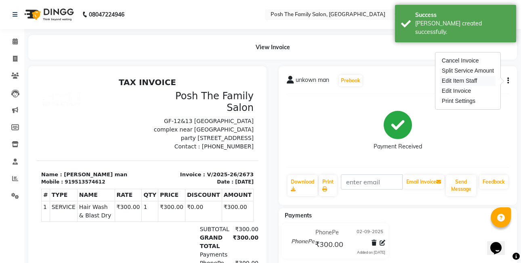
click at [467, 78] on div "Edit Item Staff" at bounding box center [468, 81] width 55 height 10
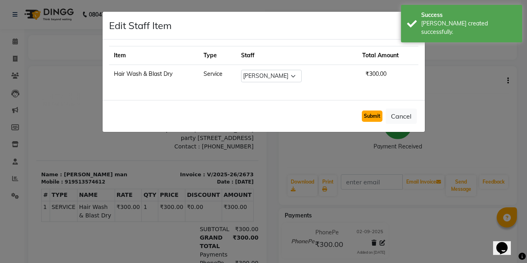
click at [373, 114] on button "Submit" at bounding box center [372, 116] width 21 height 11
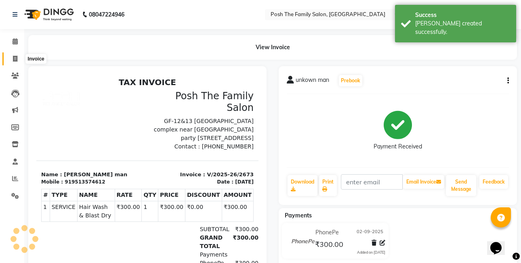
click at [14, 61] on icon at bounding box center [15, 59] width 4 height 6
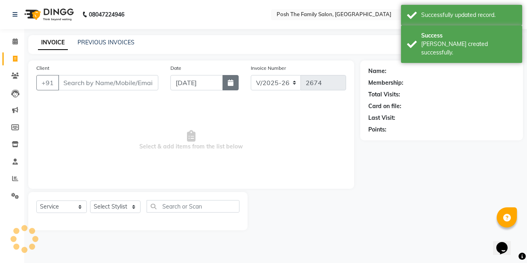
click at [232, 85] on icon "button" at bounding box center [231, 83] width 6 height 6
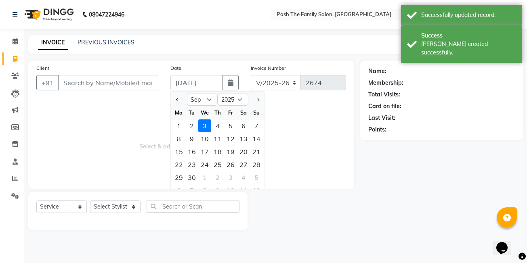
drag, startPoint x: 192, startPoint y: 128, endPoint x: 190, endPoint y: 124, distance: 4.3
click at [192, 127] on div "2" at bounding box center [191, 126] width 13 height 13
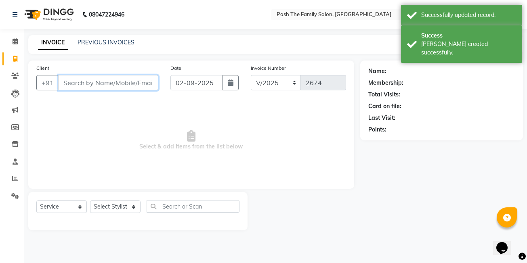
click at [132, 84] on input "Client" at bounding box center [108, 82] width 100 height 15
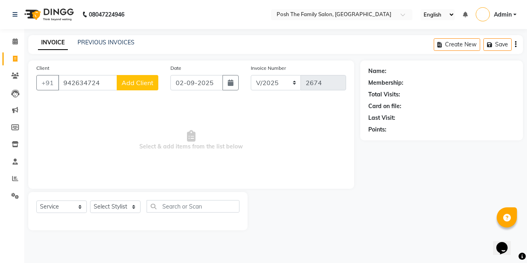
click at [126, 85] on span "Add Client" at bounding box center [138, 83] width 32 height 8
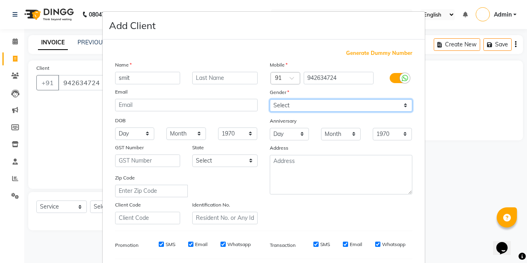
click at [317, 108] on select "Select [DEMOGRAPHIC_DATA] [DEMOGRAPHIC_DATA] Other Prefer Not To Say" at bounding box center [341, 105] width 143 height 13
click at [270, 99] on select "Select [DEMOGRAPHIC_DATA] [DEMOGRAPHIC_DATA] Other Prefer Not To Say" at bounding box center [341, 105] width 143 height 13
click at [304, 106] on select "Select [DEMOGRAPHIC_DATA] [DEMOGRAPHIC_DATA] Other Prefer Not To Say" at bounding box center [341, 105] width 143 height 13
click at [270, 99] on select "Select [DEMOGRAPHIC_DATA] [DEMOGRAPHIC_DATA] Other Prefer Not To Say" at bounding box center [341, 105] width 143 height 13
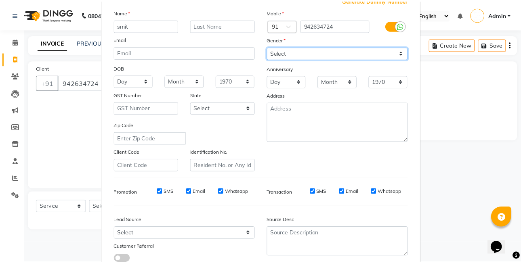
scroll to position [110, 0]
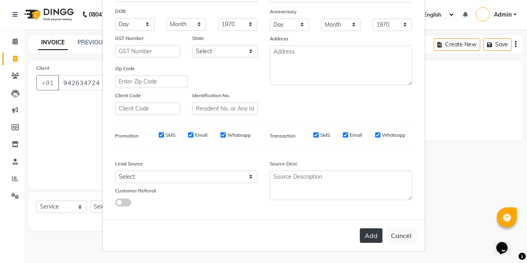
click at [367, 234] on button "Add" at bounding box center [371, 236] width 23 height 15
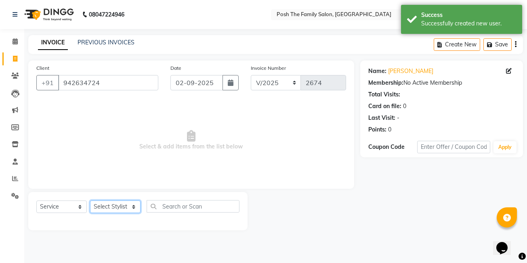
drag, startPoint x: 129, startPoint y: 207, endPoint x: 122, endPoint y: 204, distance: 7.3
click at [129, 207] on select "Select Stylist [PERSON_NAME] [PERSON_NAME] [PERSON_NAME] VRMA [PERSON_NAME] [PE…" at bounding box center [115, 207] width 51 height 13
click at [117, 202] on select "Select Stylist [PERSON_NAME] [PERSON_NAME] [PERSON_NAME] VRMA [PERSON_NAME] [PE…" at bounding box center [115, 207] width 51 height 13
click at [90, 201] on select "Select Stylist [PERSON_NAME] [PERSON_NAME] [PERSON_NAME] VRMA [PERSON_NAME] [PE…" at bounding box center [115, 207] width 51 height 13
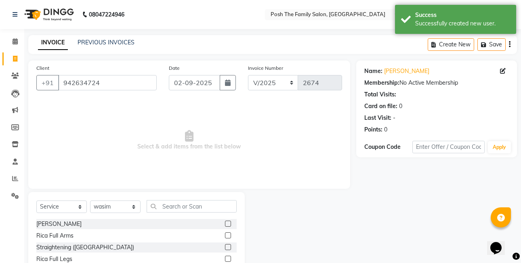
click at [186, 200] on div "Select Service Product Membership Package Voucher Prepaid Gift Card Select Styl…" at bounding box center [136, 251] width 217 height 119
click at [171, 207] on input "text" at bounding box center [192, 206] width 90 height 13
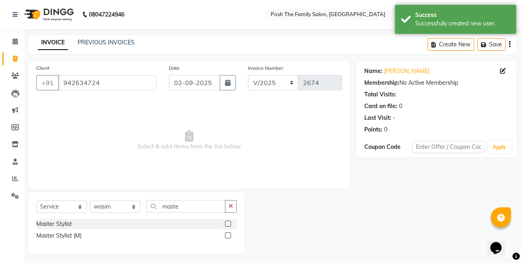
click at [230, 235] on label at bounding box center [228, 236] width 6 height 6
click at [230, 235] on input "checkbox" at bounding box center [227, 236] width 5 height 5
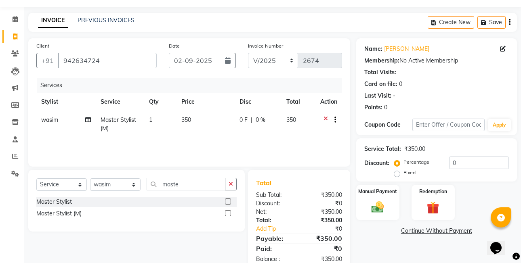
scroll to position [43, 0]
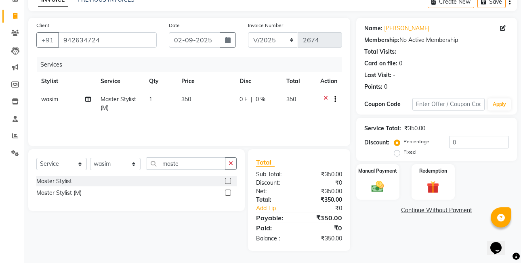
click at [404, 152] on label "Fixed" at bounding box center [410, 152] width 12 height 7
click at [396, 152] on input "Fixed" at bounding box center [399, 153] width 6 height 6
click at [377, 187] on img at bounding box center [377, 186] width 21 height 15
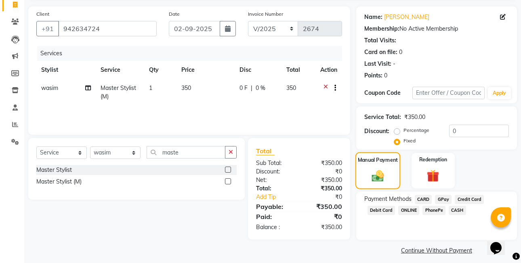
scroll to position [60, 0]
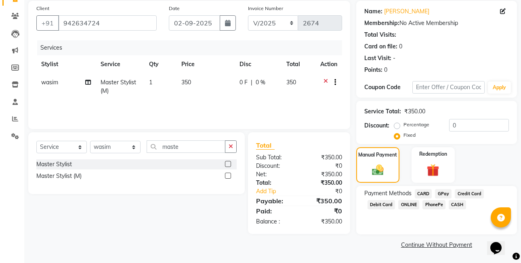
click at [432, 207] on span "PhonePe" at bounding box center [434, 204] width 23 height 9
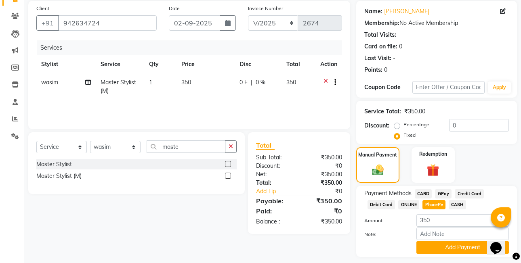
click at [462, 207] on span "CASH" at bounding box center [457, 204] width 17 height 9
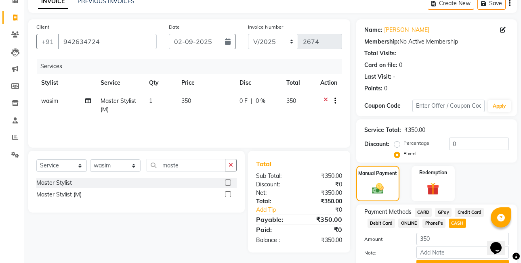
scroll to position [82, 0]
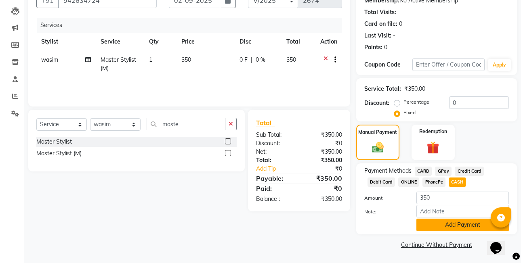
click at [462, 226] on button "Add Payment" at bounding box center [463, 225] width 93 height 13
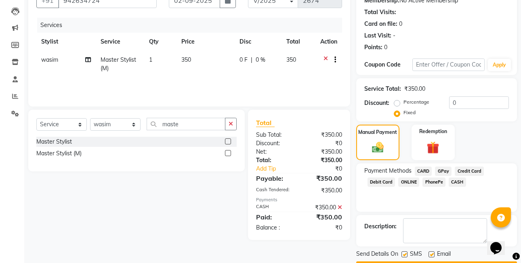
scroll to position [105, 0]
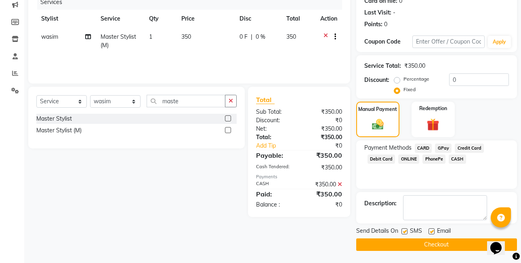
click at [460, 245] on button "Checkout" at bounding box center [436, 245] width 161 height 13
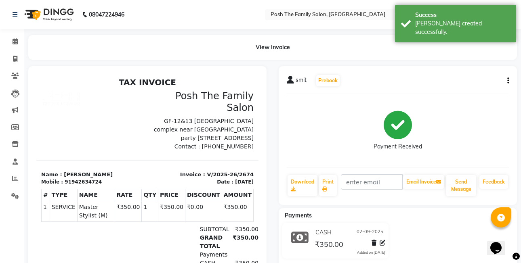
click at [509, 81] on icon "button" at bounding box center [509, 81] width 2 height 0
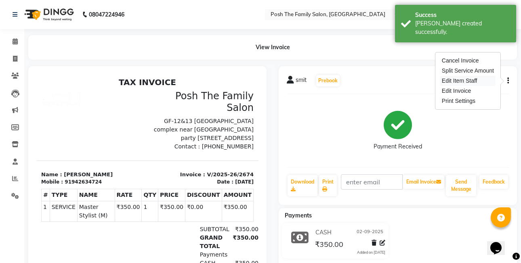
click at [479, 82] on div "Edit Item Staff" at bounding box center [468, 81] width 55 height 10
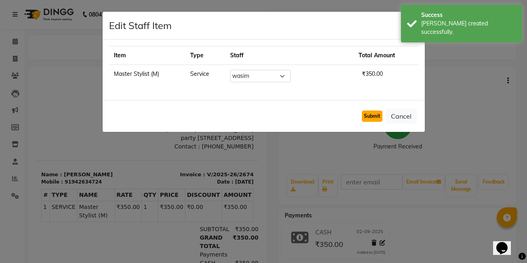
click at [366, 112] on button "Submit" at bounding box center [372, 116] width 21 height 11
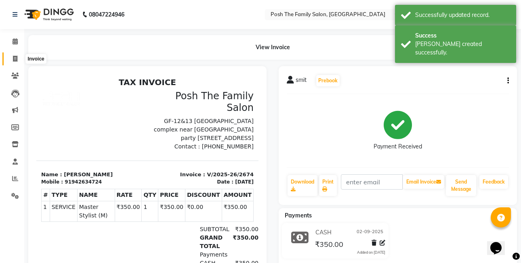
click at [14, 57] on icon at bounding box center [15, 59] width 4 height 6
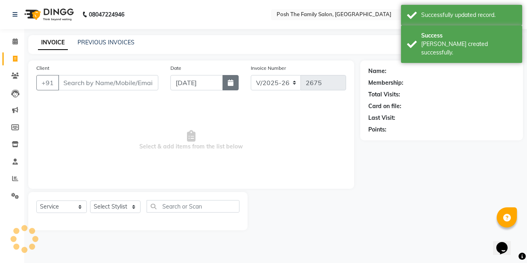
click at [234, 79] on button "button" at bounding box center [231, 82] width 16 height 15
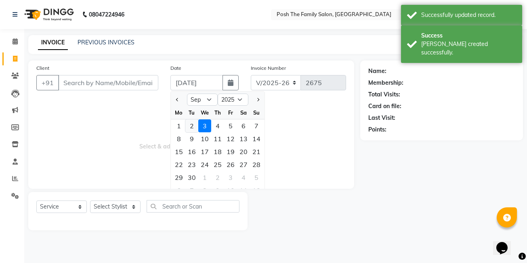
click at [195, 121] on div "2" at bounding box center [191, 126] width 13 height 13
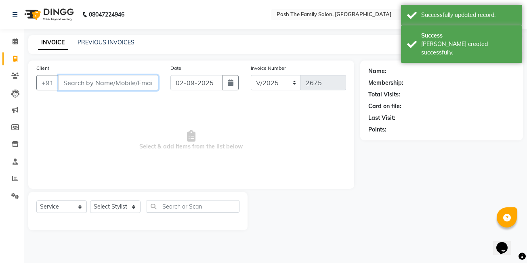
click at [147, 87] on input "Client" at bounding box center [108, 82] width 100 height 15
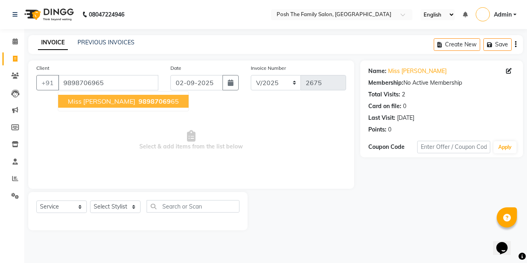
click at [139, 103] on span "98987069" at bounding box center [155, 101] width 32 height 8
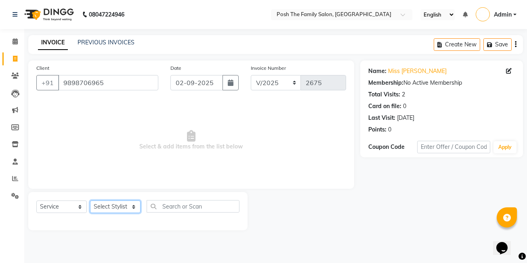
click at [99, 206] on select "Select Stylist [PERSON_NAME] [PERSON_NAME] [PERSON_NAME] VRMA [PERSON_NAME] [PE…" at bounding box center [115, 207] width 51 height 13
click at [90, 201] on select "Select Stylist [PERSON_NAME] [PERSON_NAME] [PERSON_NAME] VRMA [PERSON_NAME] [PE…" at bounding box center [115, 207] width 51 height 13
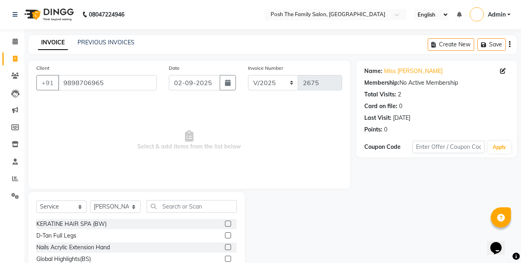
drag, startPoint x: 173, startPoint y: 214, endPoint x: 173, endPoint y: 209, distance: 5.3
click at [173, 213] on div "Select Service Product Membership Package Voucher Prepaid Gift Card Select Styl…" at bounding box center [136, 209] width 200 height 19
click at [174, 208] on input "text" at bounding box center [192, 206] width 90 height 13
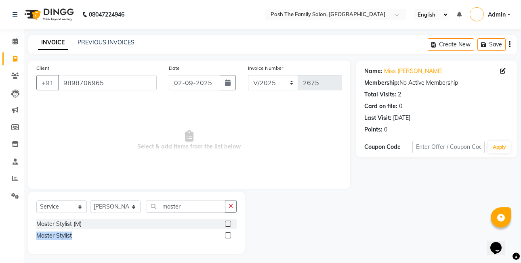
drag, startPoint x: 228, startPoint y: 223, endPoint x: 228, endPoint y: 236, distance: 13.3
click at [228, 236] on div "Master Stylist (M) Master Stylist" at bounding box center [136, 230] width 200 height 23
click at [227, 235] on label at bounding box center [228, 236] width 6 height 6
click at [227, 235] on input "checkbox" at bounding box center [227, 236] width 5 height 5
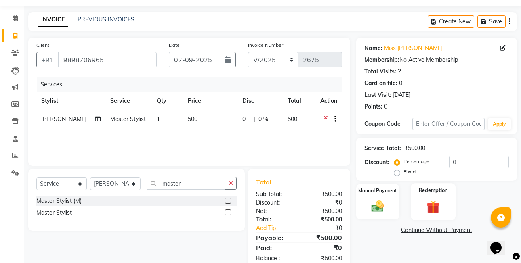
scroll to position [40, 0]
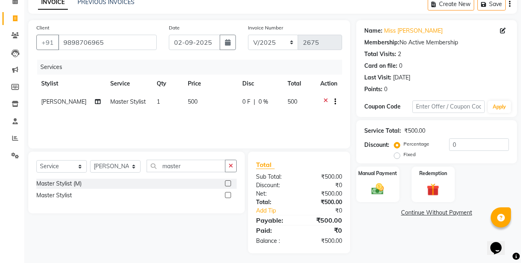
click at [404, 156] on label "Fixed" at bounding box center [410, 154] width 12 height 7
click at [396, 156] on input "Fixed" at bounding box center [399, 155] width 6 height 6
click at [392, 164] on div "Name: Miss Methliy Membership: No Active Membership Total Visits: 2 Card on fil…" at bounding box center [439, 137] width 167 height 234
click at [390, 191] on div "Manual Payment" at bounding box center [378, 184] width 45 height 37
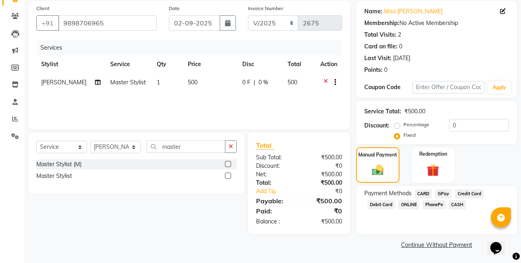
click at [453, 207] on span "CASH" at bounding box center [457, 204] width 17 height 9
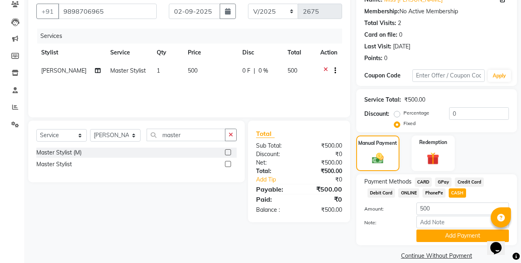
scroll to position [82, 0]
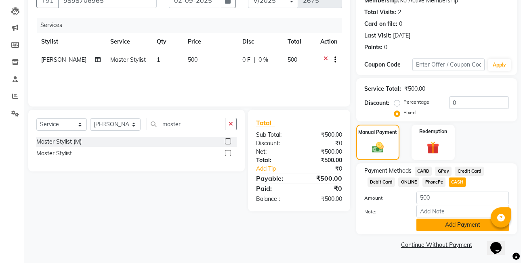
click at [468, 223] on button "Add Payment" at bounding box center [463, 225] width 93 height 13
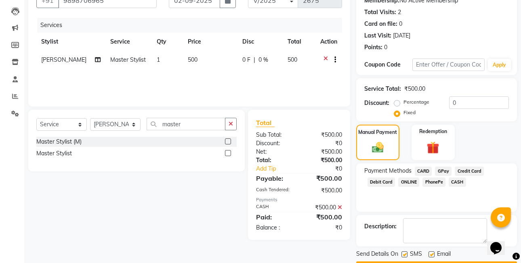
scroll to position [105, 0]
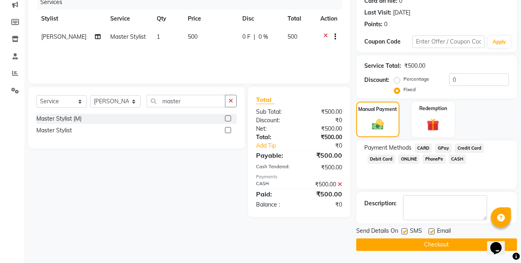
click at [465, 248] on button "Checkout" at bounding box center [436, 245] width 161 height 13
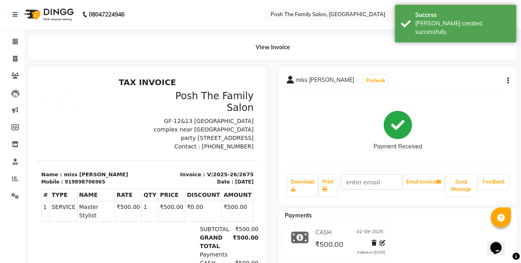
click at [508, 81] on icon "button" at bounding box center [509, 81] width 2 height 0
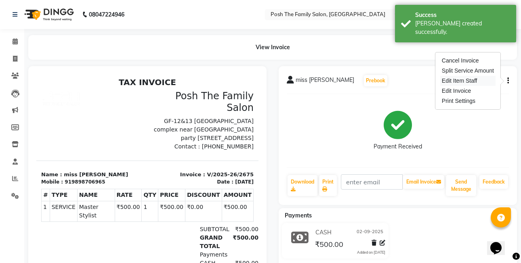
drag, startPoint x: 475, startPoint y: 82, endPoint x: 468, endPoint y: 82, distance: 7.3
click at [473, 82] on div "Edit Item Staff" at bounding box center [468, 81] width 55 height 10
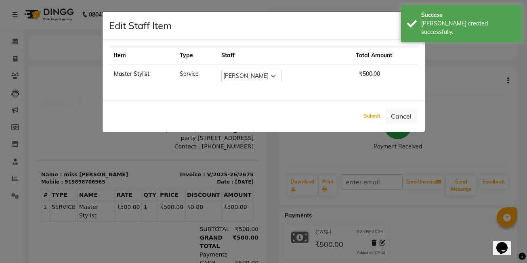
drag, startPoint x: 365, startPoint y: 120, endPoint x: 361, endPoint y: 113, distance: 8.0
click at [365, 118] on button "Submit" at bounding box center [372, 116] width 21 height 11
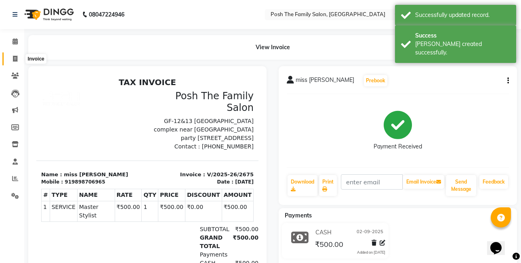
click at [11, 59] on span at bounding box center [15, 59] width 14 height 9
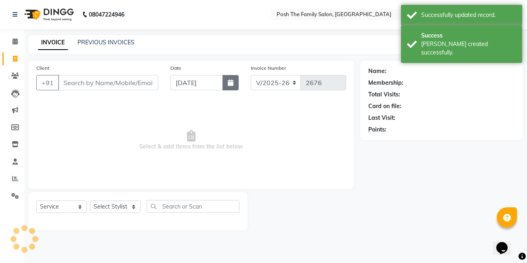
click at [227, 83] on button "button" at bounding box center [231, 82] width 16 height 15
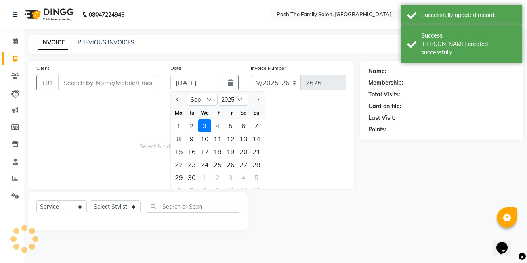
drag, startPoint x: 194, startPoint y: 125, endPoint x: 173, endPoint y: 109, distance: 26.8
click at [193, 124] on div "2" at bounding box center [191, 126] width 13 height 13
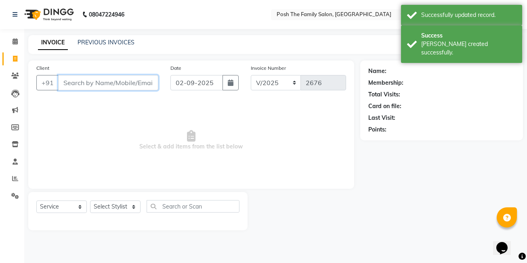
click at [142, 84] on input "Client" at bounding box center [108, 82] width 100 height 15
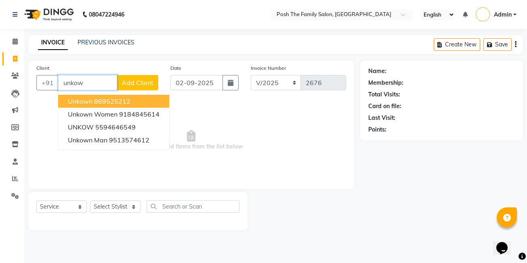
click at [99, 96] on button "unkown 869525212" at bounding box center [113, 101] width 111 height 13
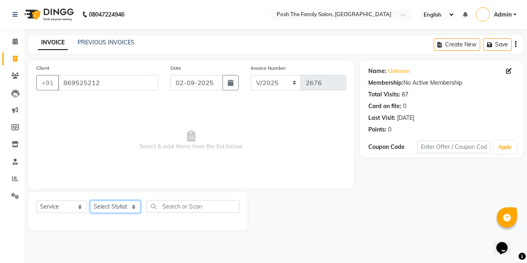
click at [116, 205] on select "Select Stylist [PERSON_NAME] [PERSON_NAME] [PERSON_NAME] VRMA [PERSON_NAME] [PE…" at bounding box center [115, 207] width 51 height 13
click at [90, 201] on select "Select Stylist [PERSON_NAME] [PERSON_NAME] [PERSON_NAME] VRMA [PERSON_NAME] [PE…" at bounding box center [115, 207] width 51 height 13
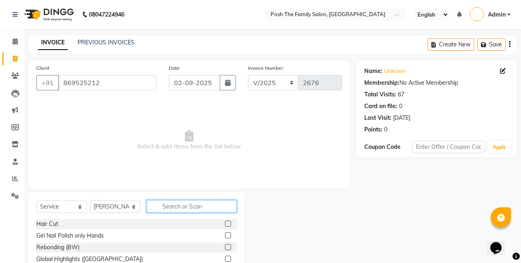
click at [194, 208] on input "text" at bounding box center [192, 206] width 90 height 13
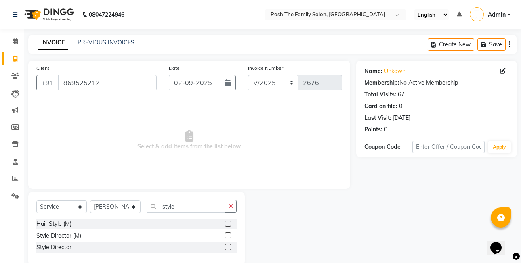
click at [227, 248] on label at bounding box center [228, 248] width 6 height 6
click at [227, 248] on input "checkbox" at bounding box center [227, 247] width 5 height 5
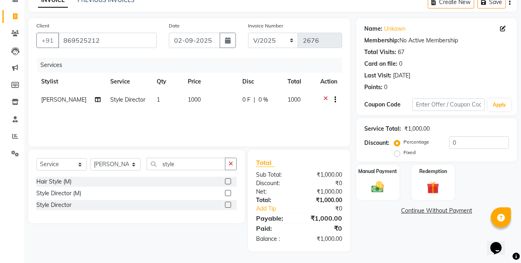
scroll to position [43, 0]
click at [128, 166] on select "Select Stylist [PERSON_NAME] [PERSON_NAME] [PERSON_NAME] VRMA [PERSON_NAME] [PE…" at bounding box center [115, 164] width 51 height 13
click at [90, 158] on select "Select Stylist [PERSON_NAME] [PERSON_NAME] [PERSON_NAME] VRMA [PERSON_NAME] [PE…" at bounding box center [115, 164] width 51 height 13
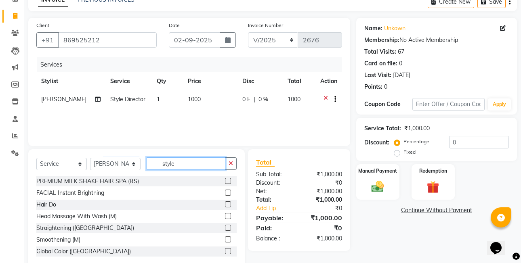
drag, startPoint x: 179, startPoint y: 168, endPoint x: 192, endPoint y: 166, distance: 12.7
click at [182, 167] on input "style" at bounding box center [186, 164] width 79 height 13
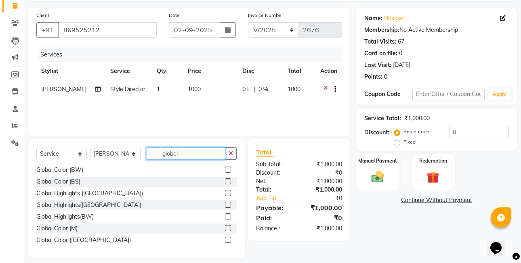
scroll to position [60, 0]
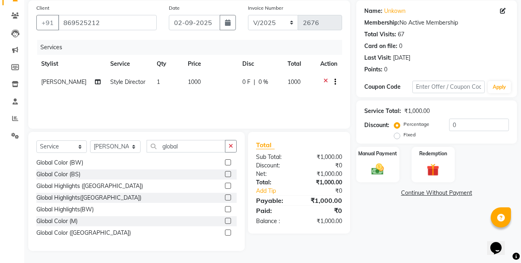
click at [225, 219] on label at bounding box center [228, 221] width 6 height 6
click at [225, 219] on input "checkbox" at bounding box center [227, 221] width 5 height 5
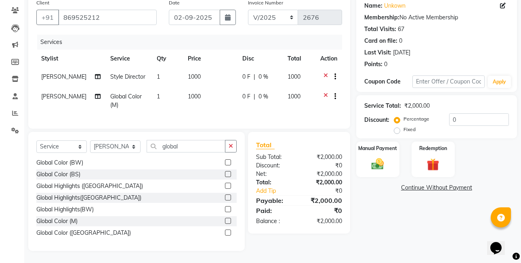
scroll to position [72, 0]
click at [177, 146] on input "global" at bounding box center [186, 146] width 79 height 13
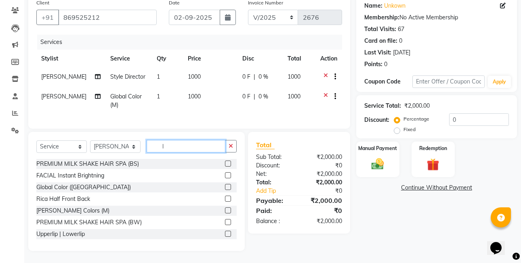
click at [178, 145] on input "l" at bounding box center [186, 146] width 79 height 13
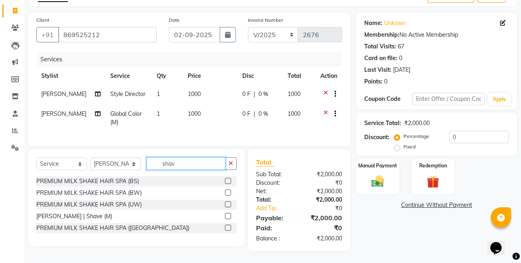
scroll to position [54, 0]
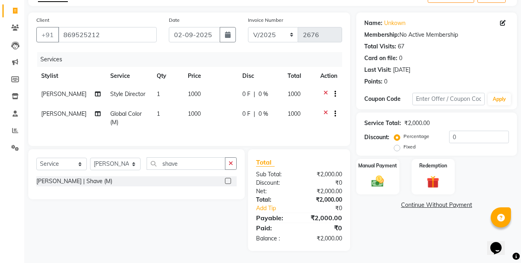
click at [229, 183] on label at bounding box center [228, 181] width 6 height 6
click at [229, 183] on input "checkbox" at bounding box center [227, 181] width 5 height 5
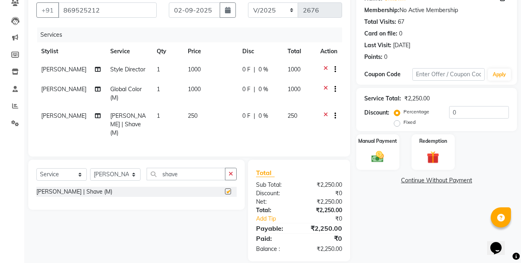
scroll to position [81, 0]
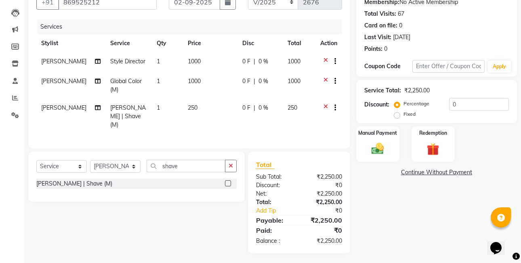
click at [395, 115] on div "Discount: Percentage Fixed 0" at bounding box center [437, 109] width 145 height 22
click at [395, 119] on div "Discount: Percentage Fixed 0" at bounding box center [437, 109] width 145 height 22
click at [404, 116] on label "Fixed" at bounding box center [410, 114] width 12 height 7
click at [399, 116] on input "Fixed" at bounding box center [399, 115] width 6 height 6
click at [396, 142] on div "Manual Payment" at bounding box center [378, 144] width 45 height 37
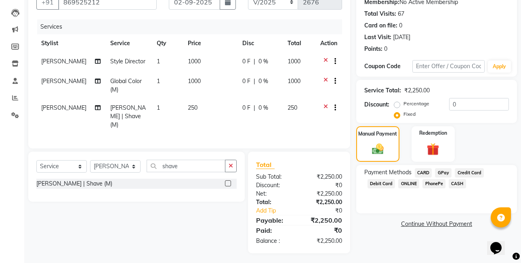
click at [455, 182] on span "CASH" at bounding box center [457, 183] width 17 height 9
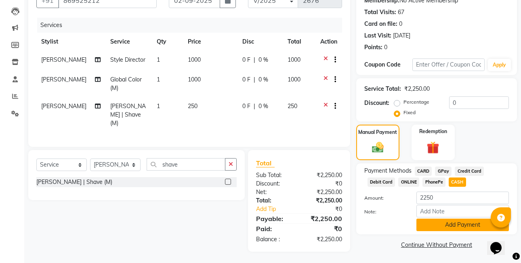
click at [463, 225] on button "Add Payment" at bounding box center [463, 225] width 93 height 13
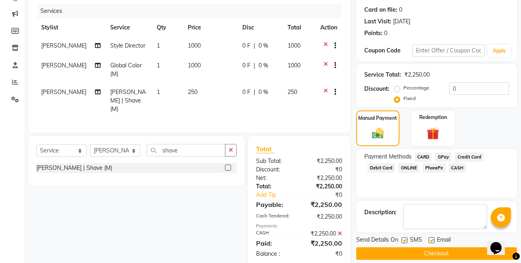
scroll to position [110, 0]
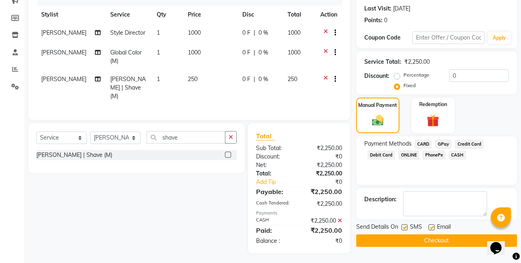
click at [461, 238] on button "Checkout" at bounding box center [436, 241] width 161 height 13
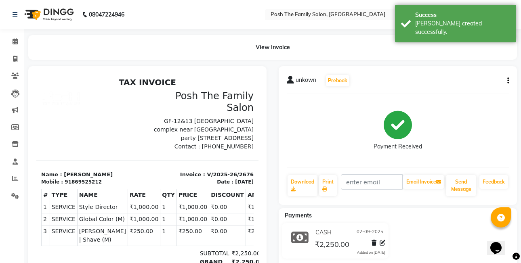
click at [509, 79] on div "unkown Prebook Payment Received Download Print Email Invoice Send Message Feedb…" at bounding box center [398, 135] width 238 height 139
click at [508, 81] on icon "button" at bounding box center [509, 81] width 2 height 0
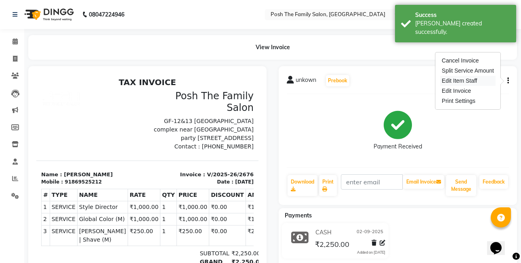
drag, startPoint x: 481, startPoint y: 80, endPoint x: 448, endPoint y: 91, distance: 34.4
click at [481, 80] on div "Edit Item Staff" at bounding box center [468, 81] width 55 height 10
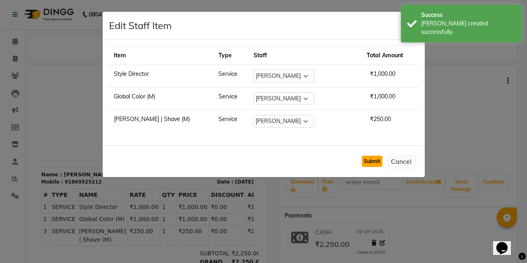
drag, startPoint x: 369, startPoint y: 162, endPoint x: 363, endPoint y: 160, distance: 5.6
click at [368, 162] on button "Submit" at bounding box center [372, 161] width 21 height 11
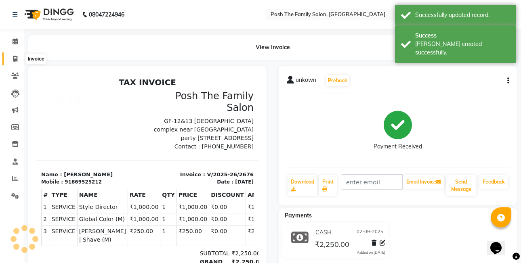
click at [19, 55] on span at bounding box center [15, 59] width 14 height 9
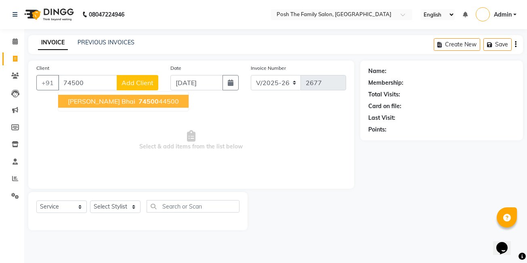
click at [145, 101] on span "Select & add items from the list below" at bounding box center [191, 140] width 310 height 81
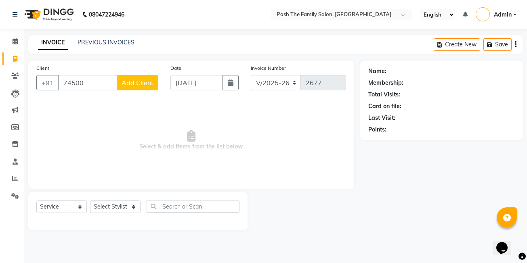
click at [97, 91] on div "Client [PHONE_NUMBER] Add Client" at bounding box center [97, 80] width 134 height 33
click at [93, 84] on input "74500" at bounding box center [87, 82] width 59 height 15
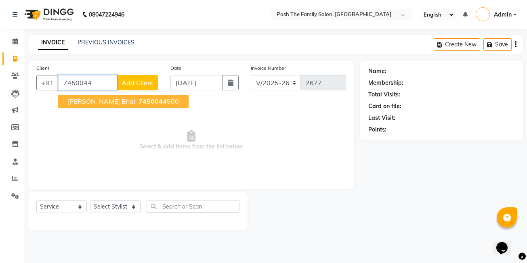
click at [85, 102] on span "[PERSON_NAME] bhai" at bounding box center [101, 101] width 67 height 8
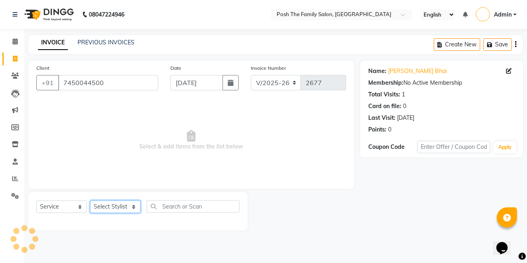
click at [107, 206] on select "Select Stylist [PERSON_NAME] [PERSON_NAME] [PERSON_NAME] VRMA [PERSON_NAME] [PE…" at bounding box center [115, 207] width 51 height 13
click at [90, 201] on select "Select Stylist [PERSON_NAME] [PERSON_NAME] [PERSON_NAME] VRMA [PERSON_NAME] [PE…" at bounding box center [115, 207] width 51 height 13
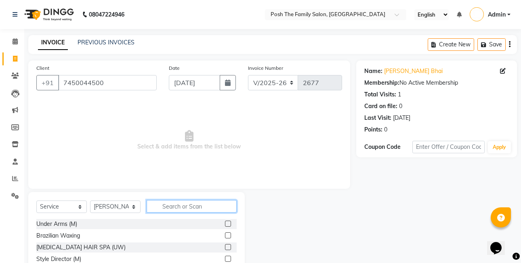
click at [182, 205] on input "text" at bounding box center [192, 206] width 90 height 13
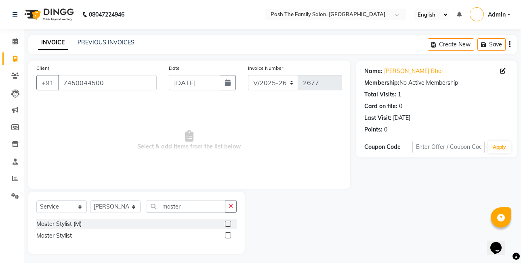
click at [230, 224] on label at bounding box center [228, 224] width 6 height 6
click at [230, 224] on input "checkbox" at bounding box center [227, 224] width 5 height 5
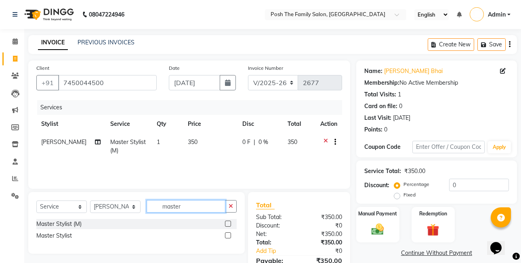
click at [203, 212] on input "master" at bounding box center [186, 206] width 79 height 13
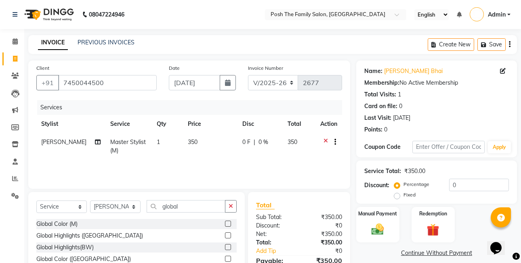
click at [225, 224] on label at bounding box center [228, 224] width 6 height 6
click at [225, 224] on input "checkbox" at bounding box center [227, 224] width 5 height 5
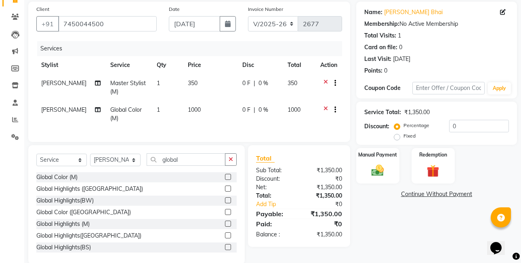
scroll to position [78, 0]
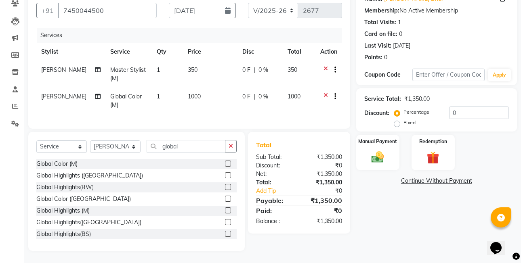
click at [404, 119] on label "Fixed" at bounding box center [410, 122] width 12 height 7
click at [398, 120] on input "Fixed" at bounding box center [399, 123] width 6 height 6
click at [389, 149] on div "Manual Payment" at bounding box center [378, 152] width 45 height 37
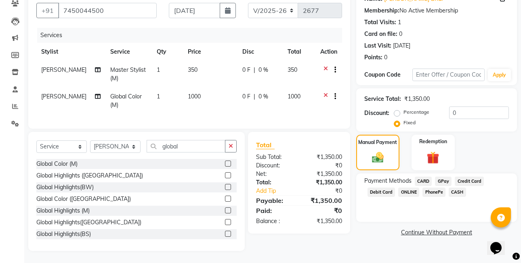
click at [436, 188] on span "PhonePe" at bounding box center [434, 192] width 23 height 9
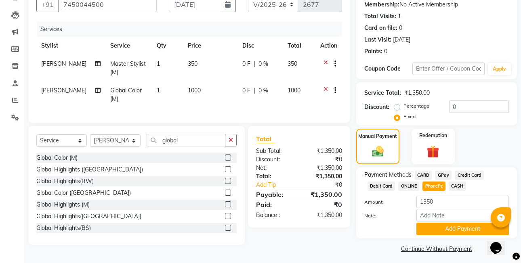
click at [466, 188] on div "Payment Methods CARD GPay Credit Card Debit Card ONLINE PhonePe CASH" at bounding box center [437, 182] width 145 height 22
click at [463, 188] on span "CASH" at bounding box center [457, 186] width 17 height 9
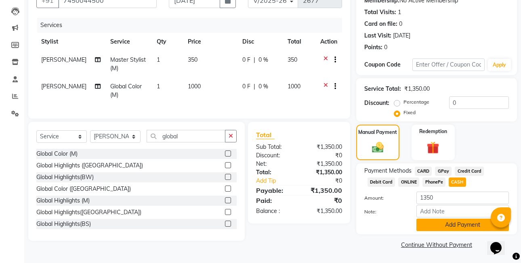
click at [460, 224] on button "Add Payment" at bounding box center [463, 225] width 93 height 13
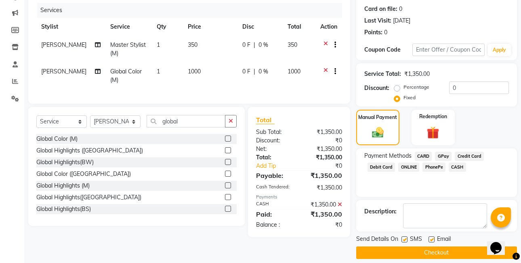
scroll to position [105, 0]
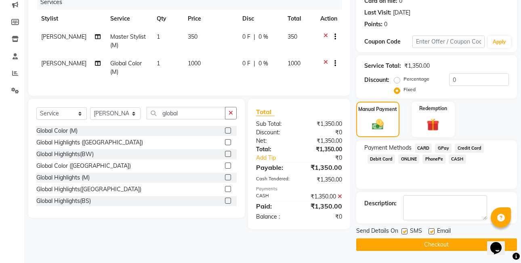
click at [460, 247] on button "Checkout" at bounding box center [436, 245] width 161 height 13
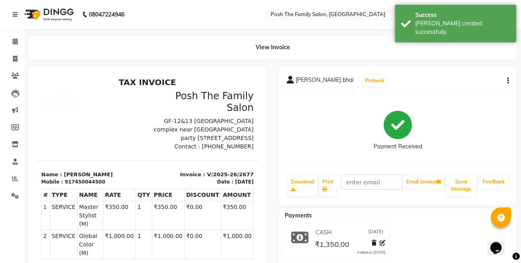
click at [508, 81] on icon "button" at bounding box center [509, 81] width 2 height 0
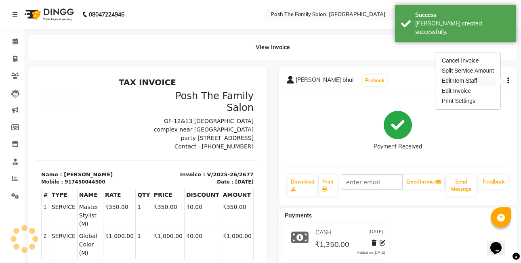
click at [465, 81] on div "Edit Item Staff" at bounding box center [468, 81] width 55 height 10
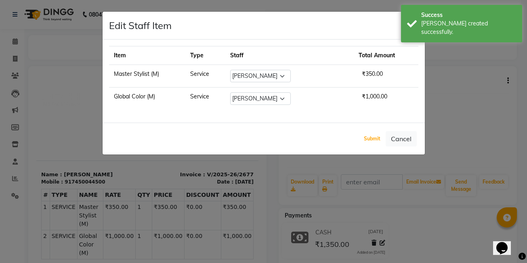
drag, startPoint x: 374, startPoint y: 137, endPoint x: 354, endPoint y: 132, distance: 20.9
click at [373, 137] on button "Submit" at bounding box center [372, 138] width 21 height 11
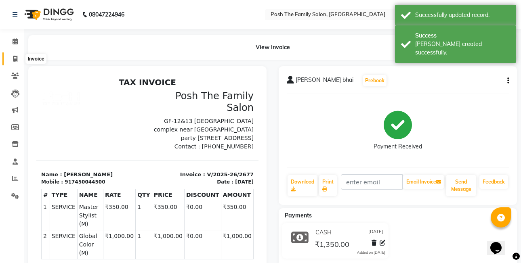
click at [17, 55] on span at bounding box center [15, 59] width 14 height 9
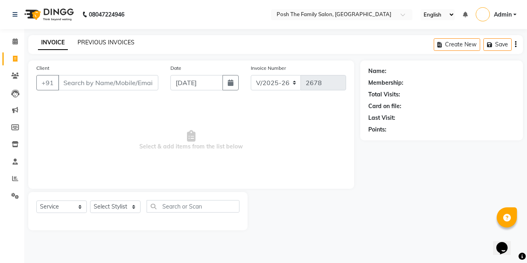
click at [109, 43] on link "PREVIOUS INVOICES" at bounding box center [106, 42] width 57 height 7
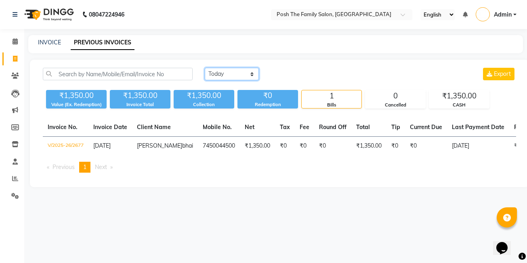
click at [229, 77] on select "[DATE] [DATE] Custom Range" at bounding box center [232, 74] width 54 height 13
click at [205, 68] on select "[DATE] [DATE] Custom Range" at bounding box center [232, 74] width 54 height 13
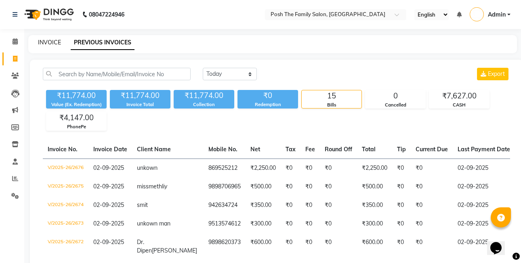
click at [57, 44] on link "INVOICE" at bounding box center [49, 42] width 23 height 7
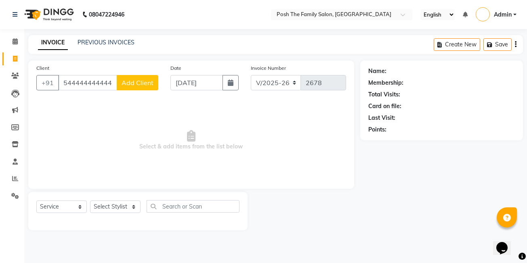
click at [376, 182] on div "Name: Membership: Total Visits: Card on file: Last Visit: Points:" at bounding box center [444, 146] width 169 height 170
